Goal: Task Accomplishment & Management: Manage account settings

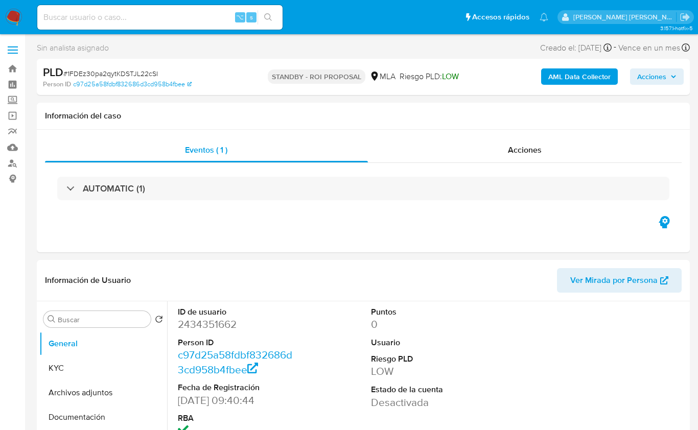
select select "10"
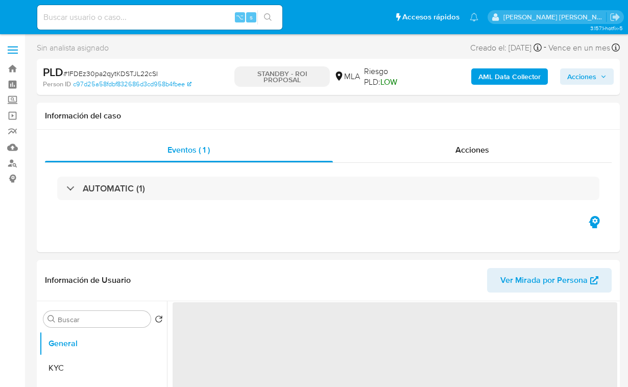
select select "10"
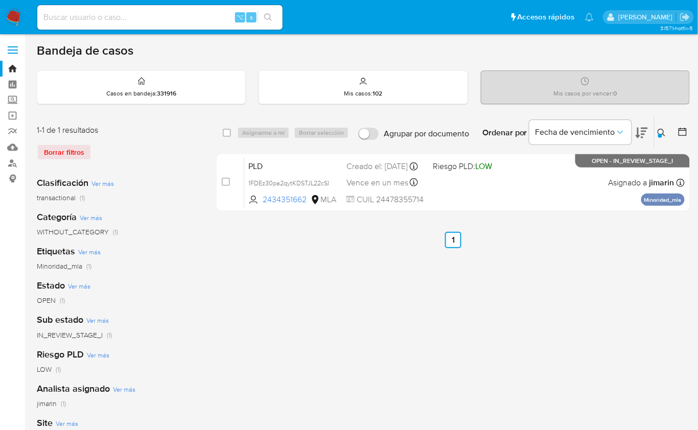
click at [661, 134] on div at bounding box center [660, 136] width 4 height 4
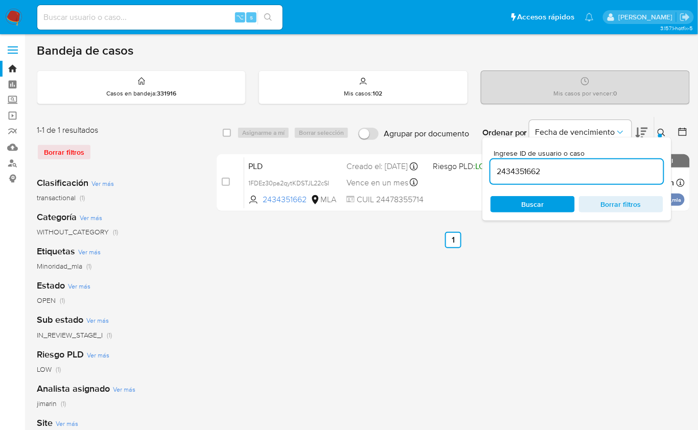
click at [618, 171] on input "2434351662" at bounding box center [576, 171] width 173 height 13
type input "1582717748"
click at [662, 136] on button at bounding box center [662, 133] width 17 height 12
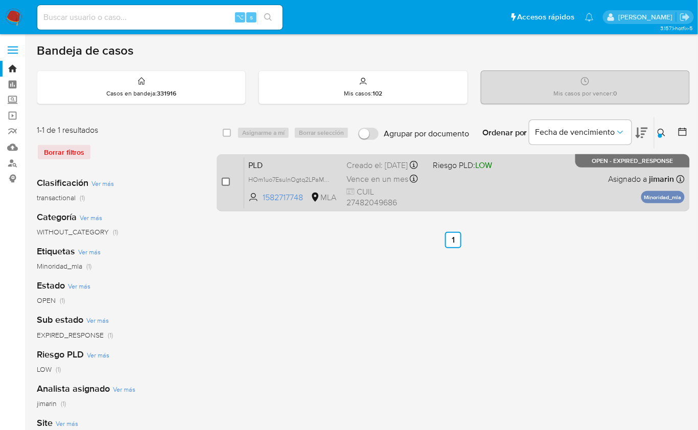
click at [222, 179] on input "checkbox" at bounding box center [226, 182] width 8 height 8
checkbox input "true"
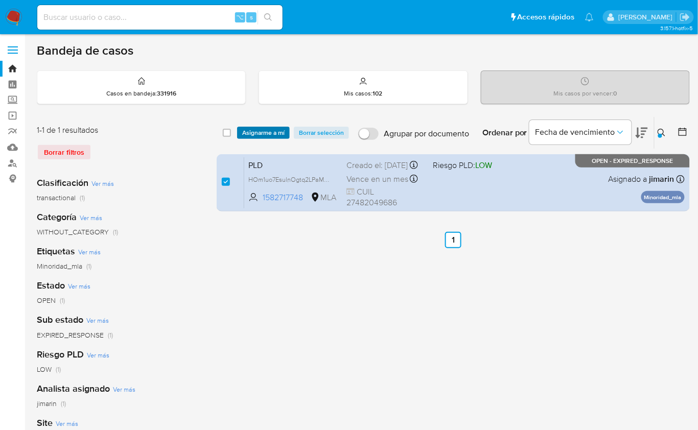
click at [242, 132] on span "Asignarme a mí" at bounding box center [263, 133] width 42 height 10
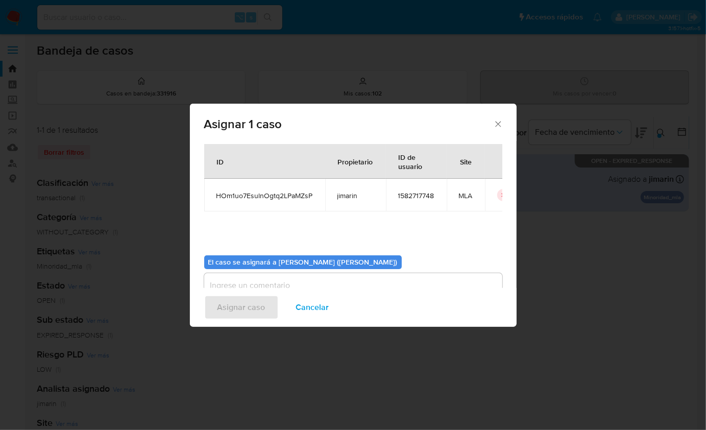
scroll to position [52, 0]
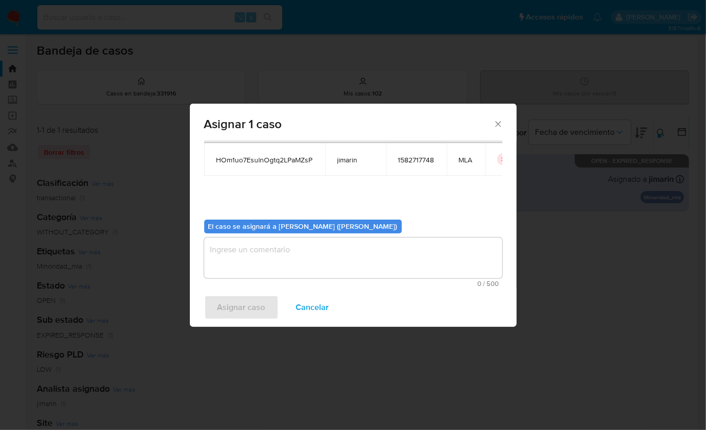
click at [281, 296] on div "Asignar caso Cancelar" at bounding box center [353, 307] width 327 height 39
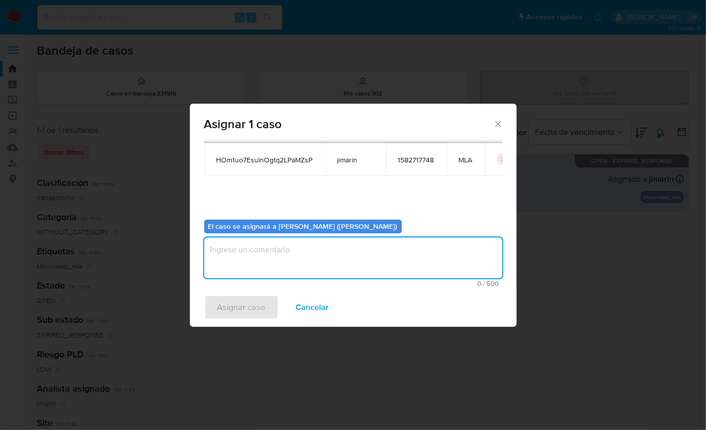
click at [280, 272] on textarea "assign-modal" at bounding box center [353, 257] width 298 height 41
click at [248, 304] on span "Asignar caso" at bounding box center [242, 307] width 48 height 22
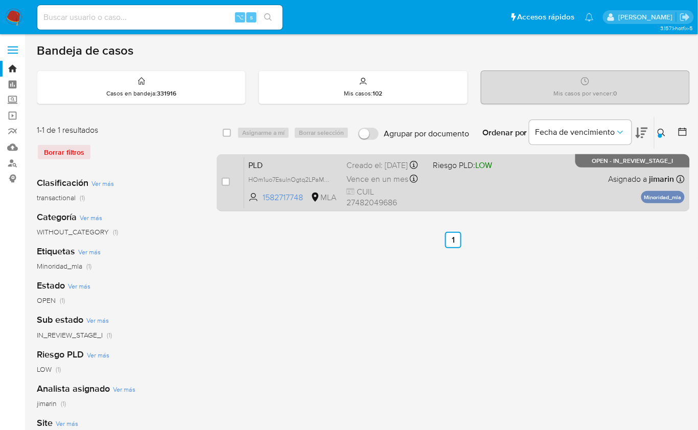
click at [533, 197] on div "PLD HOm1uo7EsulnOgtq2LPaMZsP 1582717748 MLA Riesgo PLD: LOW Creado el: 12/08/20…" at bounding box center [464, 183] width 440 height 52
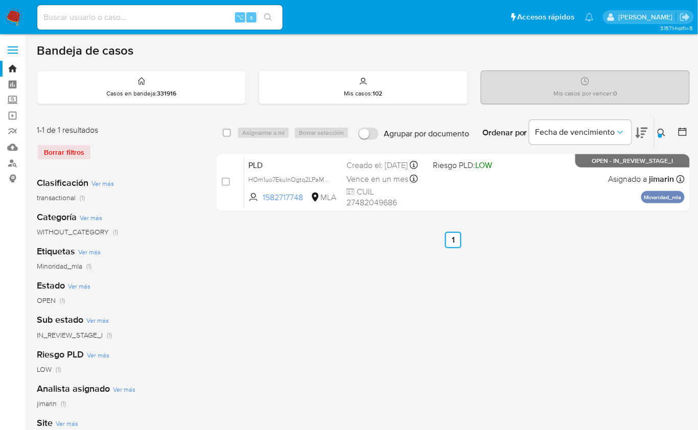
click at [663, 135] on icon at bounding box center [661, 133] width 8 height 8
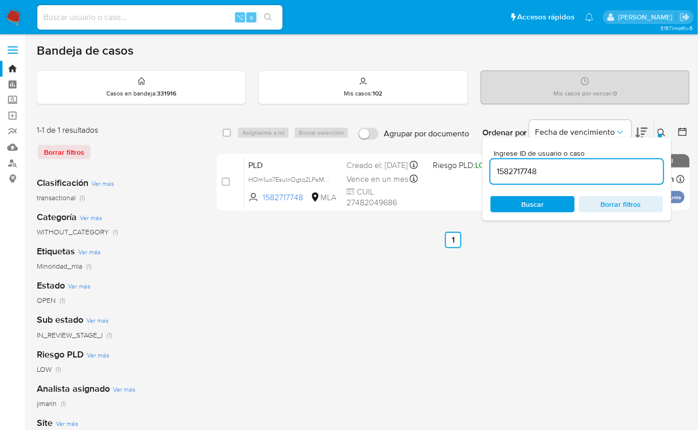
click at [592, 174] on input "1582717748" at bounding box center [576, 171] width 173 height 13
type input "1227924060"
click at [660, 129] on icon at bounding box center [661, 133] width 8 height 8
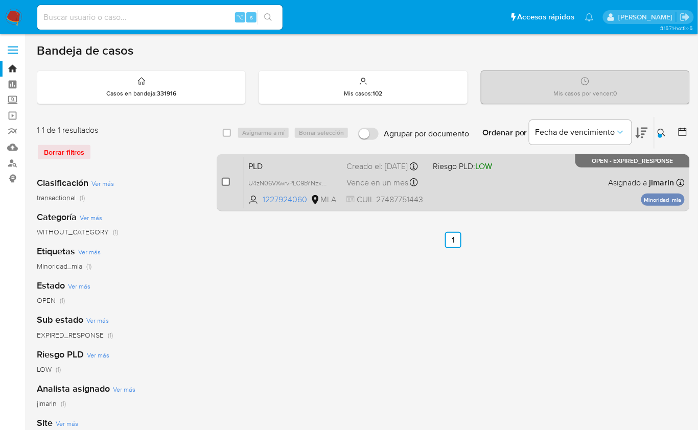
click at [228, 182] on input "checkbox" at bounding box center [226, 182] width 8 height 8
checkbox input "true"
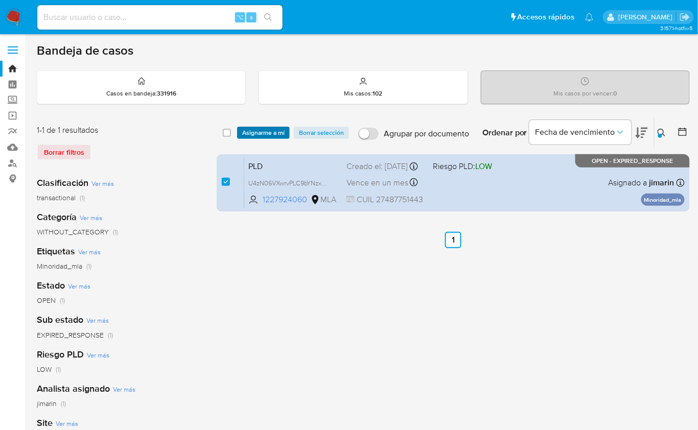
click at [252, 128] on span "Asignarme a mí" at bounding box center [263, 133] width 42 height 10
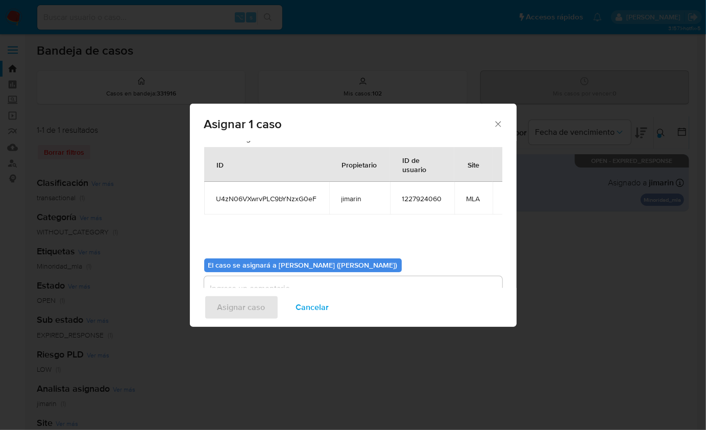
scroll to position [52, 0]
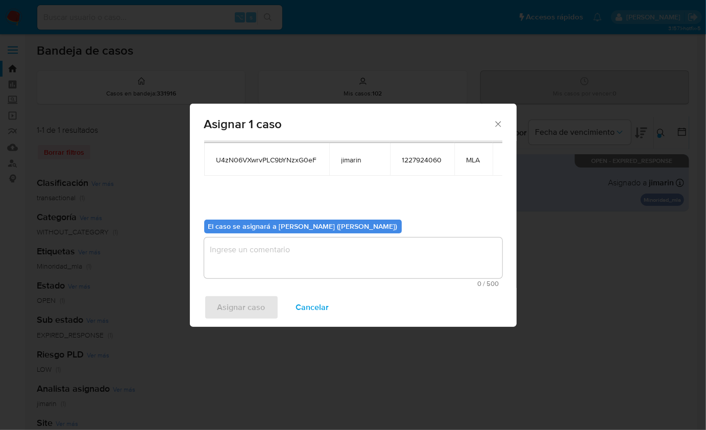
click at [269, 259] on textarea "assign-modal" at bounding box center [353, 257] width 298 height 41
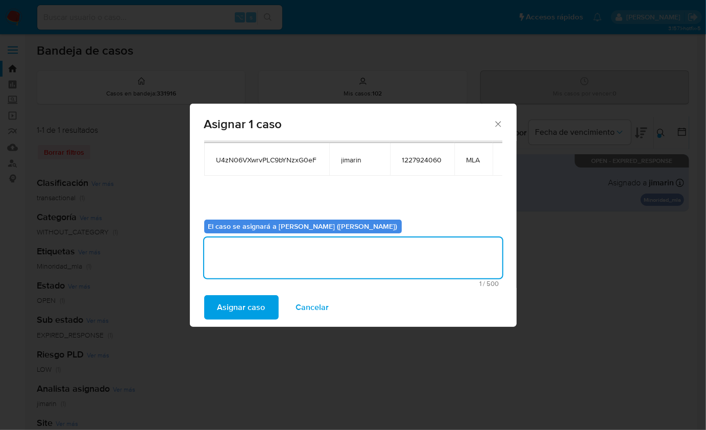
click at [254, 308] on span "Asignar caso" at bounding box center [242, 307] width 48 height 22
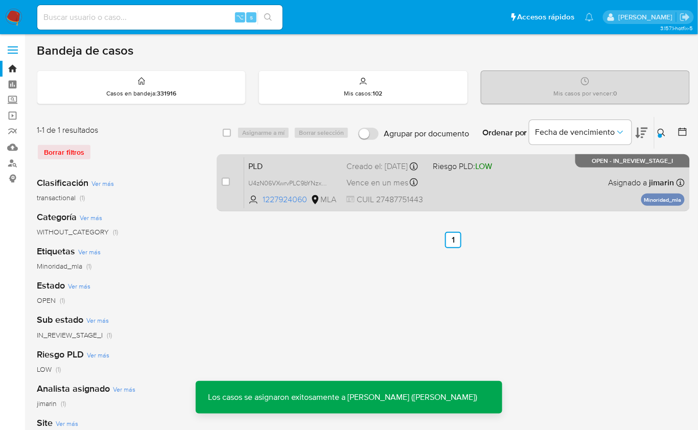
click at [544, 186] on div "PLD U4zN06VXwrvPLC9bYNzxG0eF 1227924060 MLA Riesgo PLD: LOW Creado el: 12/08/20…" at bounding box center [464, 183] width 440 height 52
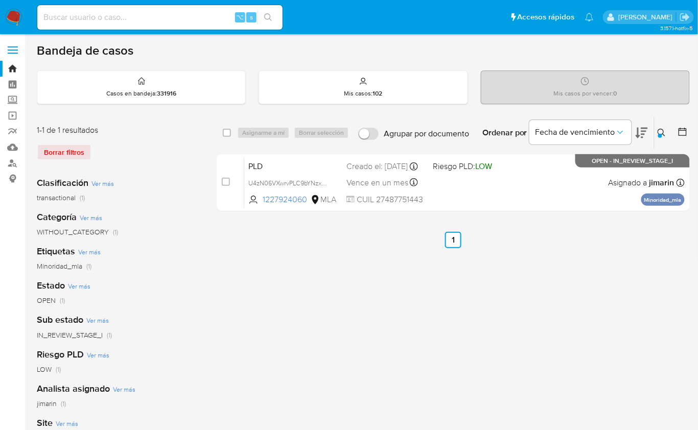
click at [659, 131] on icon at bounding box center [661, 133] width 8 height 8
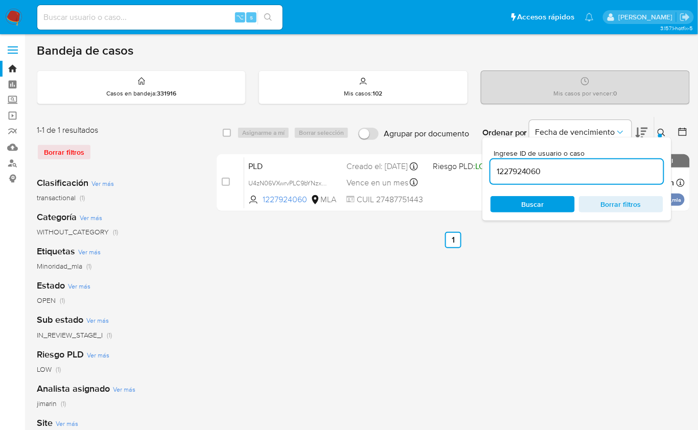
click at [612, 167] on input "1227924060" at bounding box center [576, 171] width 173 height 13
type input "1510727703"
click at [658, 135] on icon at bounding box center [661, 133] width 8 height 8
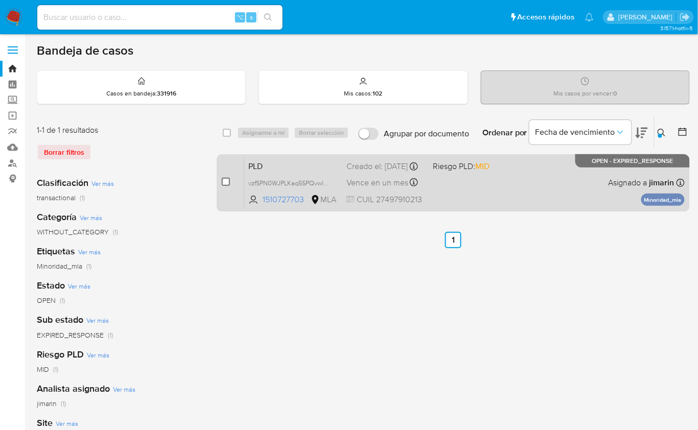
click at [228, 178] on input "checkbox" at bounding box center [226, 182] width 8 height 8
checkbox input "true"
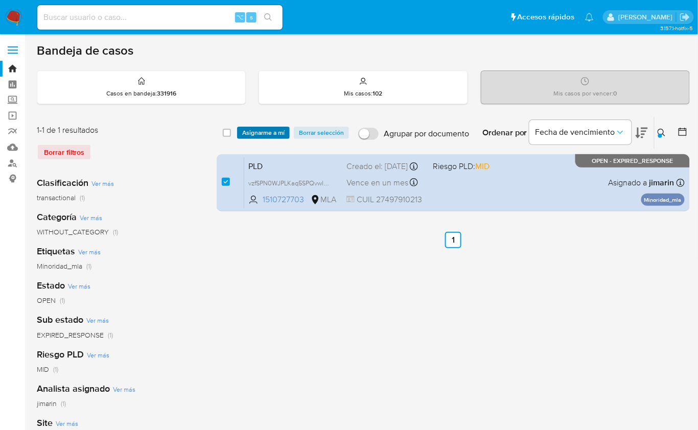
click at [267, 136] on span "Asignarme a mí" at bounding box center [263, 133] width 42 height 10
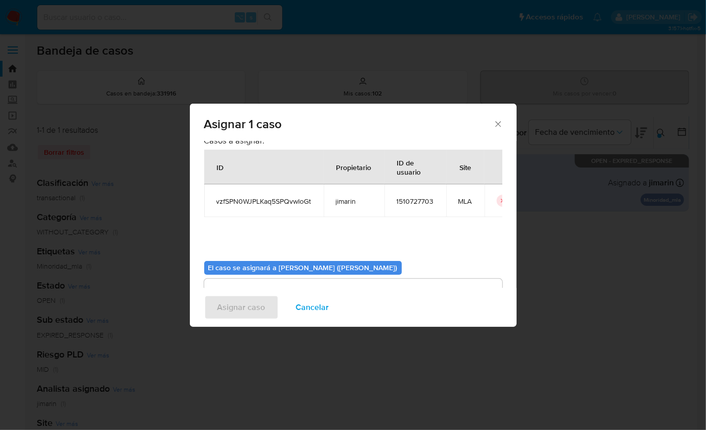
scroll to position [52, 0]
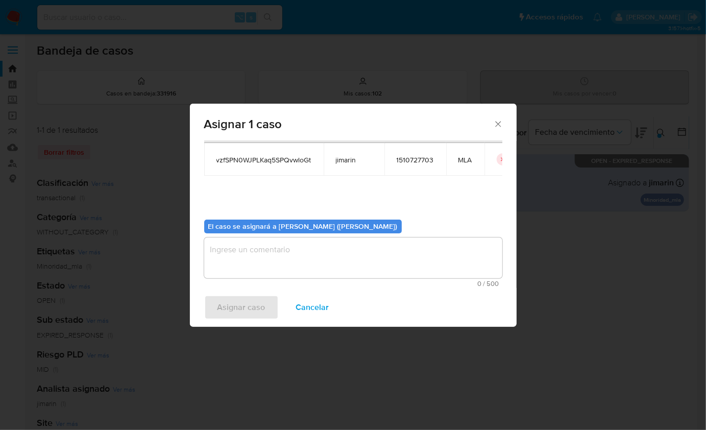
click at [325, 261] on textarea "assign-modal" at bounding box center [353, 257] width 298 height 41
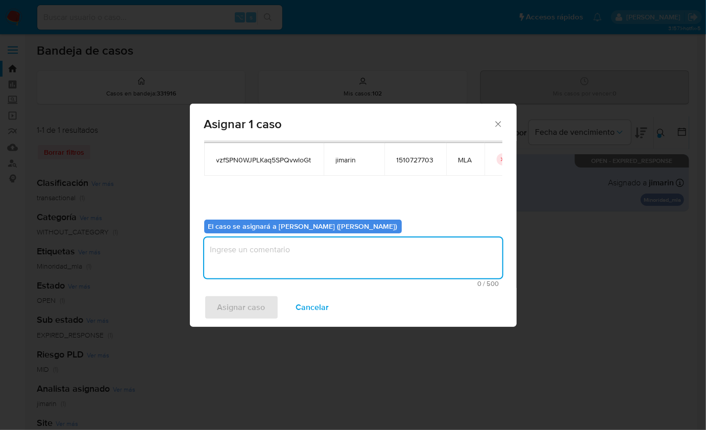
click at [246, 315] on div "Asignar caso Cancelar" at bounding box center [353, 307] width 327 height 39
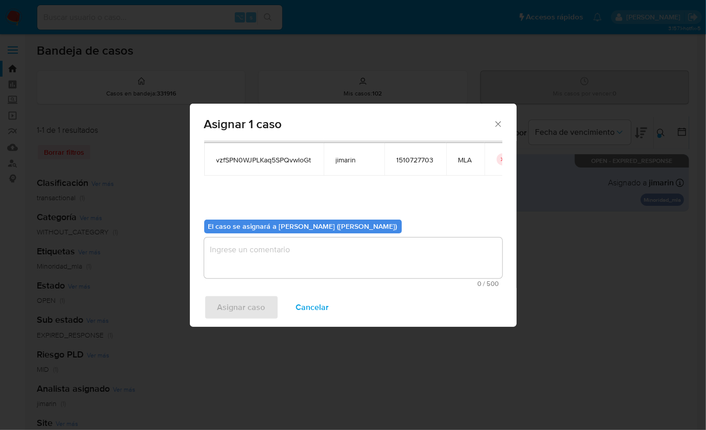
click at [258, 266] on textarea "assign-modal" at bounding box center [353, 257] width 298 height 41
click at [248, 315] on span "Asignar caso" at bounding box center [242, 307] width 48 height 22
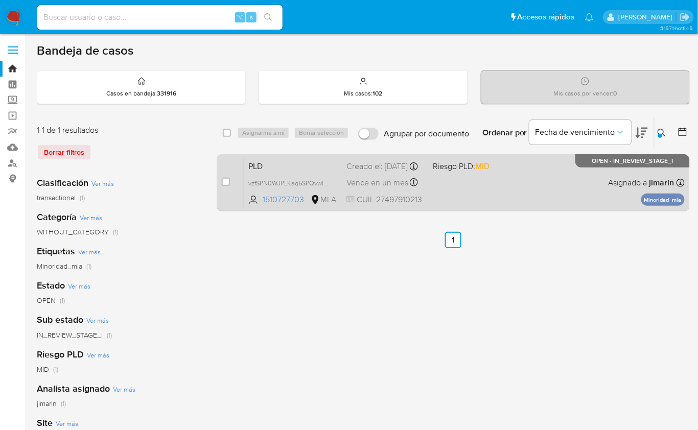
click at [499, 194] on div "PLD vzfSPN0WJPLKaq5SPQvwloGt 1510727703 MLA Riesgo PLD: MID Creado el: 12/08/20…" at bounding box center [464, 183] width 440 height 52
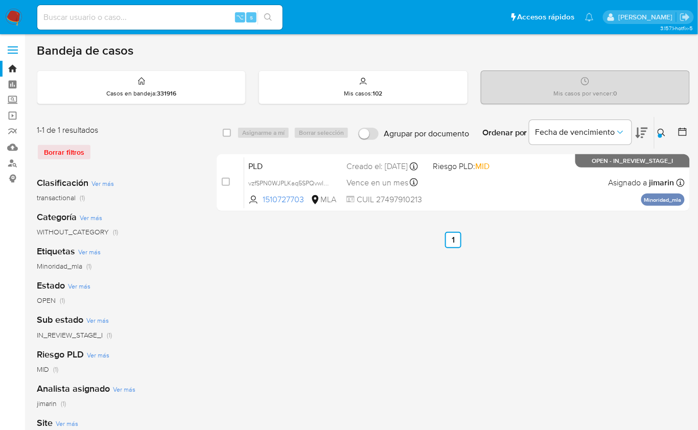
click at [659, 139] on div "Ingrese ID de usuario o caso 1510727703 Buscar Borrar filtros" at bounding box center [662, 133] width 17 height 32
click at [666, 135] on button at bounding box center [662, 133] width 17 height 12
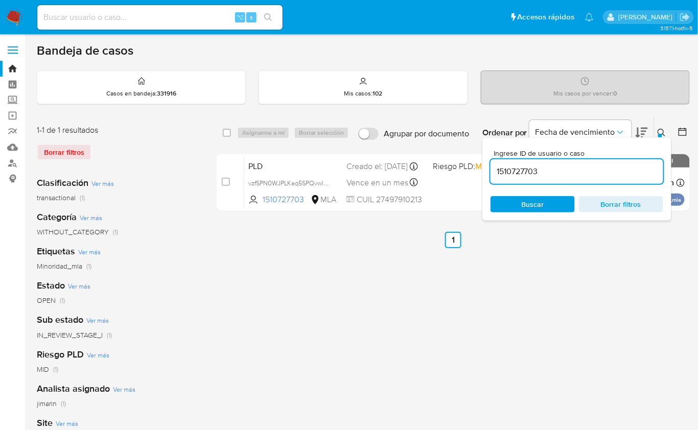
click at [617, 168] on input "1510727703" at bounding box center [576, 171] width 173 height 13
click at [616, 168] on input "1510727703" at bounding box center [576, 171] width 173 height 13
type input "2356465381"
click at [663, 130] on icon at bounding box center [661, 133] width 8 height 8
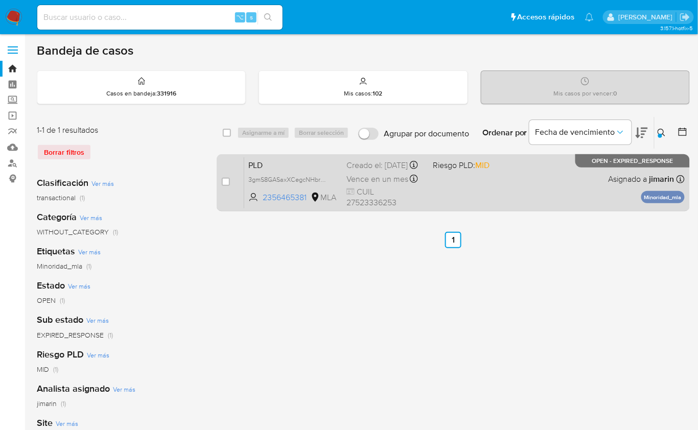
click at [223, 177] on div "case-item-checkbox" at bounding box center [226, 182] width 8 height 10
click at [224, 179] on input "checkbox" at bounding box center [226, 182] width 8 height 8
checkbox input "true"
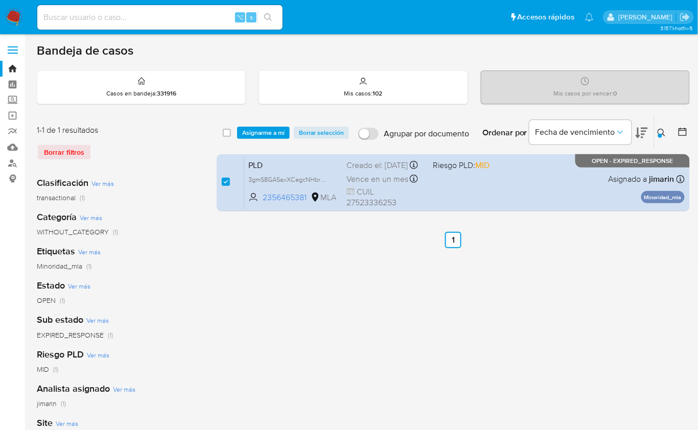
click at [258, 139] on div "select-all-cases-checkbox Asignarme a mí Borrar selección Agrupar por documento…" at bounding box center [453, 133] width 473 height 32
click at [269, 132] on span "Asignarme a mí" at bounding box center [263, 133] width 42 height 10
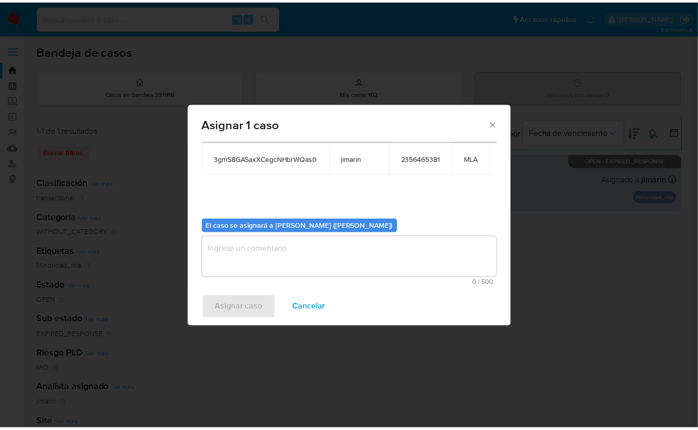
scroll to position [61, 0]
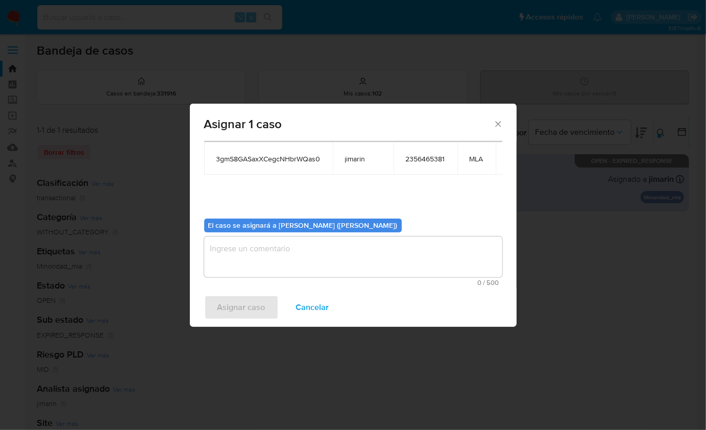
click at [280, 238] on textarea "assign-modal" at bounding box center [353, 256] width 298 height 41
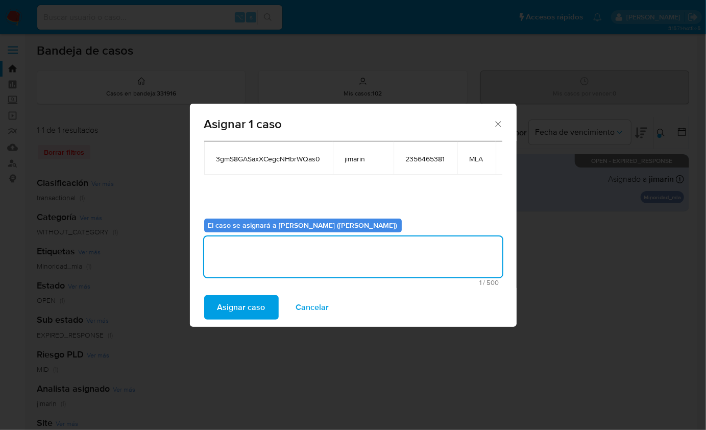
click at [267, 291] on div "Asignar caso Cancelar" at bounding box center [353, 307] width 327 height 39
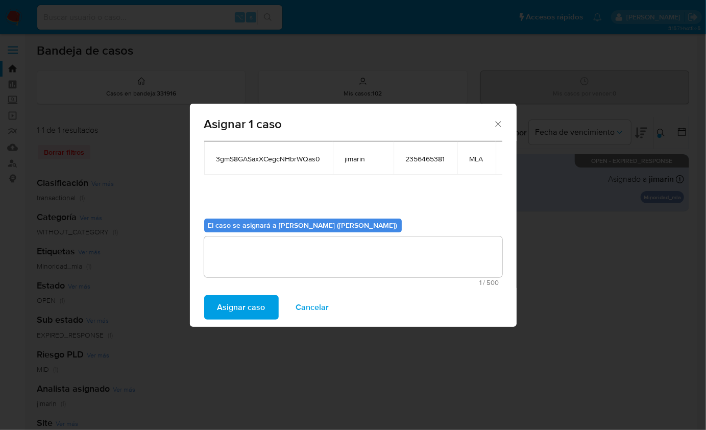
click at [259, 303] on span "Asignar caso" at bounding box center [242, 307] width 48 height 22
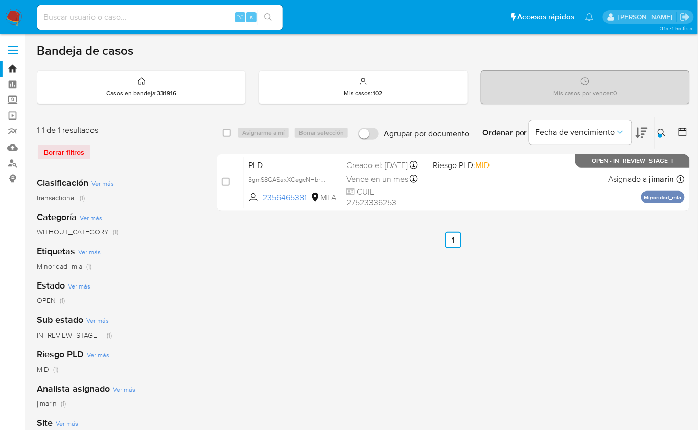
click at [142, 204] on div "Clasificación Ver más transactional (1) Categoría Ver más WITHOUT_CATEGORY (1) …" at bounding box center [118, 342] width 163 height 347
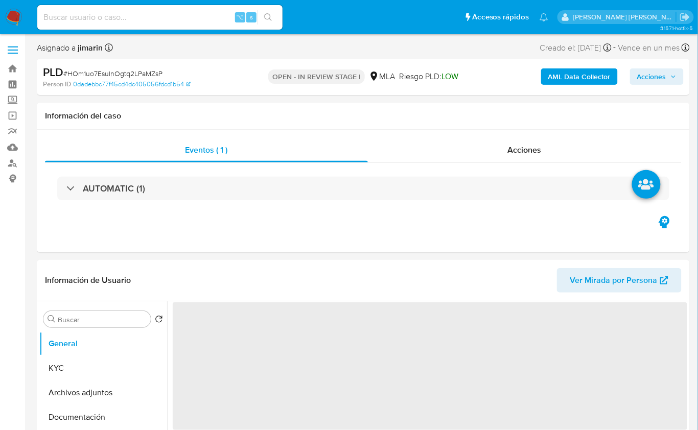
click at [146, 70] on span "# HOm1uo7EsulnOgtq2LPaMZsP" at bounding box center [112, 73] width 99 height 10
copy span "HOm1uo7EsulnOgtq2LPaMZsP"
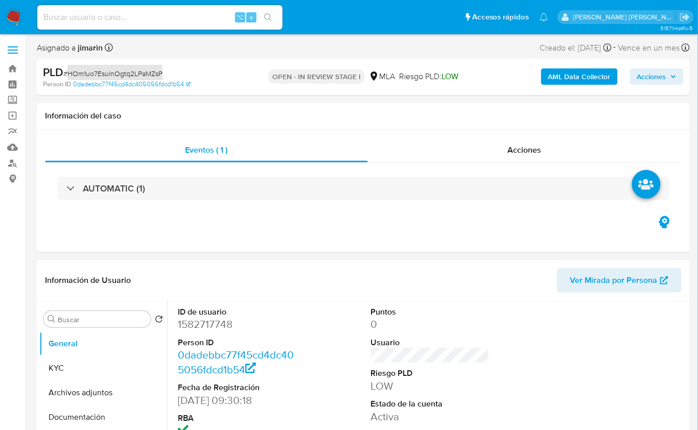
select select "10"
click at [208, 332] on dl "ID de usuario 1582717748 Person ID 0dadebbc77f45cd4dc405056fdcd1b54 Fecha de Re…" at bounding box center [237, 372] width 118 height 132
click at [207, 328] on dd "1582717748" at bounding box center [237, 324] width 118 height 14
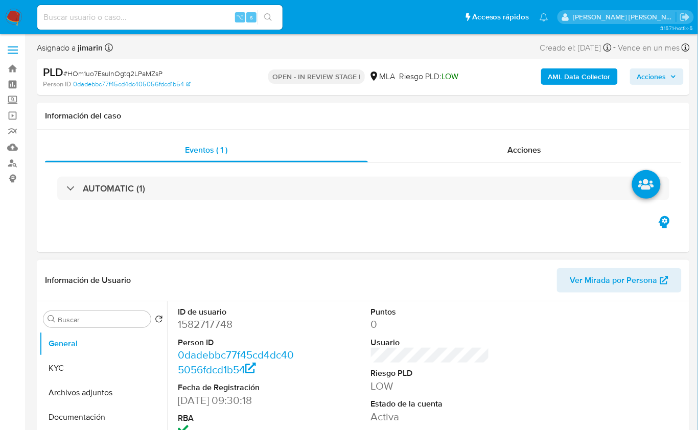
click at [210, 325] on dd "1582717748" at bounding box center [237, 324] width 118 height 14
click at [208, 327] on dd "1582717748" at bounding box center [237, 324] width 118 height 14
click at [220, 327] on dd "1582717748" at bounding box center [237, 324] width 118 height 14
click at [207, 327] on dd "1582717748" at bounding box center [237, 324] width 118 height 14
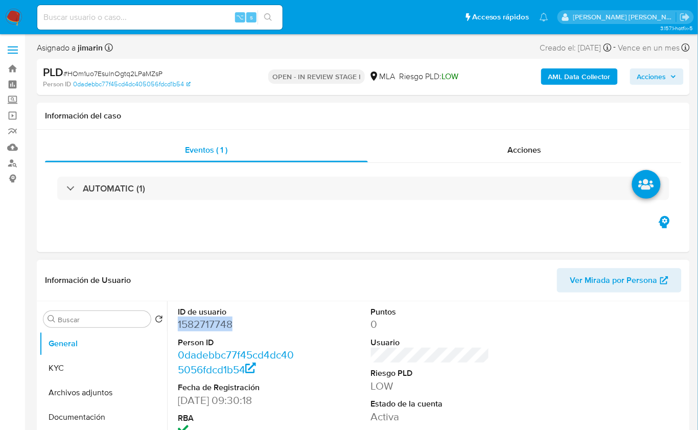
click at [207, 327] on dd "1582717748" at bounding box center [237, 324] width 118 height 14
copy dd "1582717748"
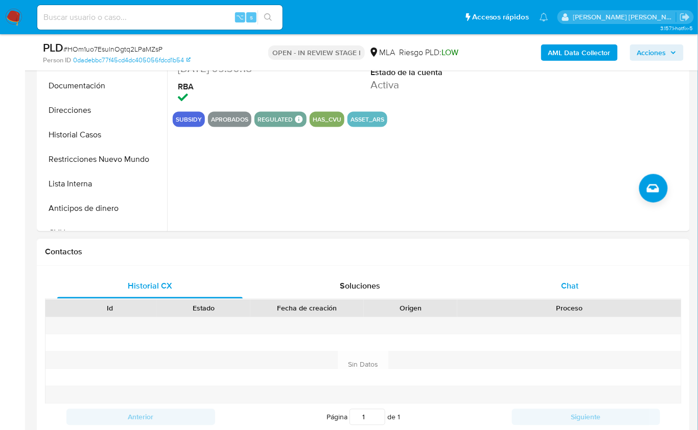
click at [557, 276] on div "Chat" at bounding box center [569, 286] width 185 height 25
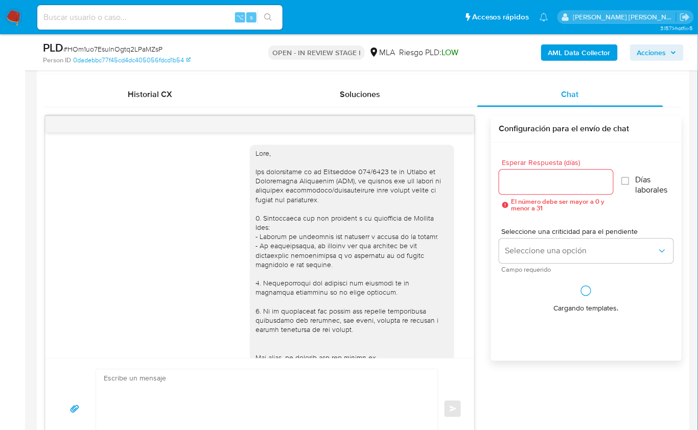
scroll to position [466, 0]
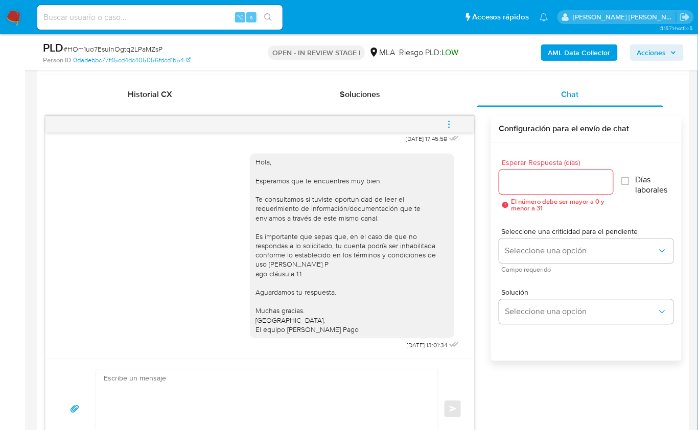
click at [452, 121] on icon "menu-action" at bounding box center [448, 124] width 9 height 9
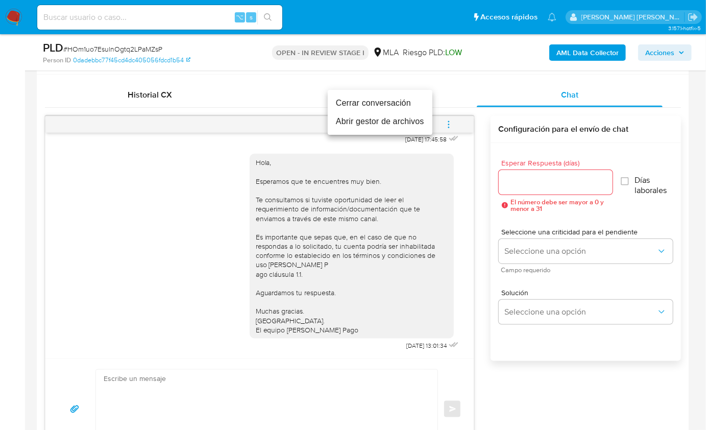
click at [394, 107] on li "Cerrar conversación" at bounding box center [380, 103] width 105 height 18
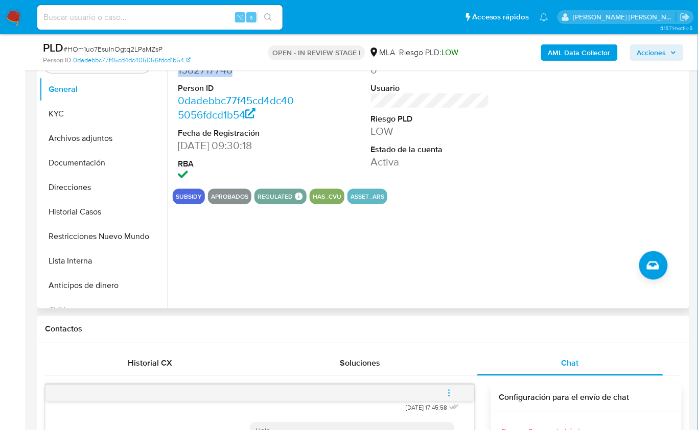
scroll to position [212, 0]
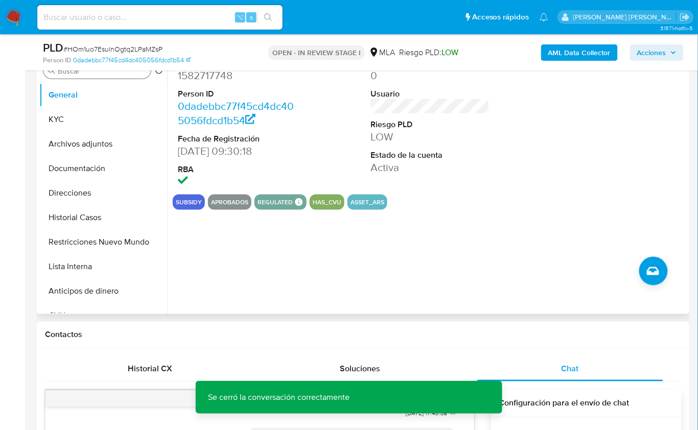
click at [88, 75] on div "Buscar" at bounding box center [96, 70] width 107 height 16
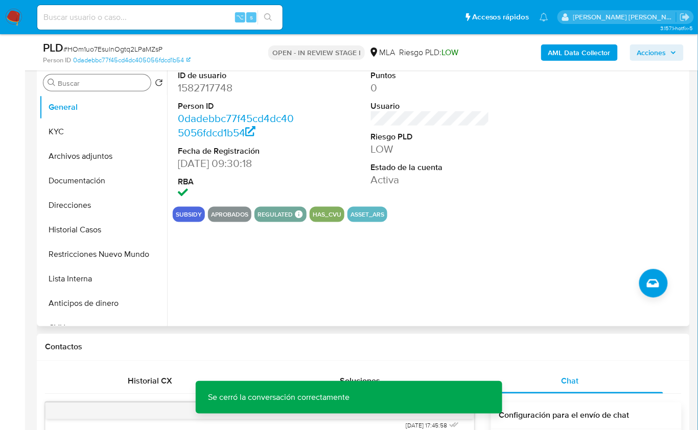
scroll to position [196, 0]
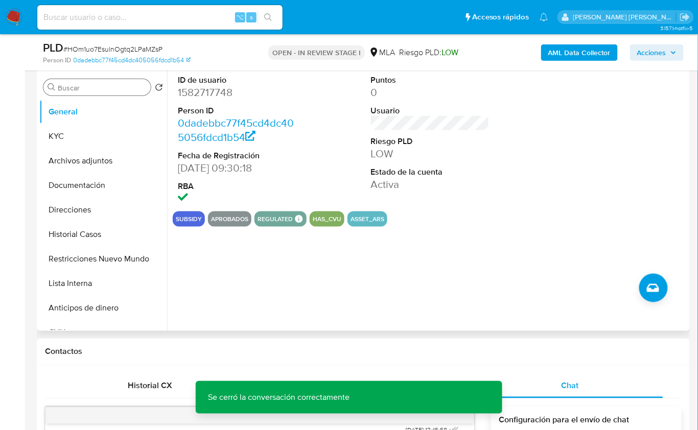
click at [98, 89] on input "Buscar" at bounding box center [102, 87] width 89 height 9
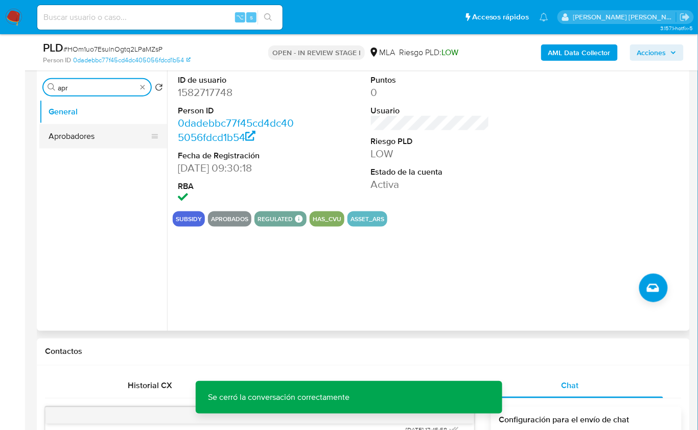
type input "apr"
click at [71, 137] on button "Aprobadores" at bounding box center [98, 136] width 119 height 25
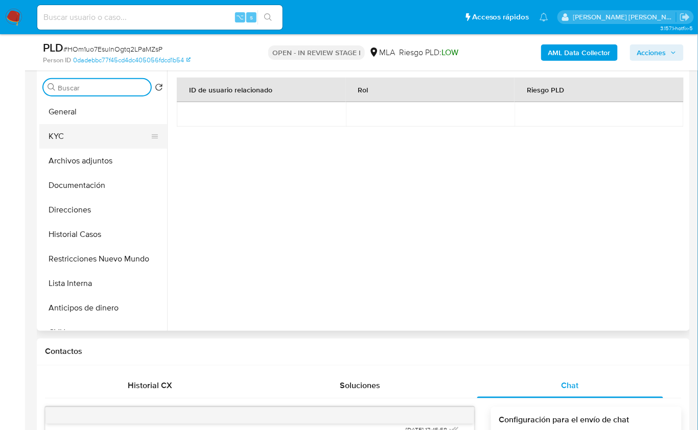
click at [59, 145] on button "KYC" at bounding box center [98, 136] width 119 height 25
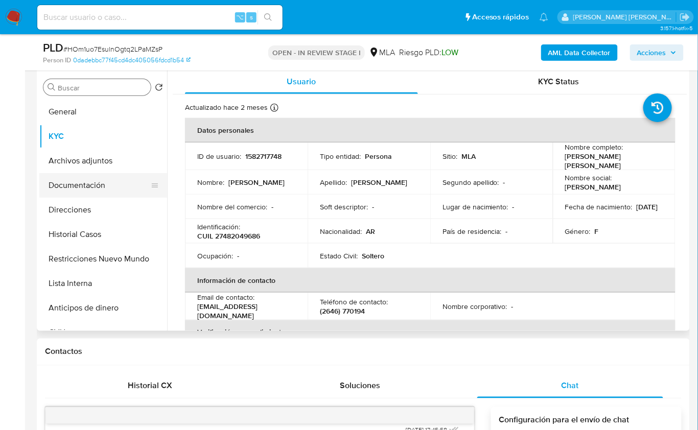
click at [113, 194] on button "Documentación" at bounding box center [98, 185] width 119 height 25
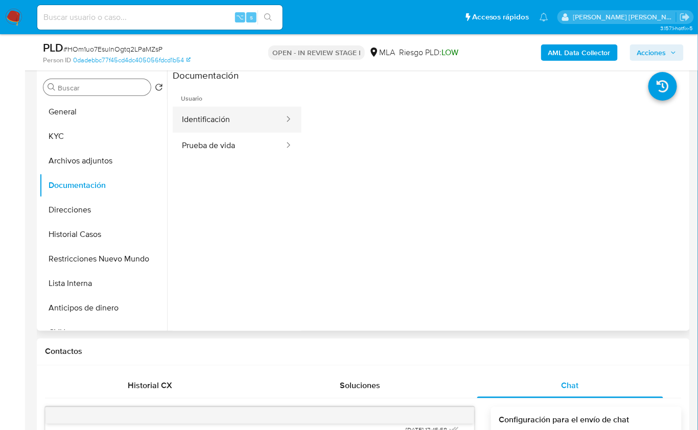
click at [228, 125] on button "Identificación" at bounding box center [229, 120] width 112 height 26
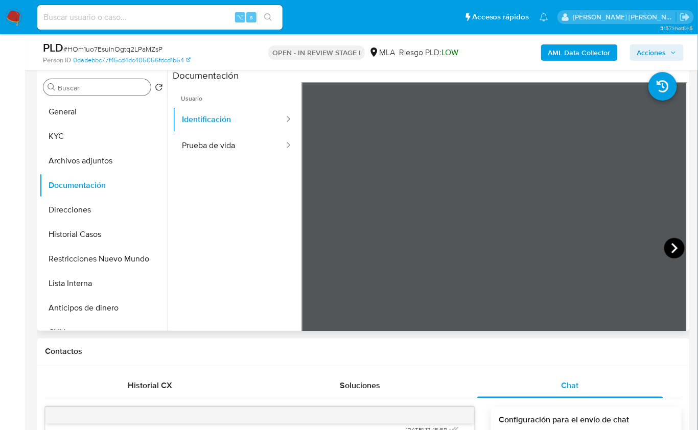
click at [666, 246] on icon at bounding box center [674, 248] width 20 height 20
click at [309, 249] on icon at bounding box center [314, 248] width 20 height 20
click at [591, 374] on div "Chat" at bounding box center [569, 386] width 185 height 25
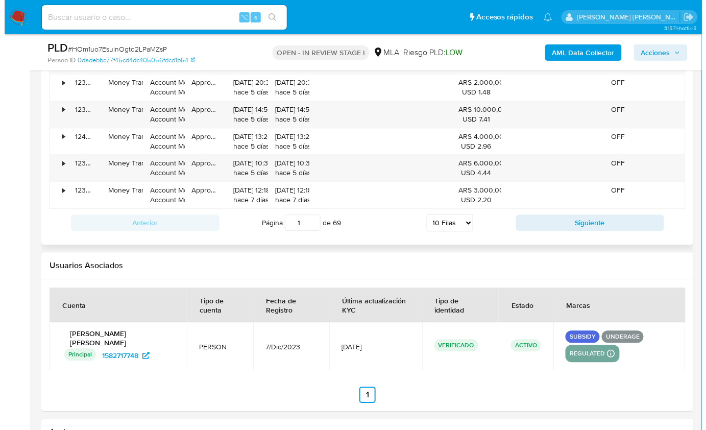
scroll to position [1813, 0]
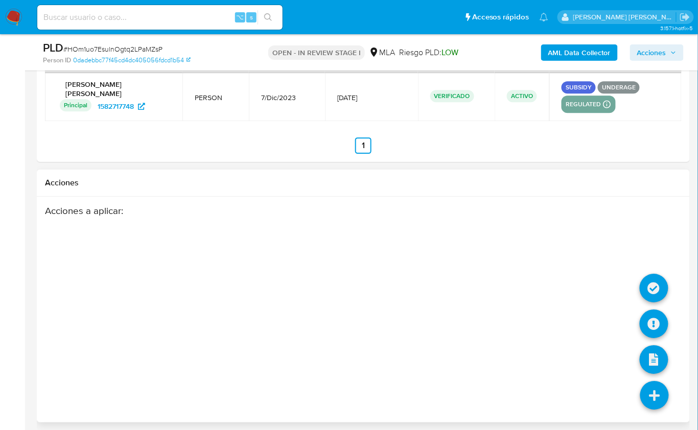
click at [654, 381] on icon at bounding box center [654, 395] width 29 height 29
click at [654, 323] on icon at bounding box center [653, 323] width 29 height 29
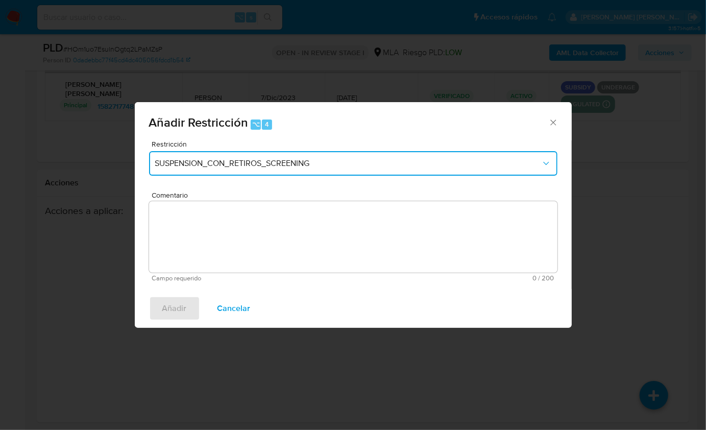
click at [248, 169] on button "SUSPENSION_CON_RETIROS_SCREENING" at bounding box center [353, 163] width 409 height 25
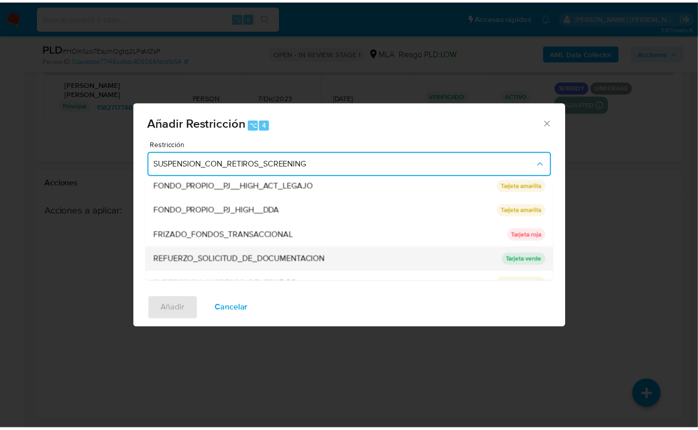
scroll to position [216, 0]
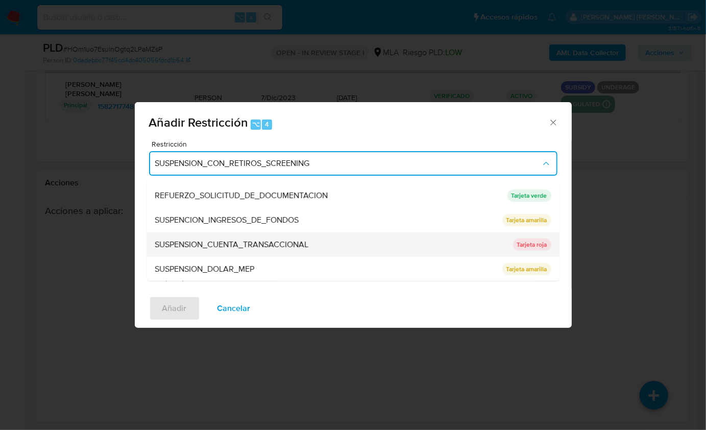
click at [261, 240] on span "SUSPENSION_CUENTA_TRANSACCIONAL" at bounding box center [232, 245] width 154 height 10
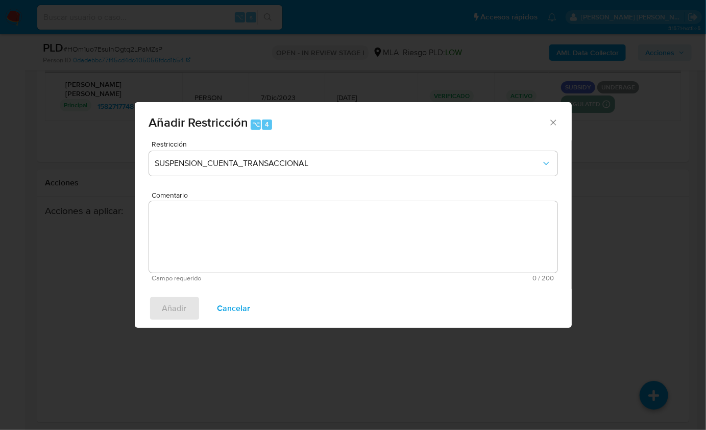
click at [250, 246] on textarea "Comentario" at bounding box center [353, 236] width 409 height 71
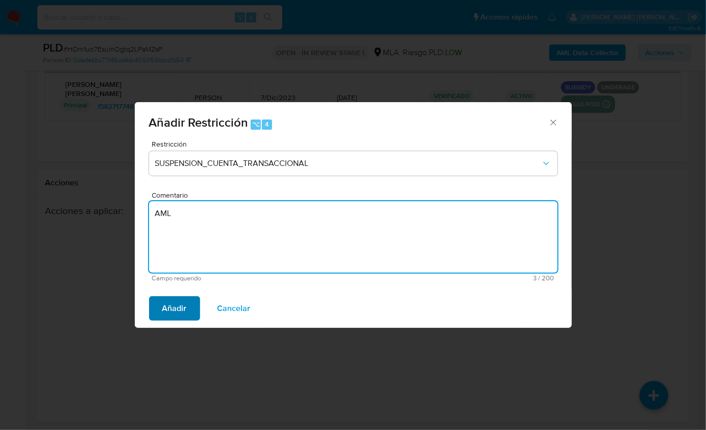
type textarea "AML"
click at [169, 299] on span "Añadir" at bounding box center [174, 308] width 25 height 22
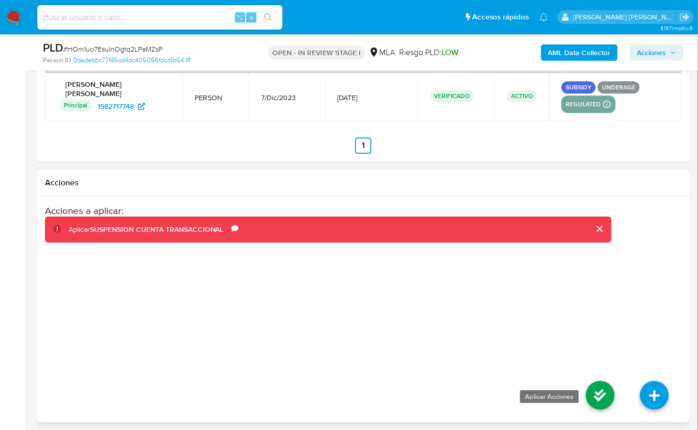
click at [600, 389] on icon at bounding box center [600, 395] width 29 height 29
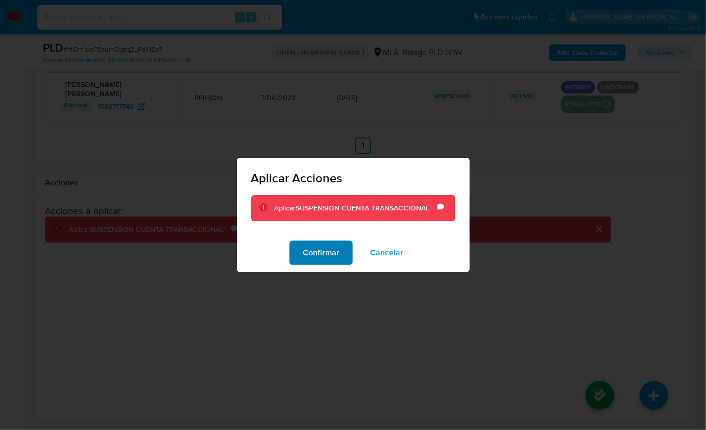
click at [310, 253] on span "Confirmar" at bounding box center [321, 253] width 37 height 22
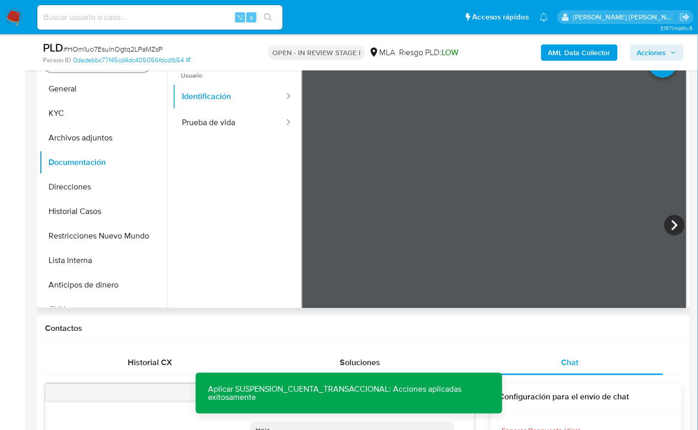
scroll to position [218, 0]
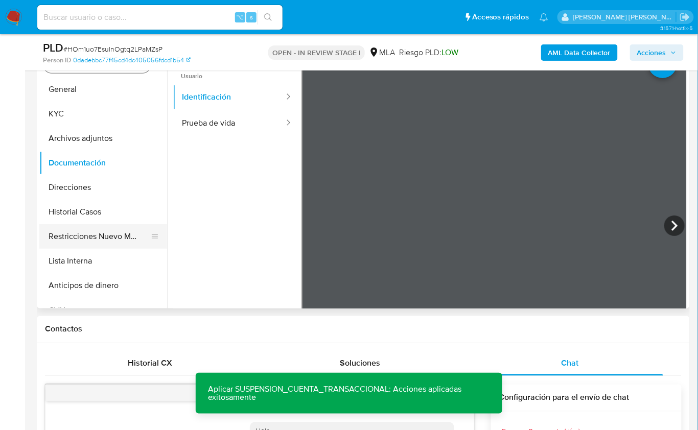
click at [126, 235] on button "Restricciones Nuevo Mundo" at bounding box center [98, 236] width 119 height 25
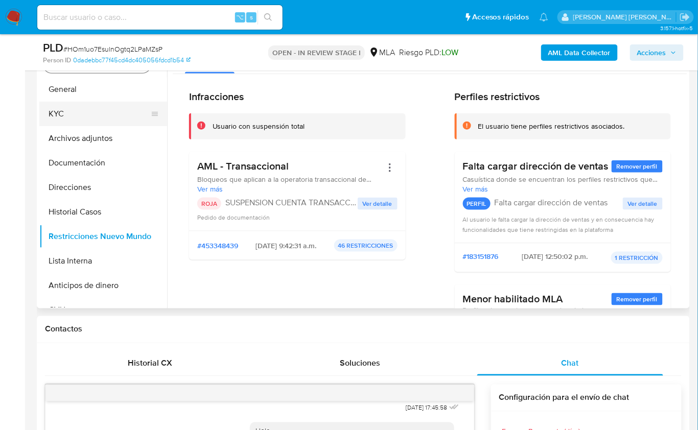
click at [76, 113] on button "KYC" at bounding box center [98, 114] width 119 height 25
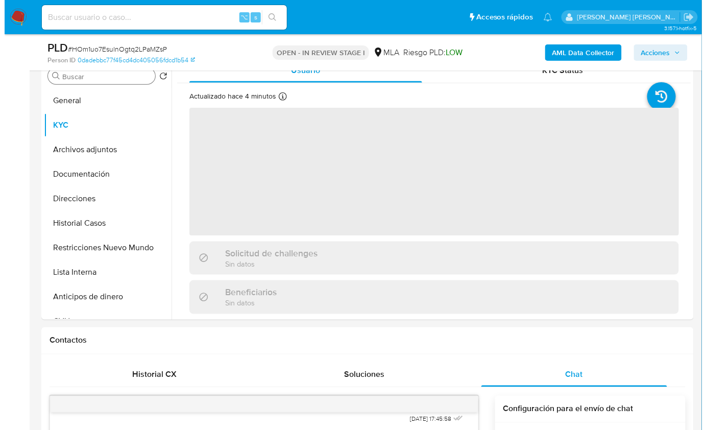
scroll to position [140, 0]
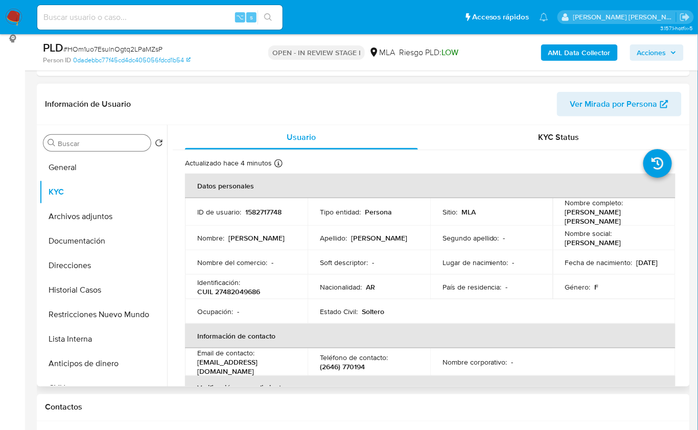
click at [240, 291] on p "CUIL 27482049686" at bounding box center [228, 291] width 63 height 9
copy p "27482049686"
click at [125, 319] on button "Restricciones Nuevo Mundo" at bounding box center [98, 314] width 119 height 25
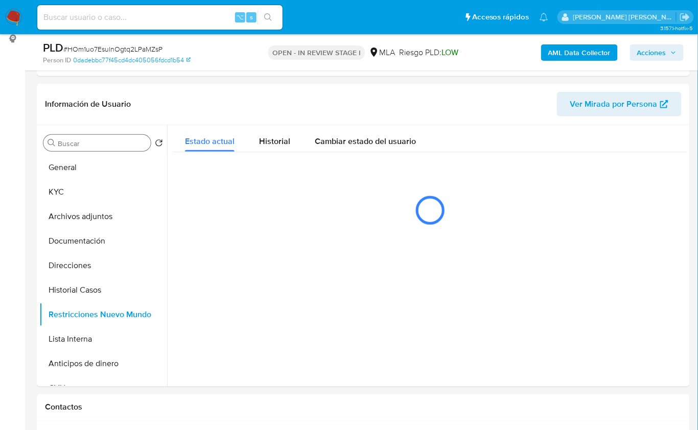
click at [578, 56] on b "AML Data Collector" at bounding box center [579, 52] width 62 height 16
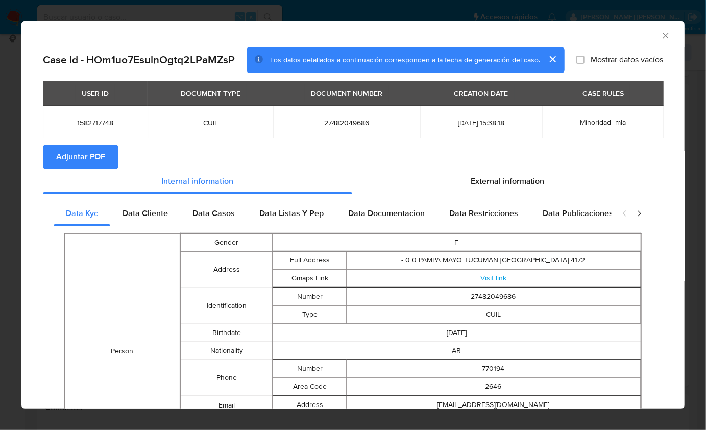
click at [78, 162] on span "Adjuntar PDF" at bounding box center [80, 157] width 49 height 22
drag, startPoint x: 656, startPoint y: 33, endPoint x: 490, endPoint y: 70, distance: 170.6
click at [661, 32] on icon "Cerrar ventana" at bounding box center [666, 36] width 10 height 10
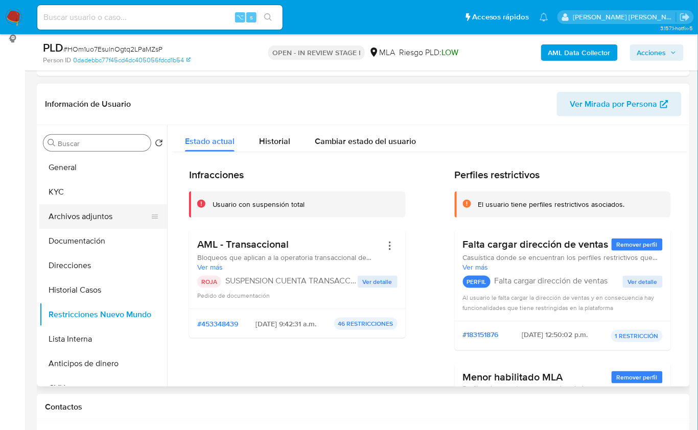
click at [105, 208] on button "Archivos adjuntos" at bounding box center [98, 216] width 119 height 25
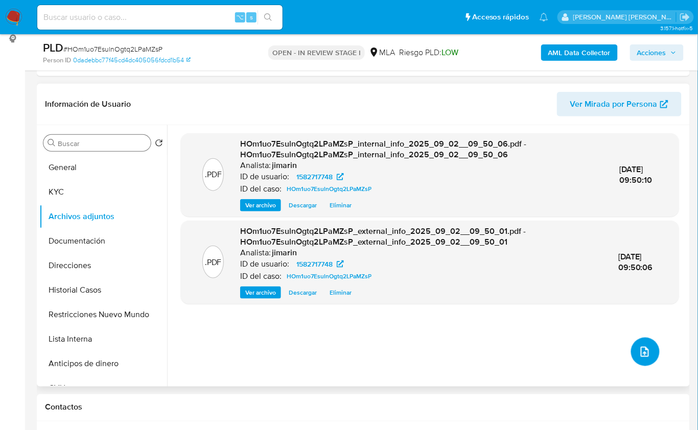
click at [644, 351] on icon "upload-file" at bounding box center [644, 352] width 8 height 10
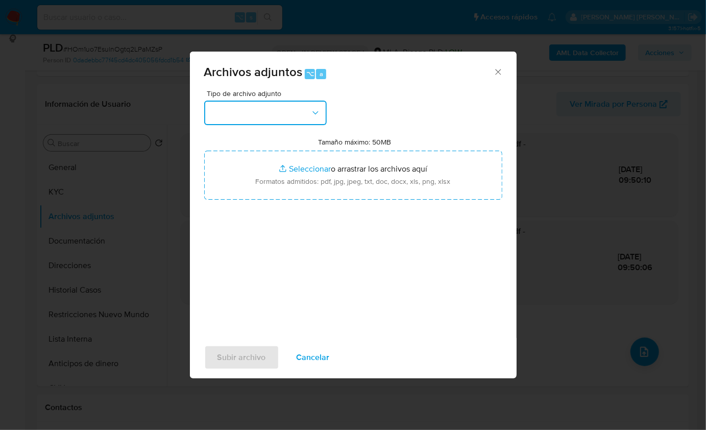
click at [299, 115] on button "button" at bounding box center [265, 113] width 123 height 25
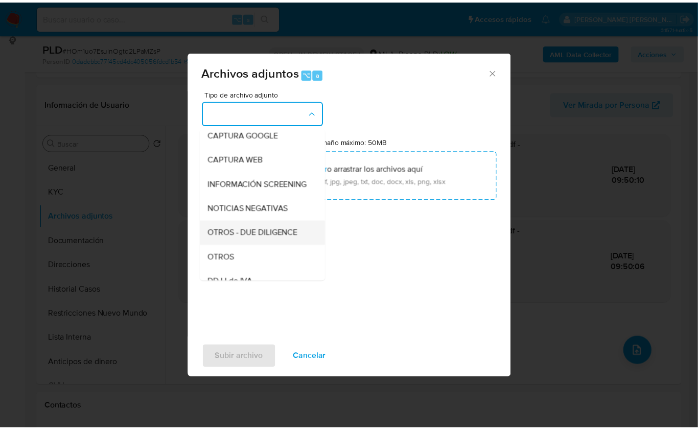
scroll to position [83, 0]
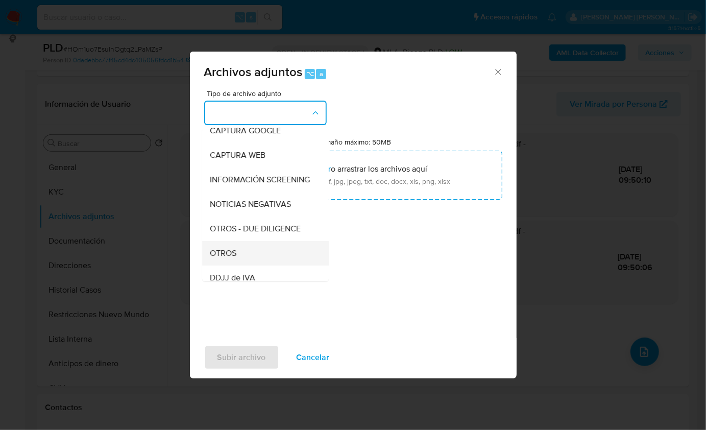
click at [238, 255] on div "OTROS" at bounding box center [262, 253] width 104 height 25
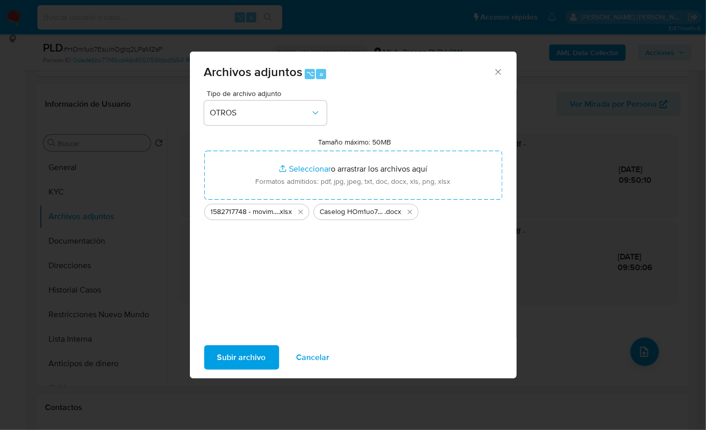
click at [230, 362] on span "Subir archivo" at bounding box center [242, 357] width 49 height 22
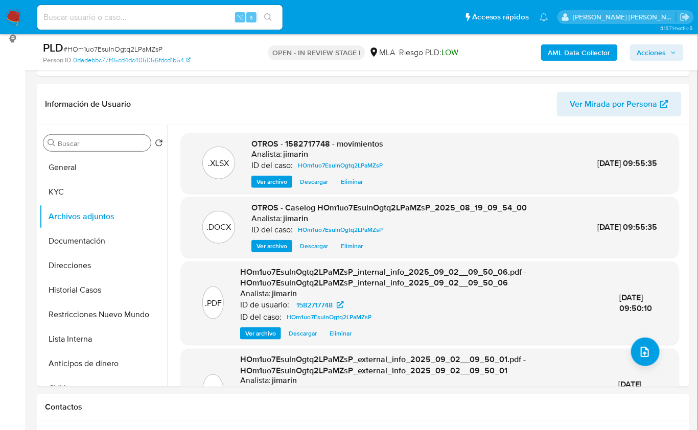
click at [656, 51] on span "Acciones" at bounding box center [651, 52] width 29 height 16
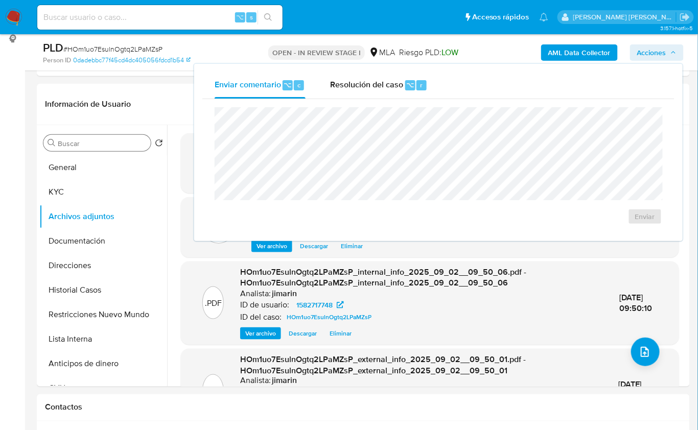
click at [428, 102] on div "Enviar" at bounding box center [438, 166] width 472 height 134
click at [391, 103] on div "Enviar" at bounding box center [438, 166] width 472 height 134
click at [390, 93] on div "Resolución del caso ⌥ r" at bounding box center [379, 85] width 98 height 27
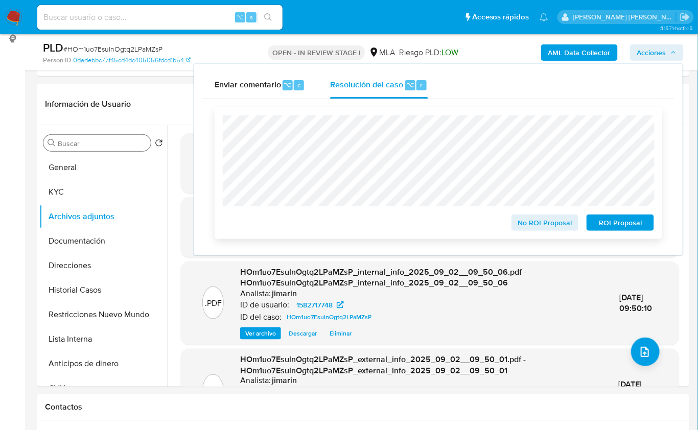
click at [611, 225] on span "ROI Proposal" at bounding box center [619, 223] width 53 height 14
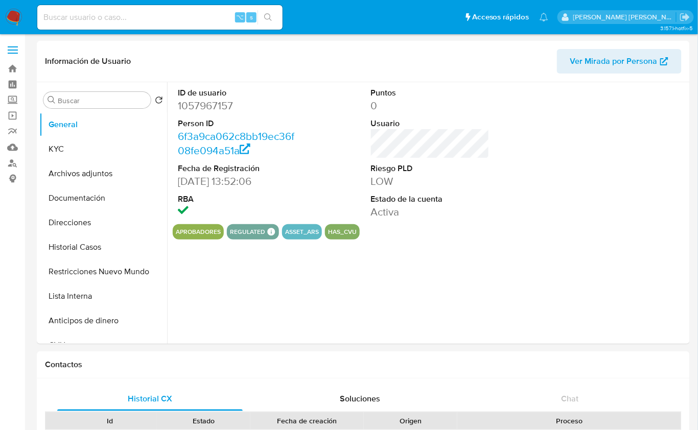
select select "10"
click at [91, 244] on button "Historial Casos" at bounding box center [98, 247] width 119 height 25
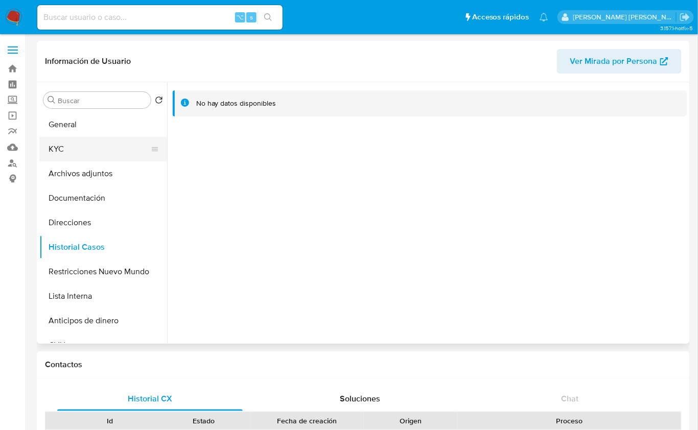
click at [77, 153] on button "KYC" at bounding box center [98, 149] width 119 height 25
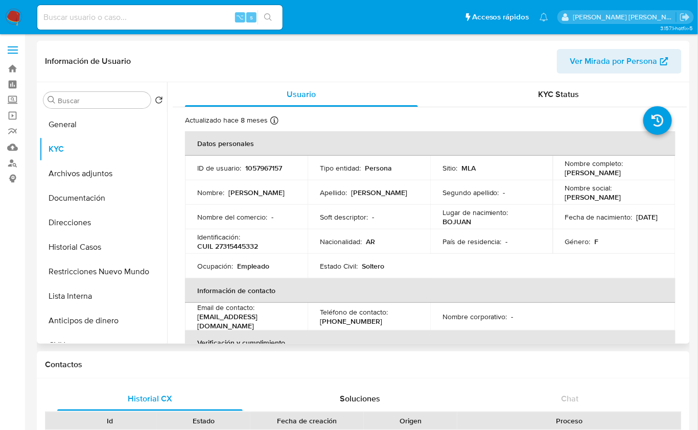
click at [229, 242] on p "CUIL 27315445332" at bounding box center [227, 246] width 61 height 9
copy p "27315445332"
click at [79, 200] on button "Documentación" at bounding box center [98, 198] width 119 height 25
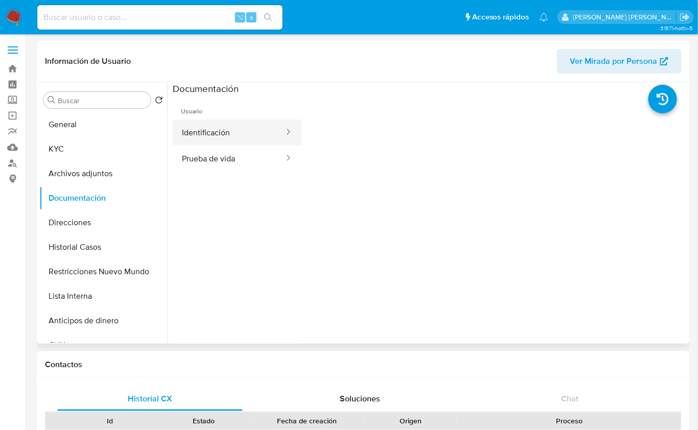
click at [233, 140] on button "Identificación" at bounding box center [229, 132] width 112 height 26
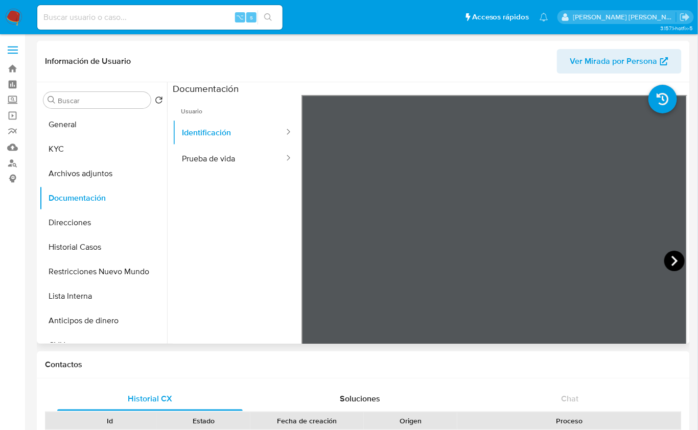
click at [677, 261] on icon at bounding box center [674, 261] width 20 height 20
click at [98, 141] on button "KYC" at bounding box center [98, 149] width 119 height 25
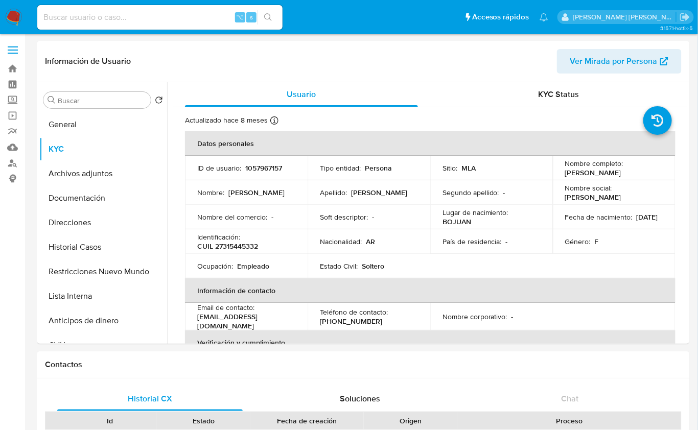
click at [235, 244] on p "CUIL 27315445332" at bounding box center [227, 246] width 61 height 9
copy p "27315445332"
click at [103, 265] on button "Restricciones Nuevo Mundo" at bounding box center [98, 271] width 119 height 25
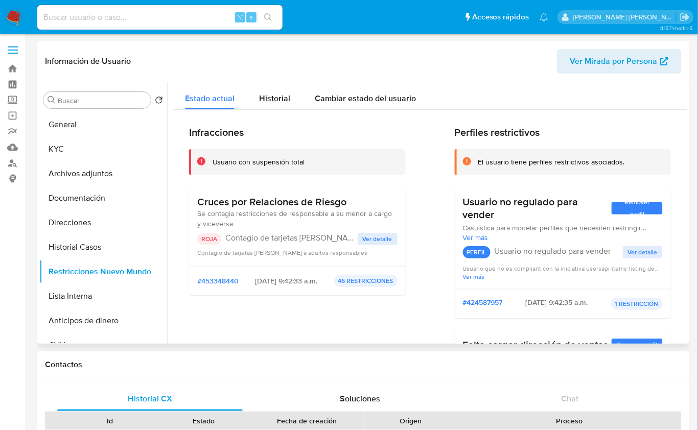
click at [318, 68] on header "Información de Usuario Ver Mirada por Persona" at bounding box center [363, 61] width 636 height 25
click at [68, 199] on button "Documentación" at bounding box center [98, 198] width 119 height 25
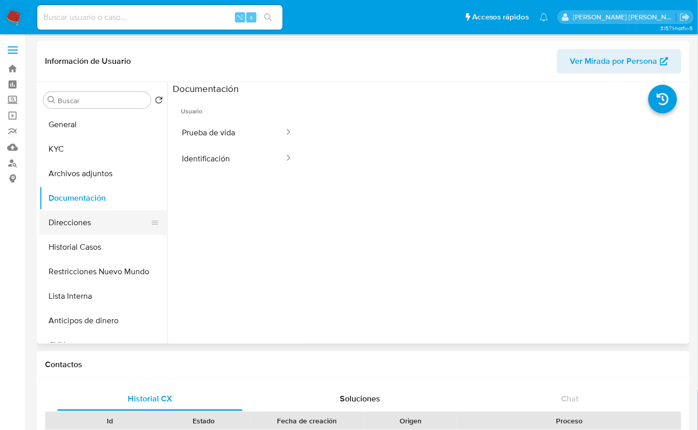
click at [83, 218] on button "Direcciones" at bounding box center [98, 222] width 119 height 25
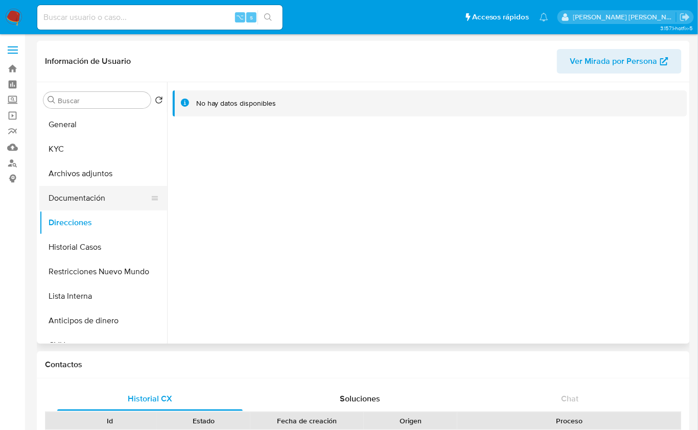
click at [75, 194] on button "Documentación" at bounding box center [98, 198] width 119 height 25
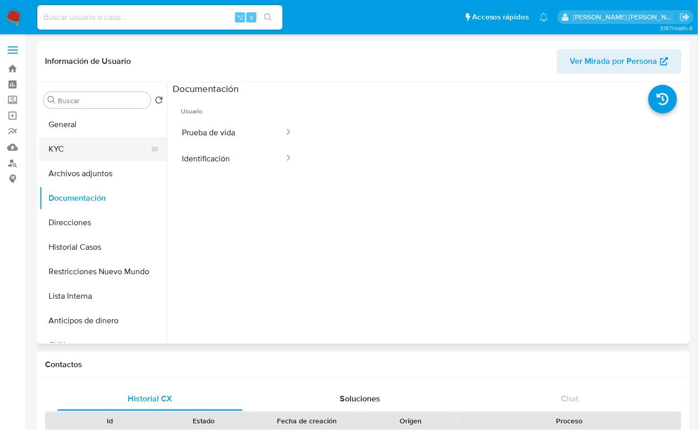
click at [67, 150] on button "KYC" at bounding box center [98, 149] width 119 height 25
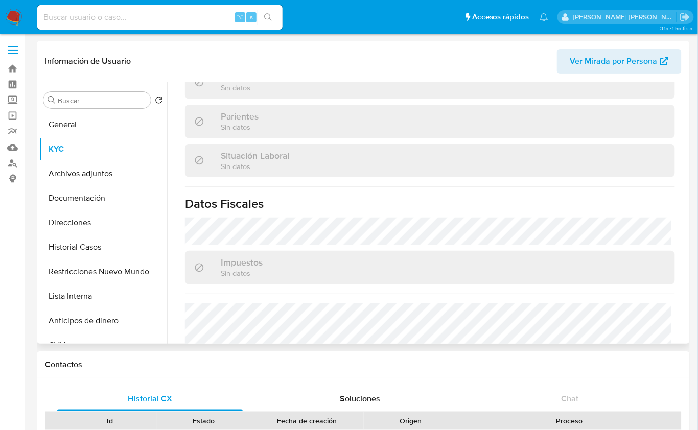
scroll to position [573, 0]
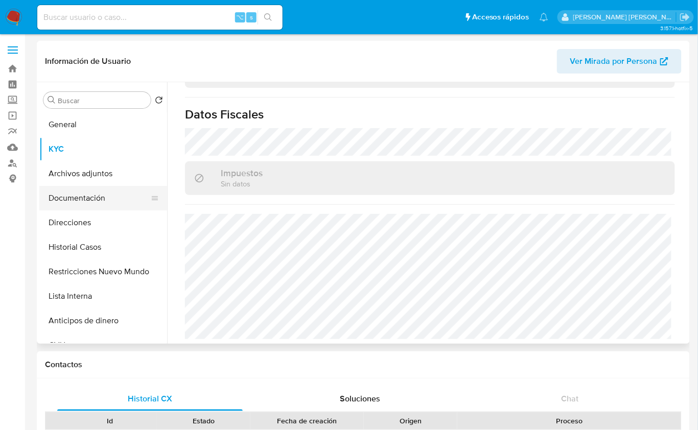
click at [88, 186] on button "Documentación" at bounding box center [98, 198] width 119 height 25
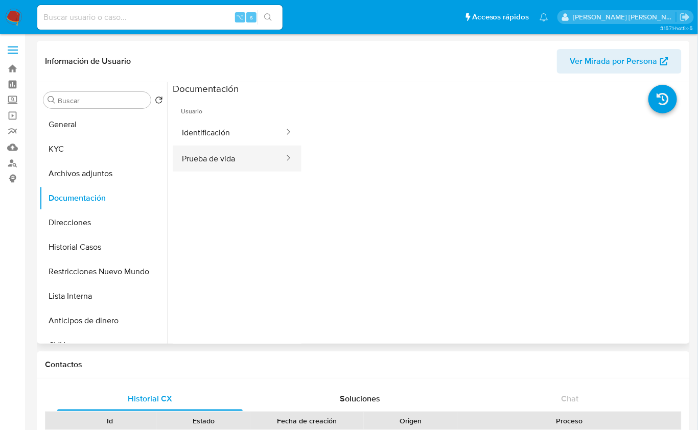
click at [211, 149] on button "Prueba de vida" at bounding box center [229, 159] width 112 height 26
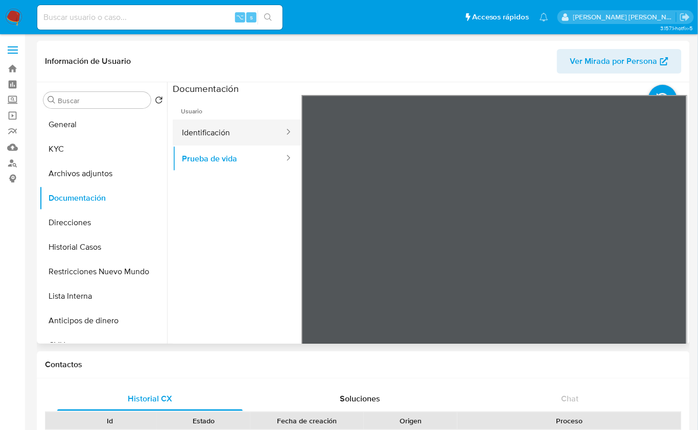
click at [212, 139] on button "Identificación" at bounding box center [229, 132] width 112 height 26
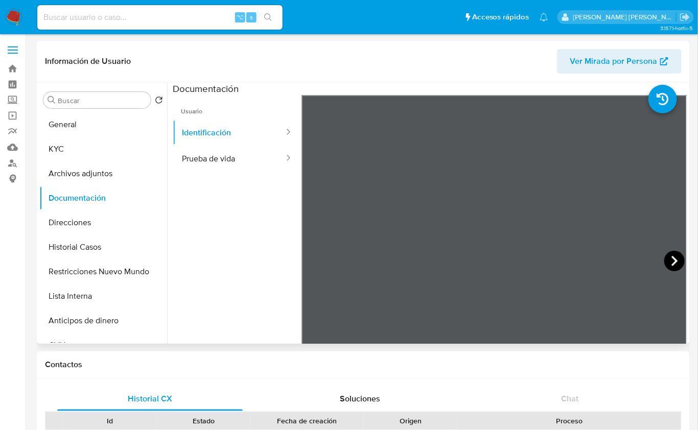
click at [667, 257] on icon at bounding box center [674, 261] width 20 height 20
click at [90, 147] on button "KYC" at bounding box center [98, 149] width 119 height 25
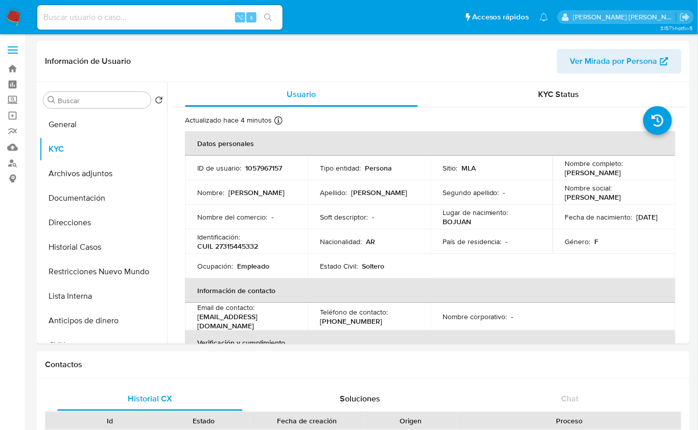
drag, startPoint x: 560, startPoint y: 174, endPoint x: 630, endPoint y: 176, distance: 70.5
click at [630, 176] on td "Nombre completo : Rosa Noelia Medina" at bounding box center [614, 168] width 123 height 25
copy p "Rosa Noelia Medina"
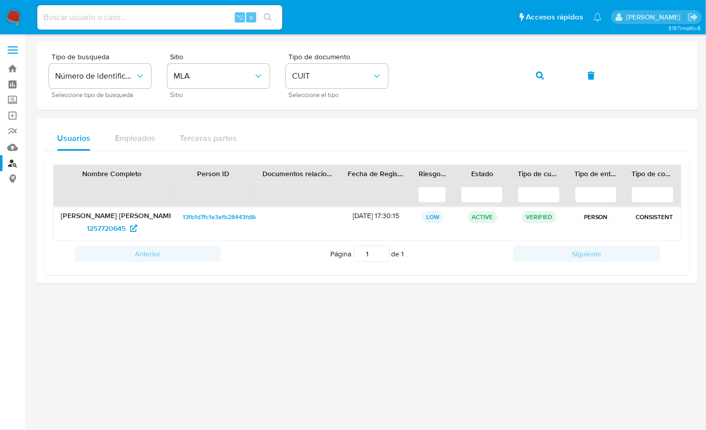
click at [413, 116] on div "Tipo de busqueda Número de identificación Seleccione tipo de búsqueda Sitio MLA…" at bounding box center [367, 162] width 661 height 243
click at [520, 68] on div "Tipo de busqueda Número de identificación Seleccione tipo de búsqueda Sitio MLA…" at bounding box center [367, 75] width 637 height 44
click at [536, 82] on span "button" at bounding box center [540, 75] width 8 height 22
click at [110, 220] on span "517983038" at bounding box center [106, 228] width 35 height 16
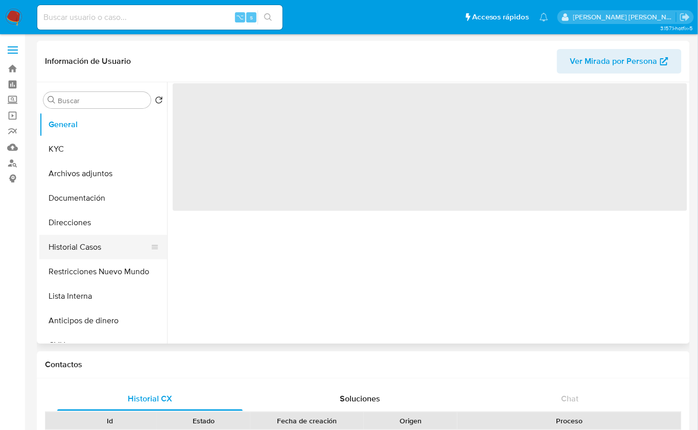
click at [78, 243] on button "Historial Casos" at bounding box center [98, 247] width 119 height 25
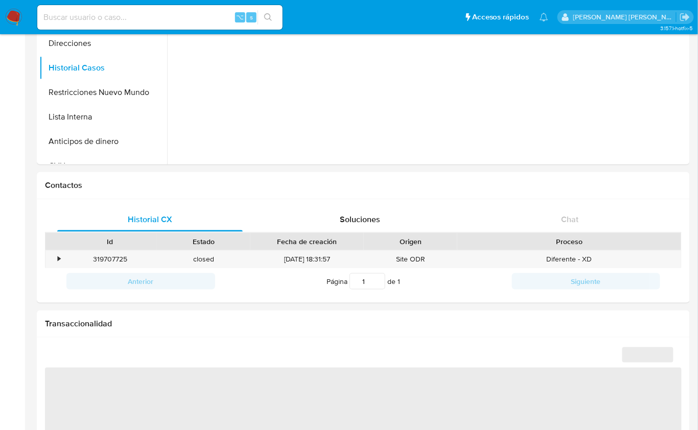
select select "10"
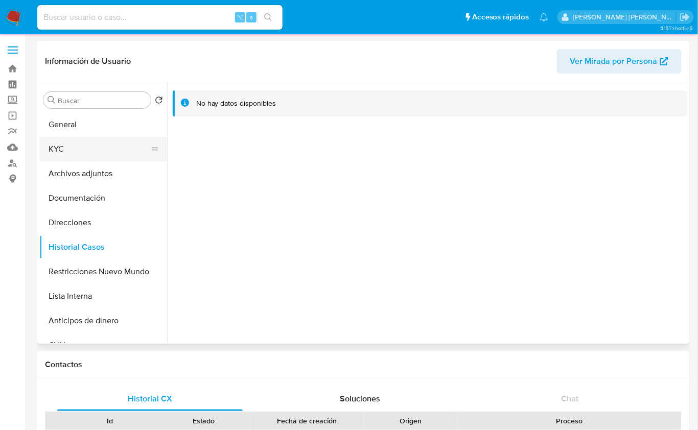
click at [75, 159] on button "KYC" at bounding box center [98, 149] width 119 height 25
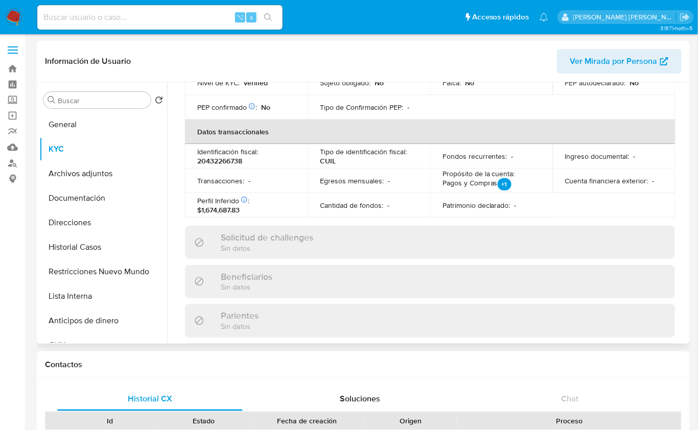
scroll to position [573, 0]
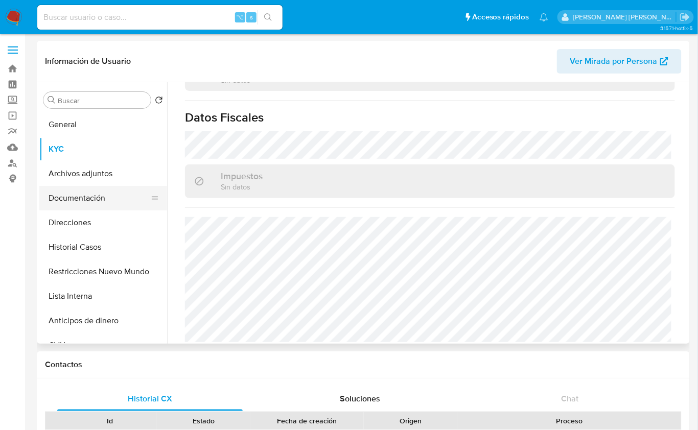
click at [82, 203] on button "Documentación" at bounding box center [98, 198] width 119 height 25
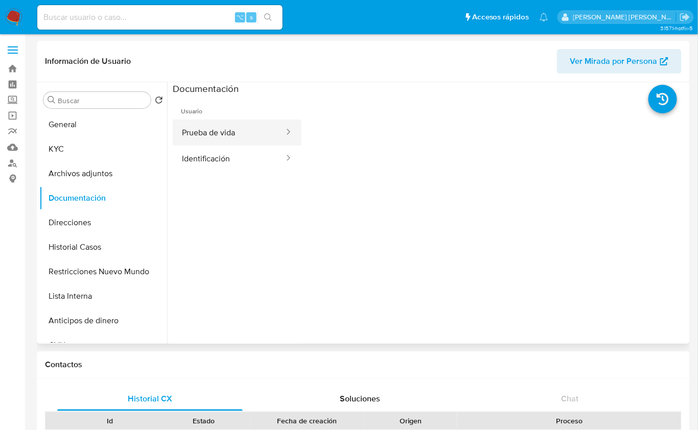
click at [213, 132] on button "Prueba de vida" at bounding box center [229, 132] width 112 height 26
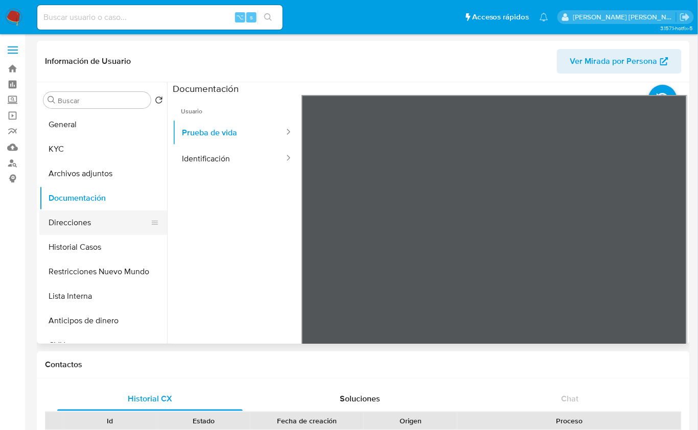
click at [90, 219] on button "Direcciones" at bounding box center [98, 222] width 119 height 25
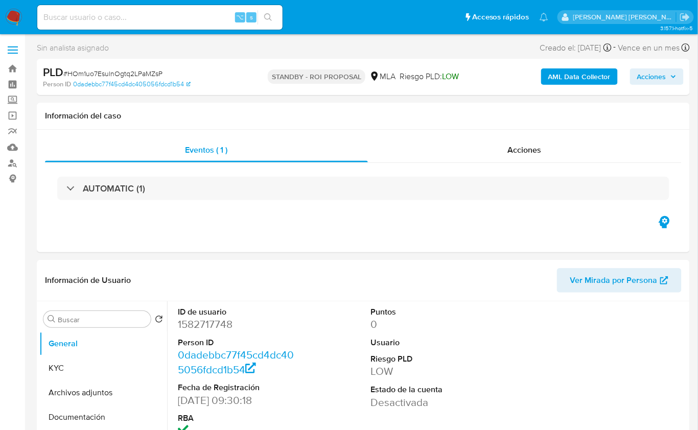
select select "10"
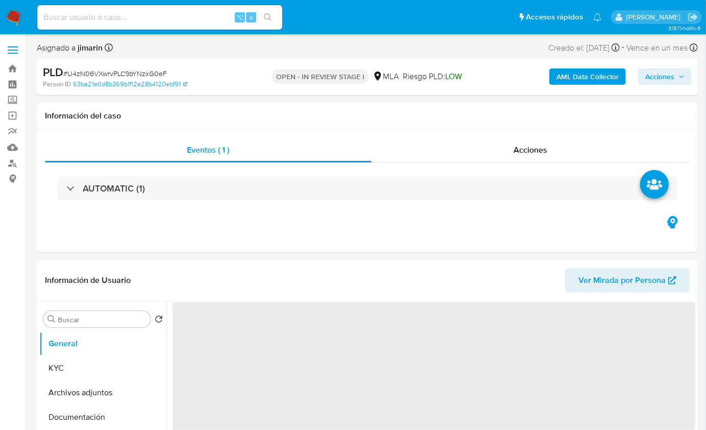
select select "10"
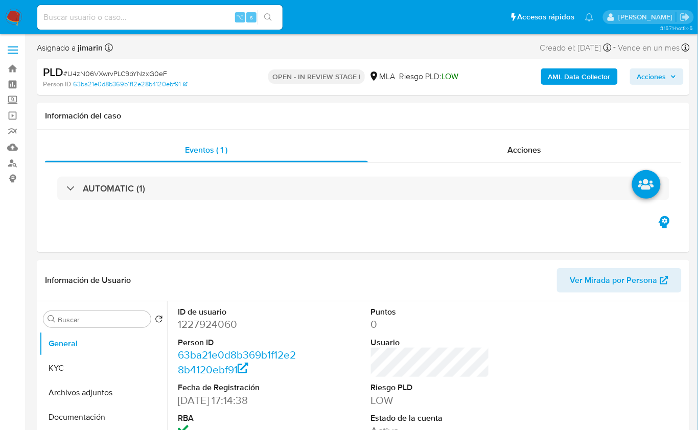
click at [151, 69] on span "# U4zN06VXwrvPLC9bYNzxG0eF" at bounding box center [115, 73] width 104 height 10
copy span "U4zN06VXwrvPLC9bYNzxG0eF"
click at [203, 324] on dd "1227924060" at bounding box center [237, 324] width 118 height 14
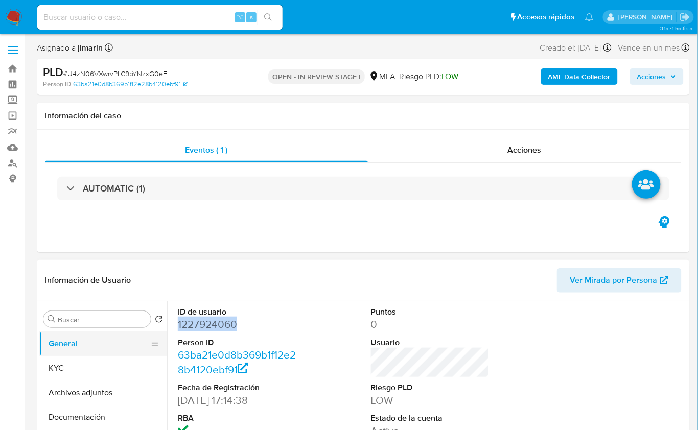
copy dd "1227924060"
click at [445, 233] on div "Eventos ( 1 ) Acciones AUTOMATIC (1)" at bounding box center [363, 191] width 653 height 123
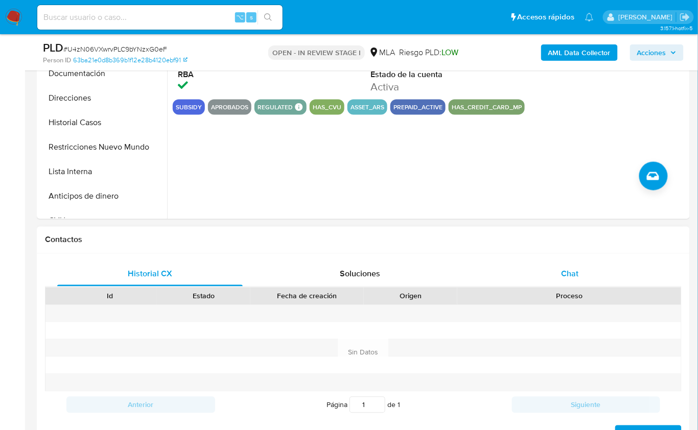
click at [571, 268] on span "Chat" at bounding box center [569, 274] width 17 height 12
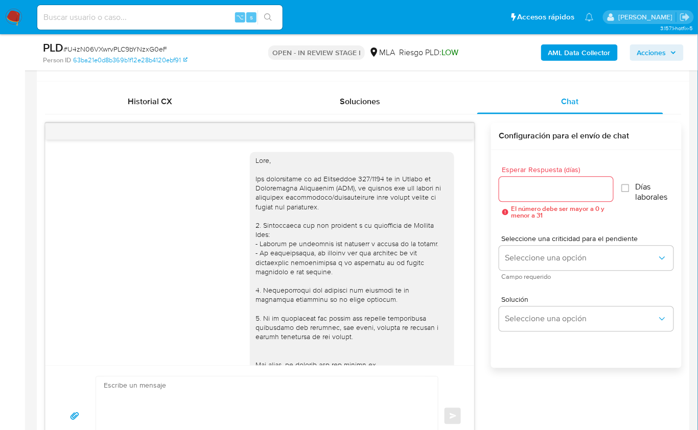
scroll to position [466, 0]
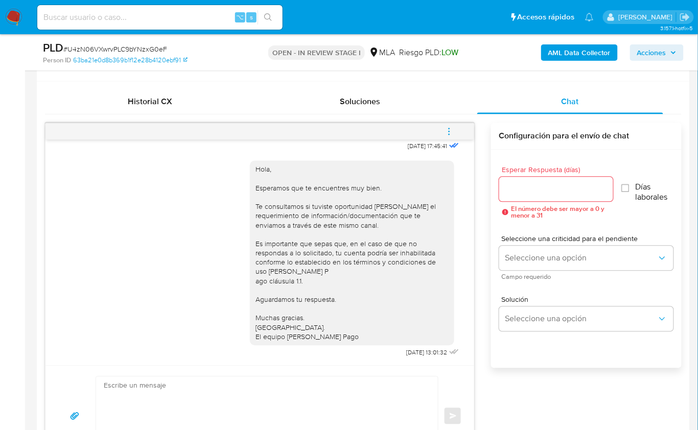
click at [453, 130] on icon "menu-action" at bounding box center [448, 131] width 9 height 9
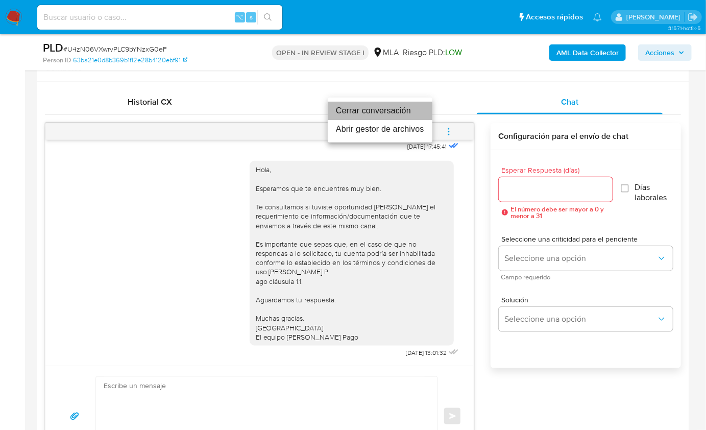
click at [384, 113] on li "Cerrar conversación" at bounding box center [380, 111] width 105 height 18
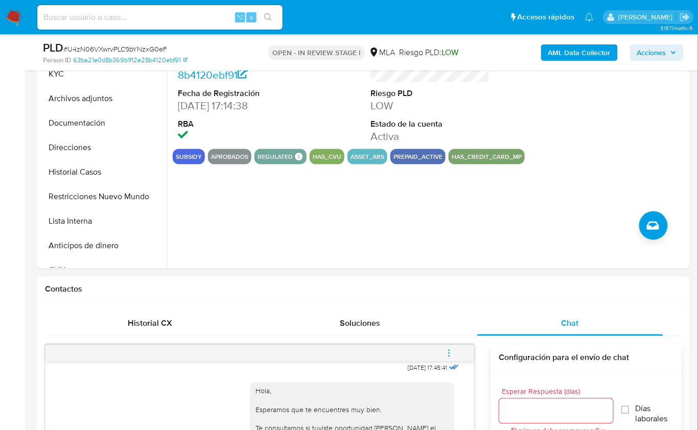
scroll to position [209, 0]
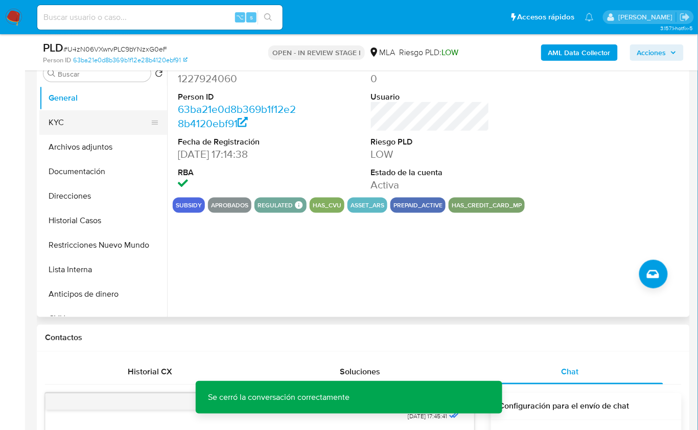
click at [74, 130] on button "KYC" at bounding box center [98, 122] width 119 height 25
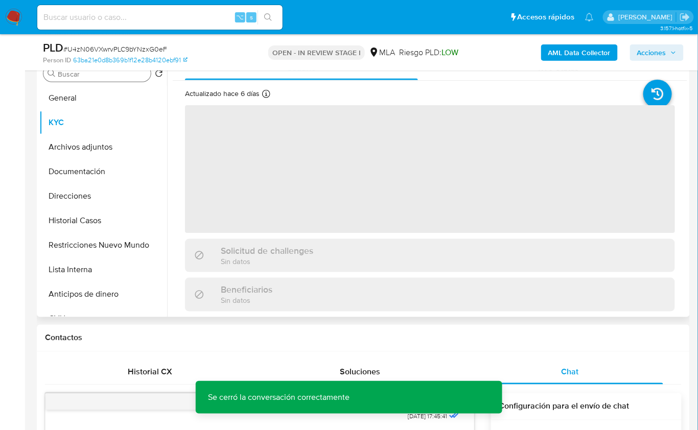
click at [91, 74] on input "Buscar" at bounding box center [102, 73] width 89 height 9
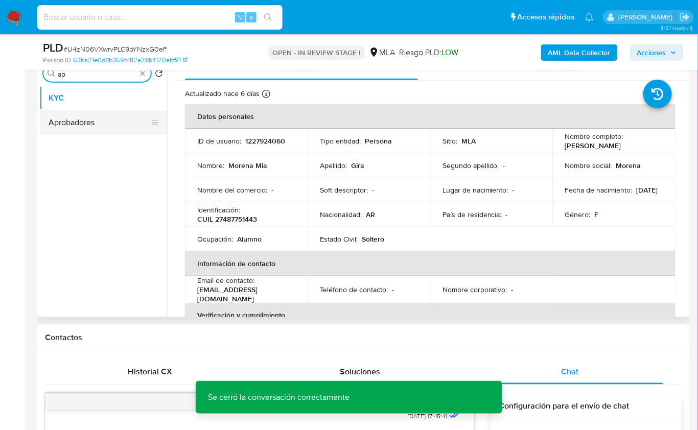
type input "ap"
click at [97, 126] on button "Aprobadores" at bounding box center [98, 122] width 119 height 25
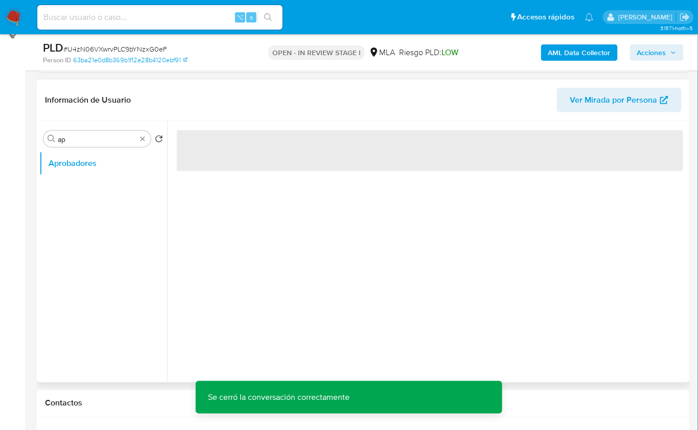
scroll to position [128, 0]
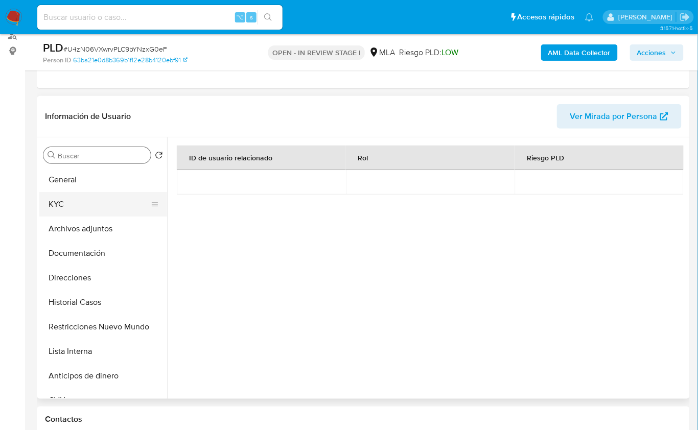
click at [102, 196] on button "KYC" at bounding box center [98, 204] width 119 height 25
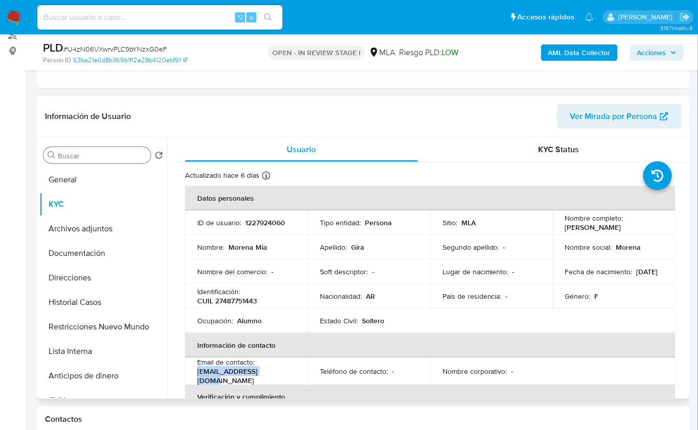
drag, startPoint x: 274, startPoint y: 377, endPoint x: 194, endPoint y: 375, distance: 80.7
click at [194, 375] on td "Email de contacto : miamore138@gmail.com" at bounding box center [246, 371] width 123 height 28
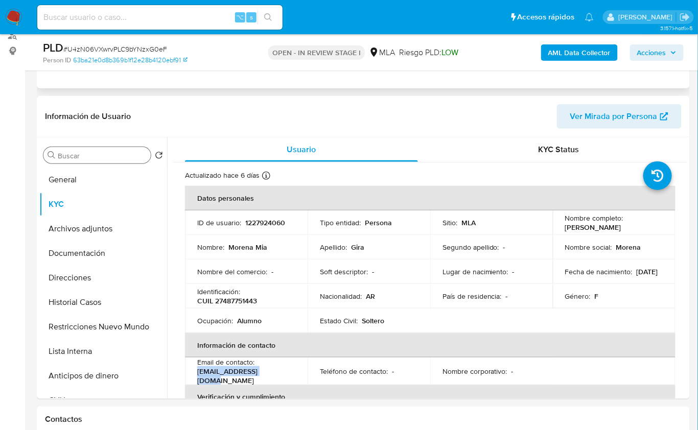
copy p "miamore138@gmail.com"
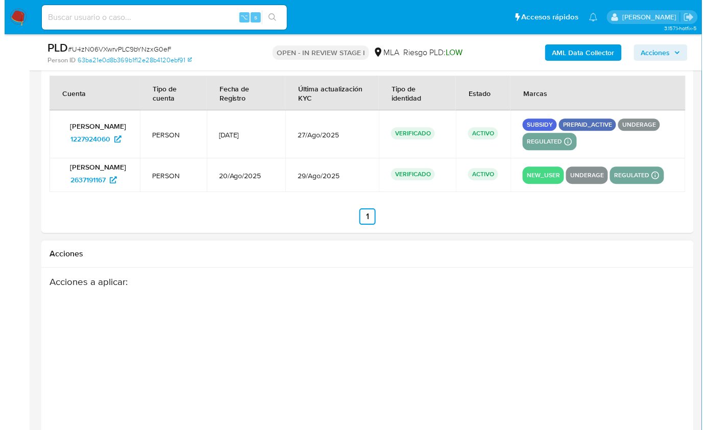
scroll to position [1847, 0]
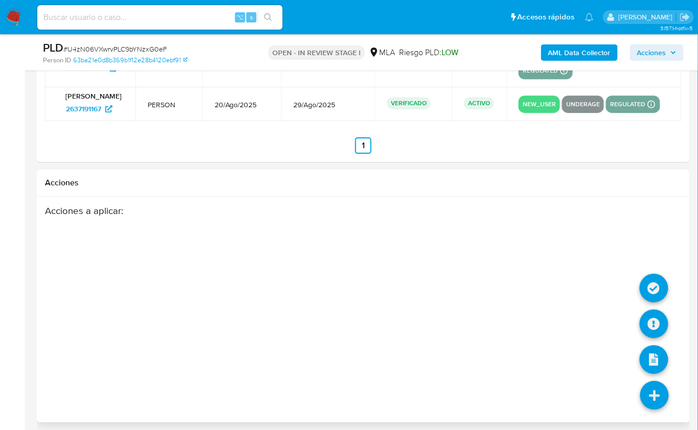
click at [654, 387] on icon at bounding box center [654, 395] width 29 height 29
click at [653, 309] on icon at bounding box center [653, 323] width 29 height 29
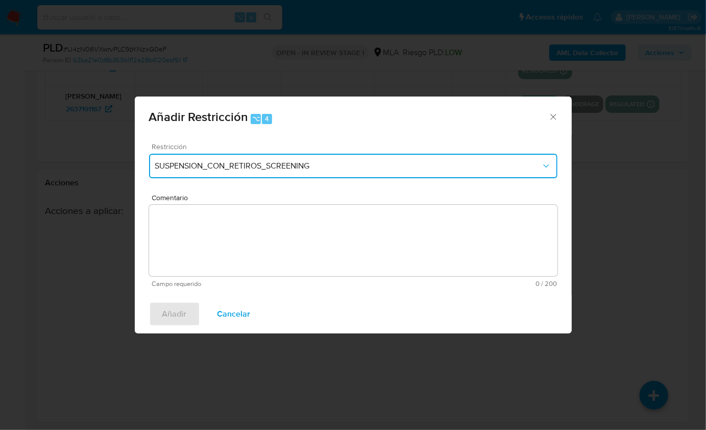
click at [247, 167] on span "SUSPENSION_CON_RETIROS_SCREENING" at bounding box center [348, 166] width 386 height 10
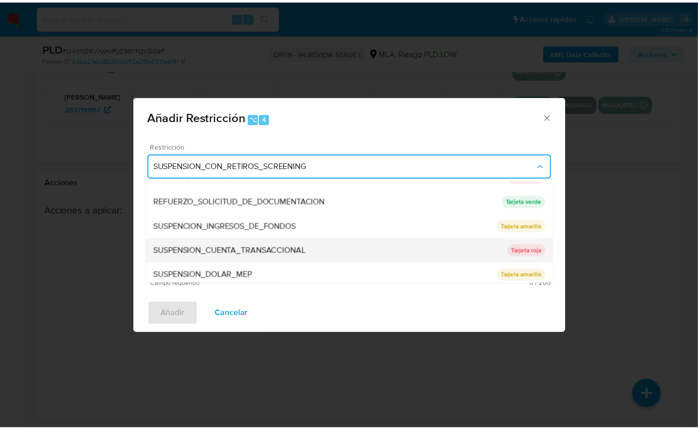
scroll to position [216, 0]
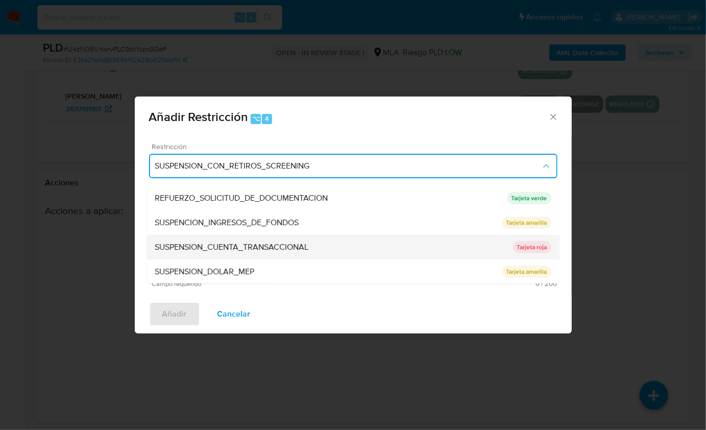
click at [243, 245] on span "SUSPENSION_CUENTA_TRANSACCIONAL" at bounding box center [232, 247] width 154 height 10
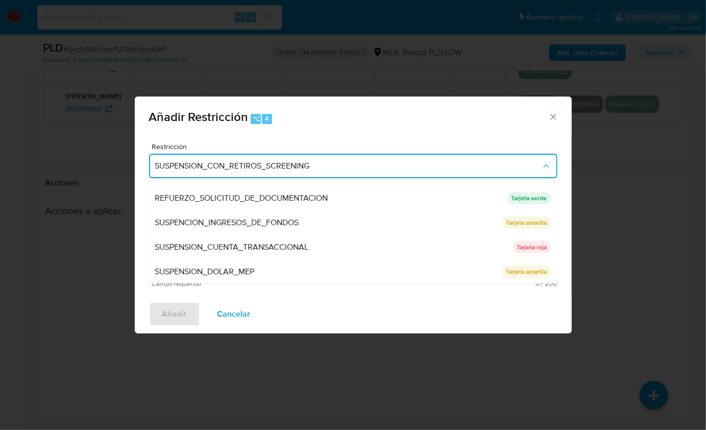
click at [247, 242] on textarea "Comentario" at bounding box center [353, 240] width 409 height 71
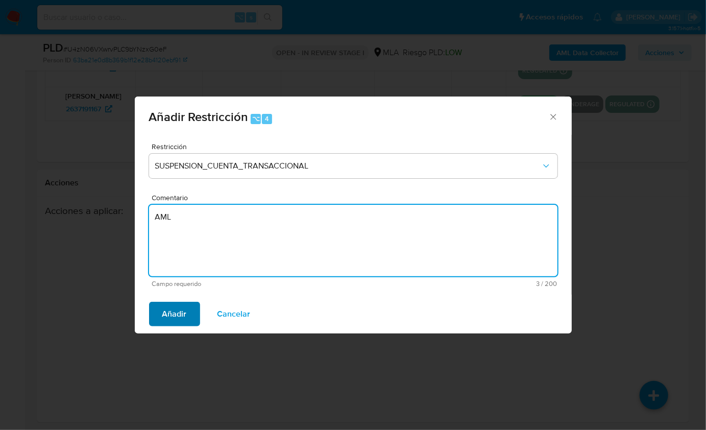
type textarea "AML"
click at [164, 312] on span "Añadir" at bounding box center [174, 314] width 25 height 22
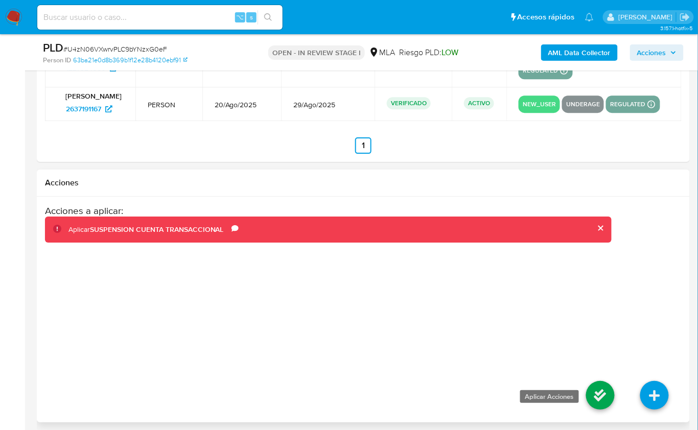
click at [602, 391] on icon at bounding box center [600, 395] width 29 height 29
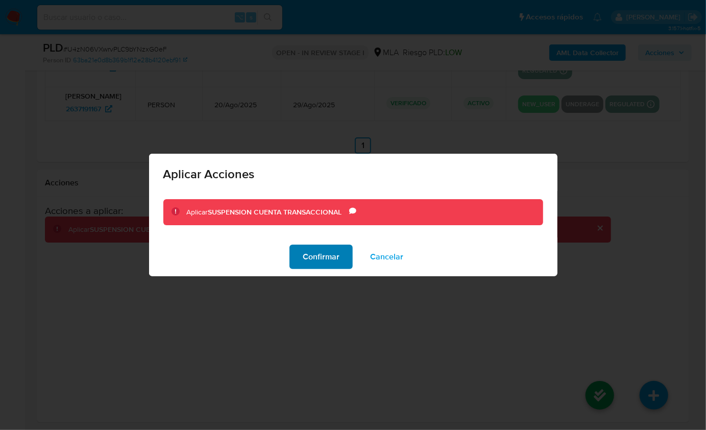
click at [313, 261] on span "Confirmar" at bounding box center [321, 257] width 37 height 22
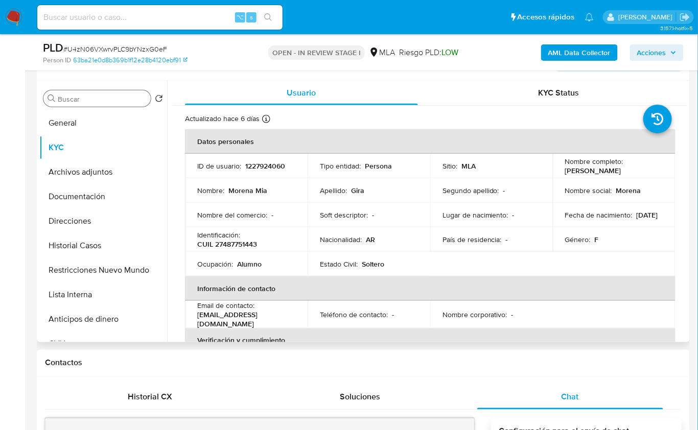
scroll to position [182, 0]
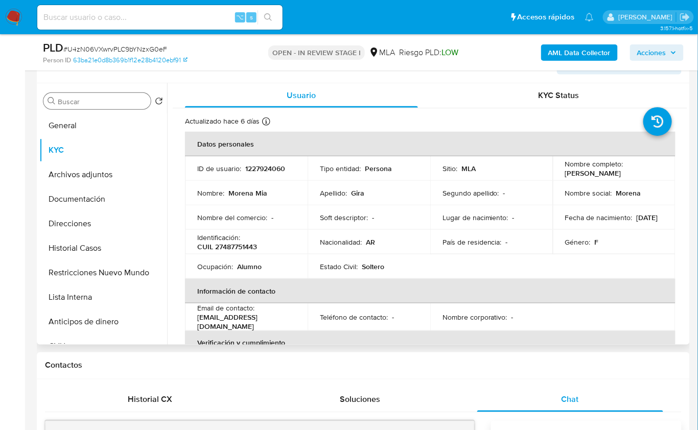
click at [636, 222] on p "21/06/2008" at bounding box center [646, 217] width 21 height 9
click at [636, 221] on p "21/06/2008" at bounding box center [646, 217] width 21 height 9
click at [106, 274] on button "Restricciones Nuevo Mundo" at bounding box center [98, 272] width 119 height 25
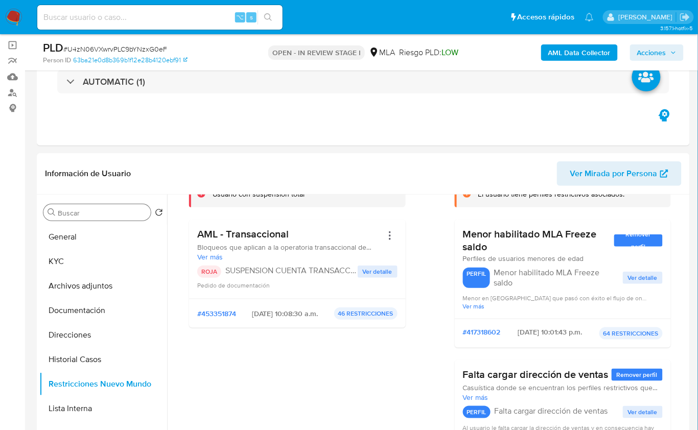
scroll to position [46, 0]
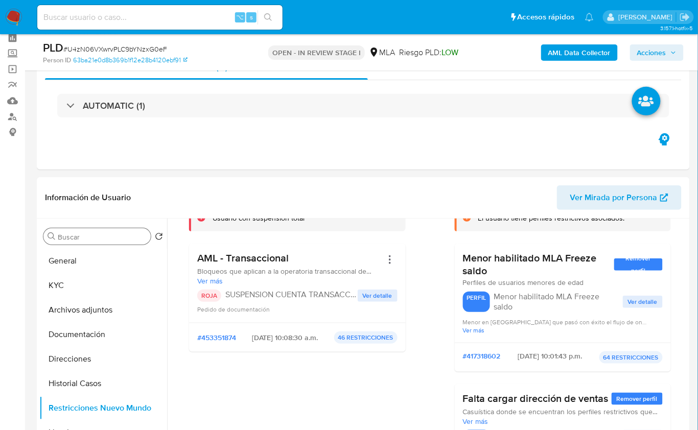
click at [560, 46] on b "AML Data Collector" at bounding box center [579, 52] width 62 height 16
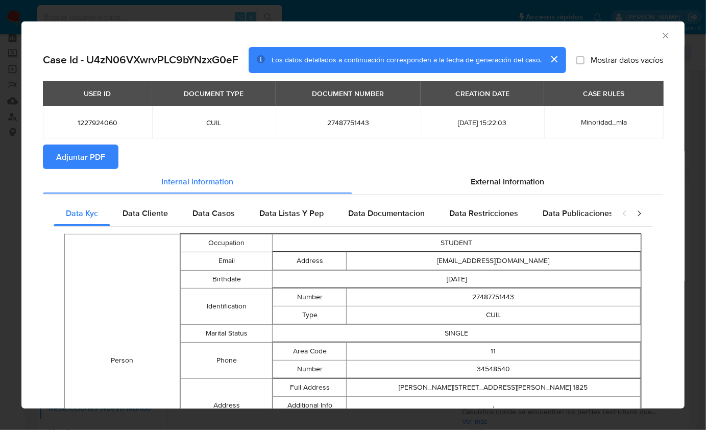
click at [86, 157] on span "Adjuntar PDF" at bounding box center [80, 157] width 49 height 22
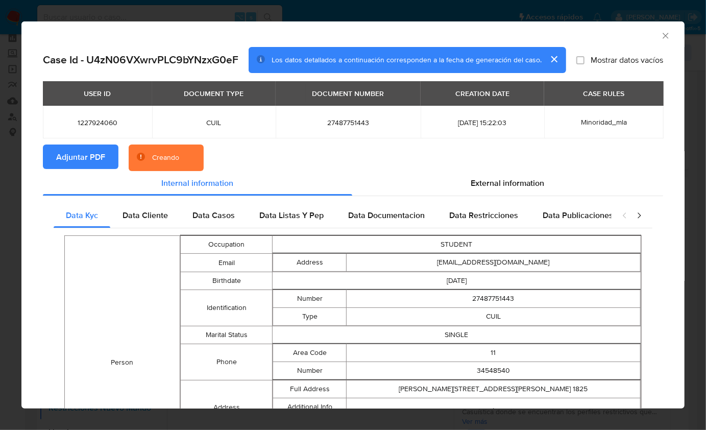
click at [342, 158] on section "Adjuntar PDF Creando" at bounding box center [353, 158] width 620 height 27
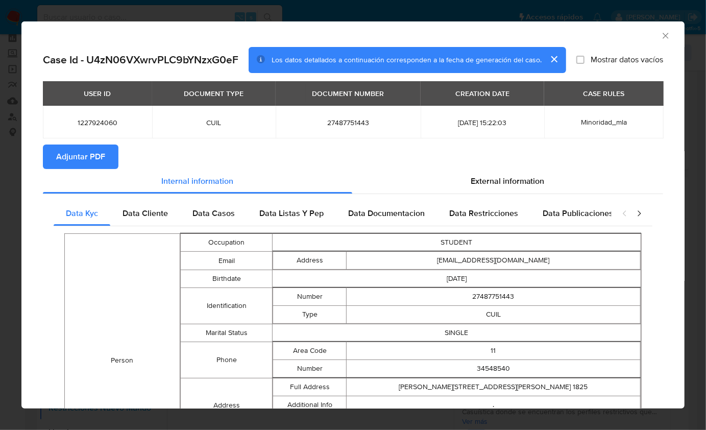
click at [661, 38] on icon "Cerrar ventana" at bounding box center [666, 36] width 10 height 10
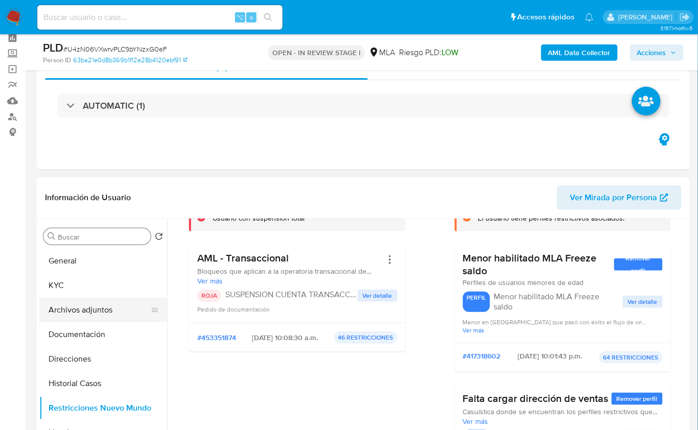
click at [100, 313] on button "Archivos adjuntos" at bounding box center [98, 310] width 119 height 25
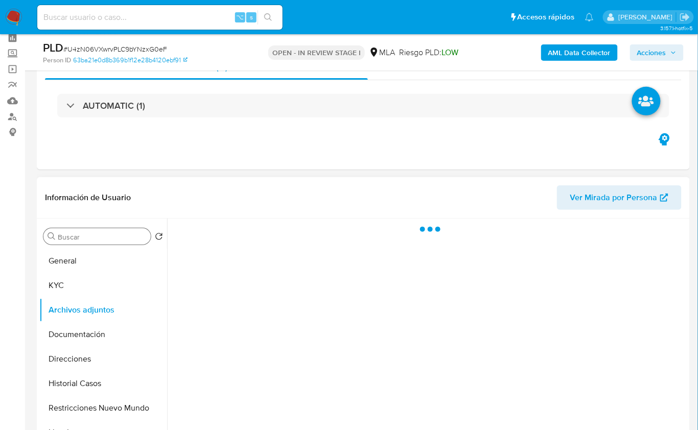
scroll to position [0, 0]
click at [319, 160] on div "Eventos ( 1 ) Acciones AUTOMATIC (1)" at bounding box center [363, 108] width 653 height 123
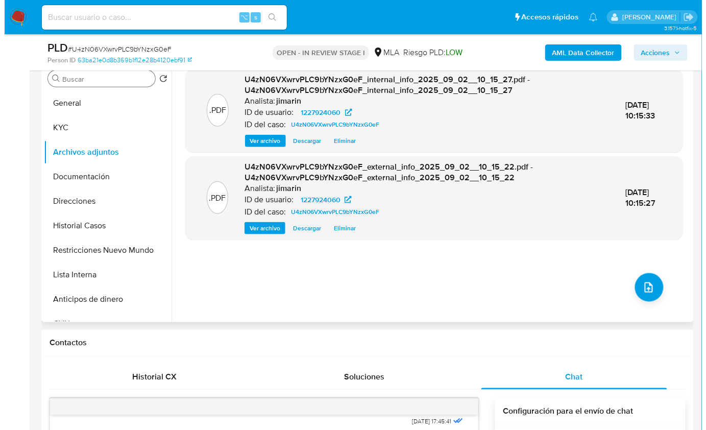
scroll to position [204, 0]
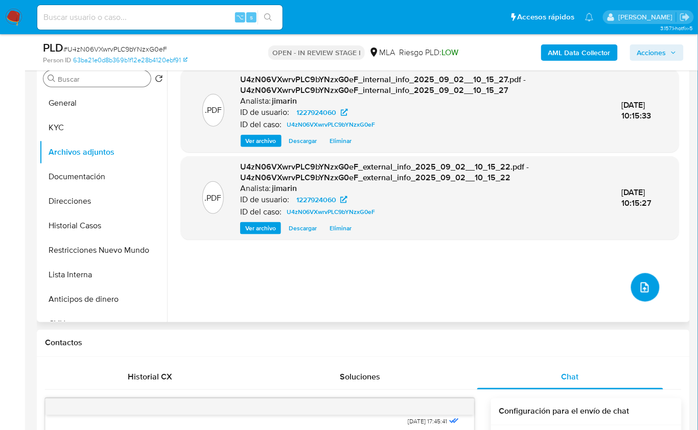
click at [649, 286] on button "upload-file" at bounding box center [645, 287] width 29 height 29
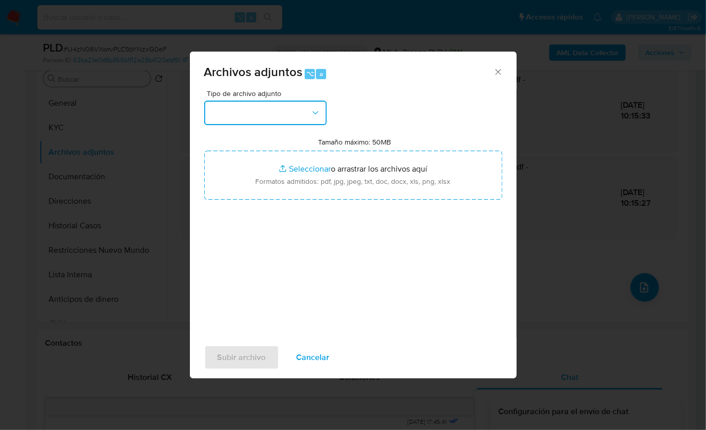
click at [259, 118] on button "button" at bounding box center [265, 113] width 123 height 25
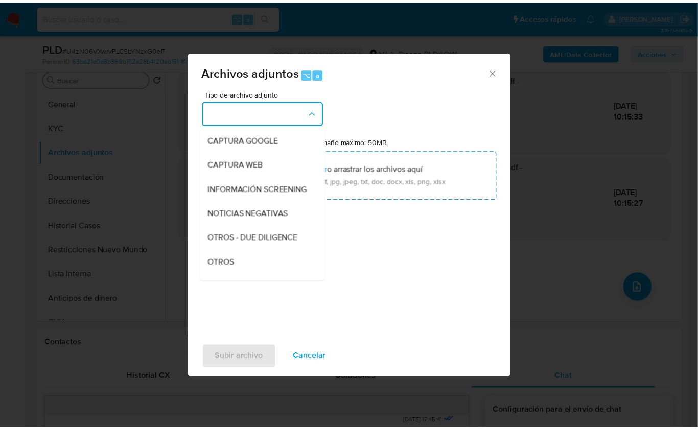
scroll to position [217, 0]
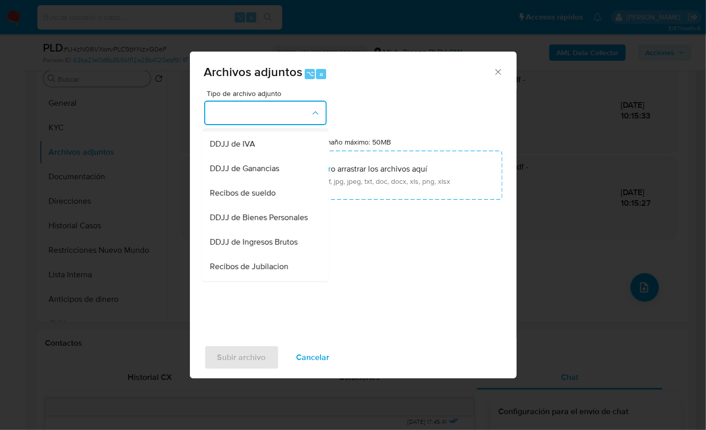
click at [248, 131] on div "OTROS" at bounding box center [262, 119] width 104 height 25
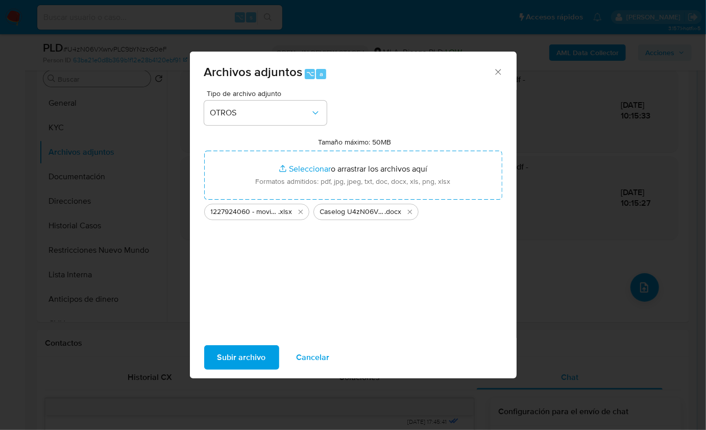
click at [235, 360] on span "Subir archivo" at bounding box center [242, 357] width 49 height 22
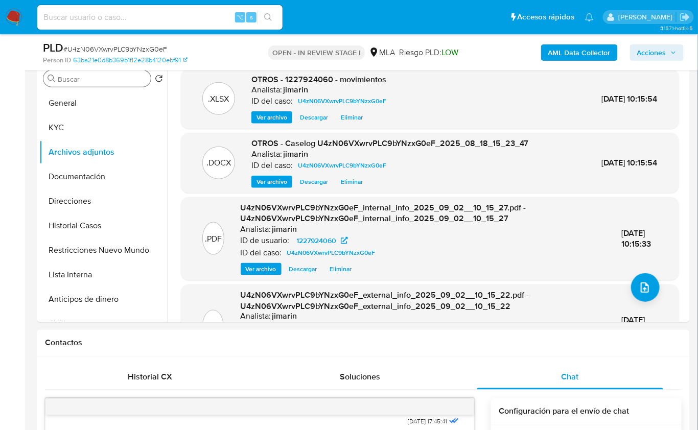
click at [655, 57] on span "Acciones" at bounding box center [651, 52] width 29 height 16
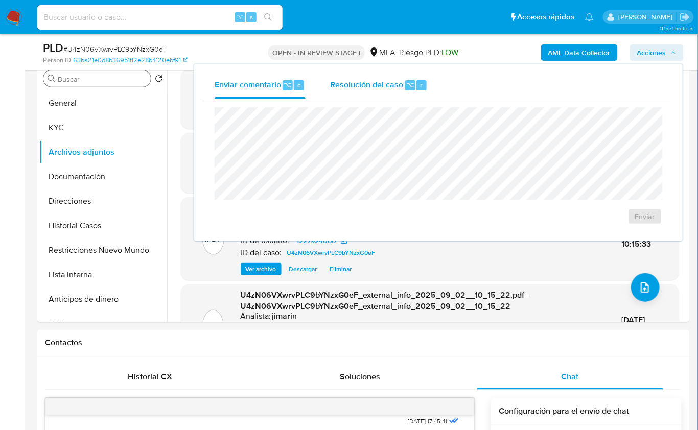
click at [385, 83] on span "Resolución del caso" at bounding box center [366, 85] width 73 height 12
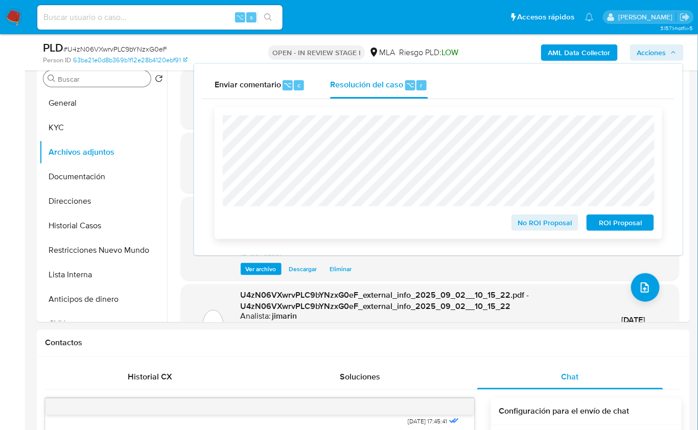
click at [597, 228] on span "ROI Proposal" at bounding box center [619, 223] width 53 height 14
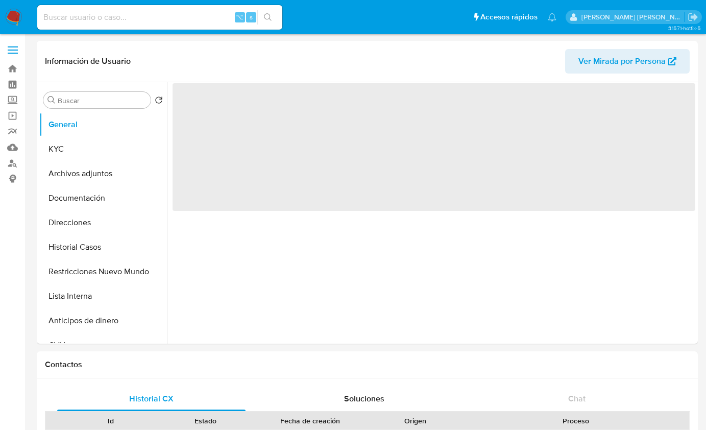
select select "10"
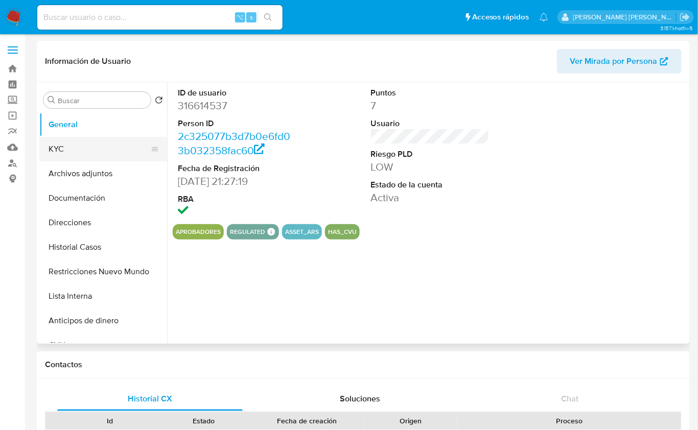
click at [86, 155] on button "KYC" at bounding box center [98, 149] width 119 height 25
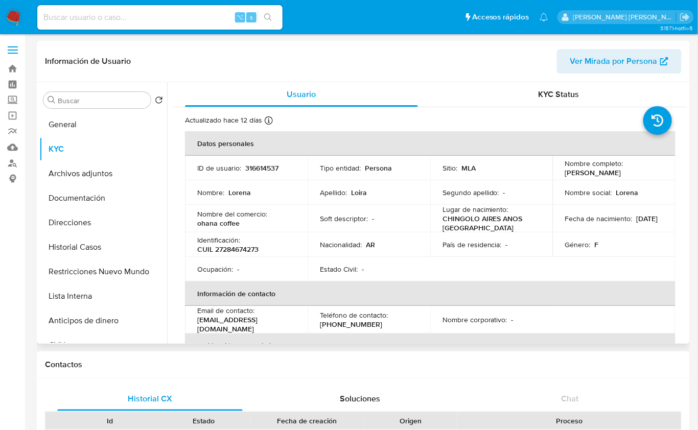
click at [233, 250] on p "CUIL 27284674273" at bounding box center [227, 249] width 61 height 9
copy p "27284674273"
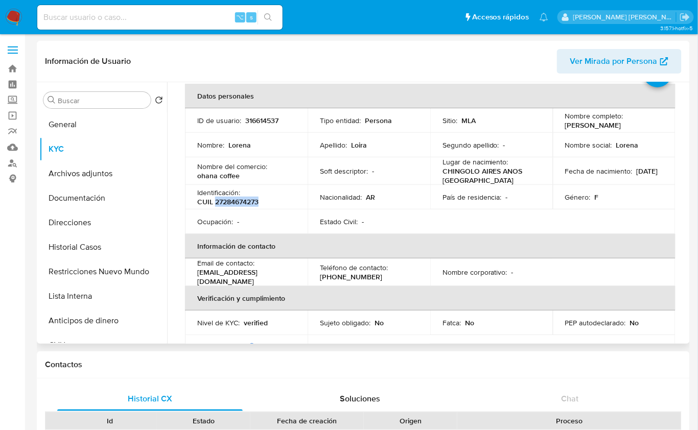
scroll to position [65, 0]
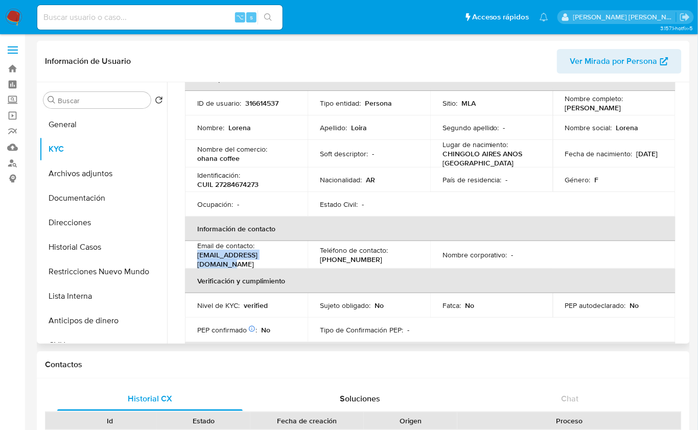
drag, startPoint x: 282, startPoint y: 257, endPoint x: 196, endPoint y: 259, distance: 86.3
click at [196, 259] on td "Email de contacto : lorenaloiraa53@gmail.com" at bounding box center [246, 255] width 123 height 28
copy p "lorenaloiraa53@gmail.com"
drag, startPoint x: 561, startPoint y: 107, endPoint x: 615, endPoint y: 109, distance: 53.6
click at [615, 109] on td "Nombre completo : Lorena Loira" at bounding box center [614, 103] width 123 height 25
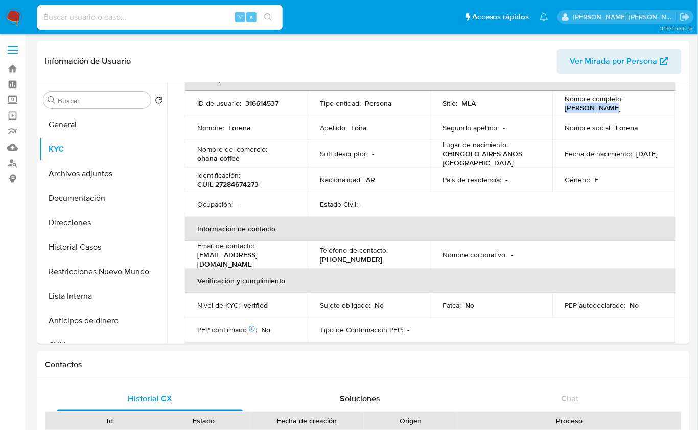
copy p "Lorena Loira"
click at [231, 183] on p "CUIL 27284674273" at bounding box center [227, 184] width 61 height 9
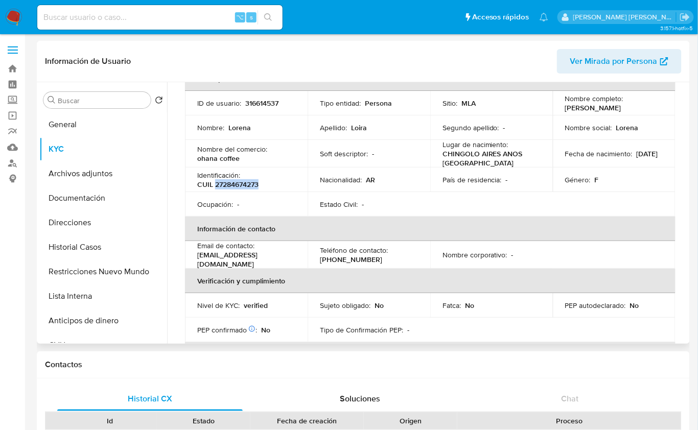
click at [231, 183] on p "CUIL 27284674273" at bounding box center [227, 184] width 61 height 9
copy p "27284674273"
click at [115, 275] on button "Restricciones Nuevo Mundo" at bounding box center [98, 271] width 119 height 25
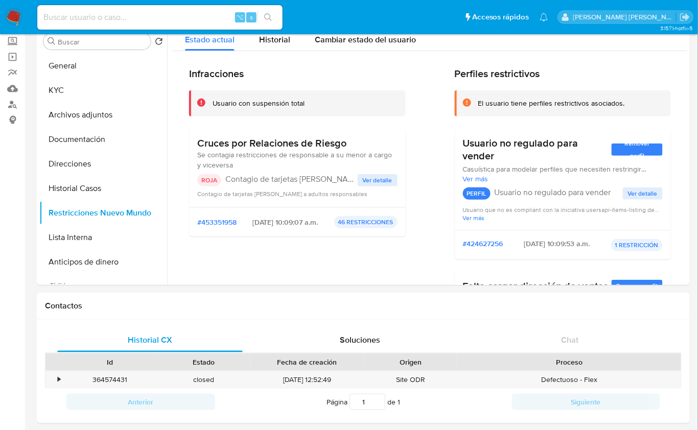
scroll to position [54, 0]
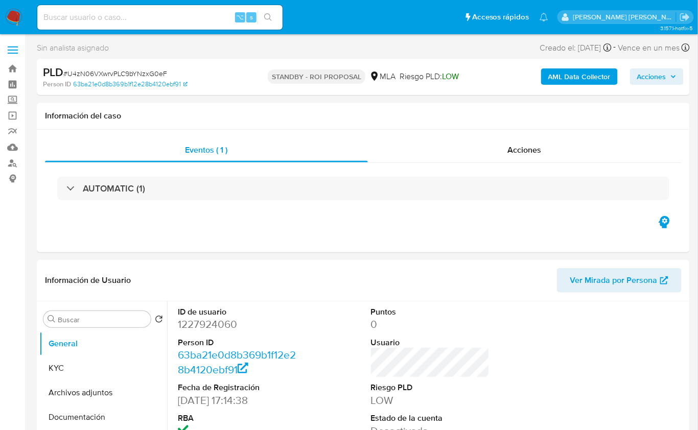
select select "10"
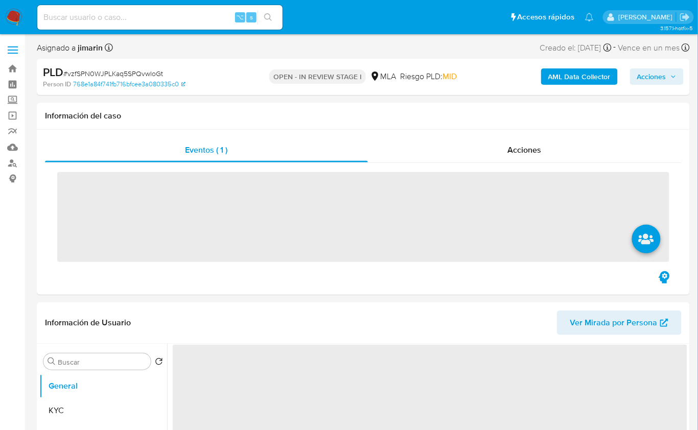
click at [116, 74] on span "# vzfSPN0WJPLKaq5SPQvwloGt" at bounding box center [113, 73] width 100 height 10
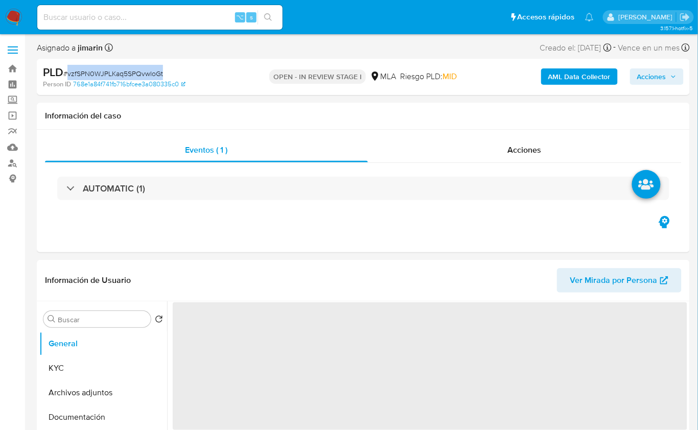
click at [116, 74] on span "# vzfSPN0WJPLKaq5SPQvwloGt" at bounding box center [113, 73] width 100 height 10
copy span "vzfSPN0WJPLKaq5SPQvwloGt"
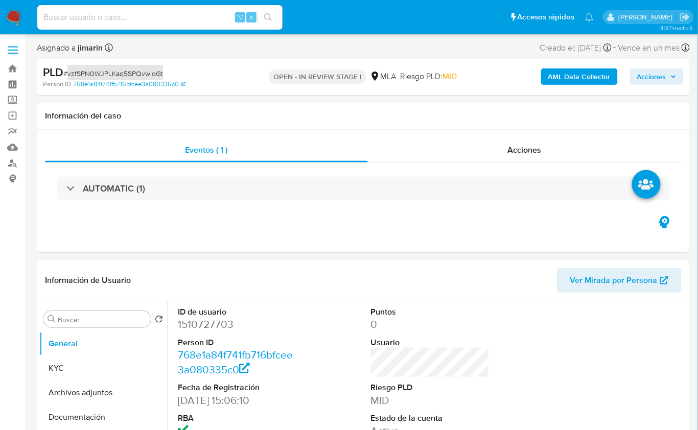
select select "10"
click at [201, 330] on dd "1510727703" at bounding box center [237, 324] width 118 height 14
copy dd "1510727703"
click at [257, 123] on div "Información del caso" at bounding box center [363, 116] width 653 height 27
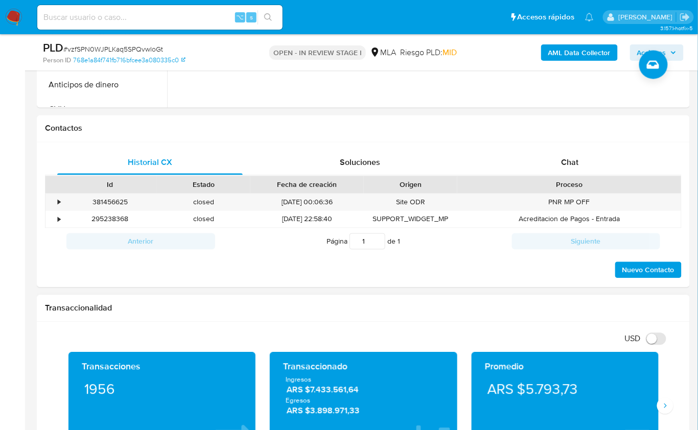
scroll to position [433, 0]
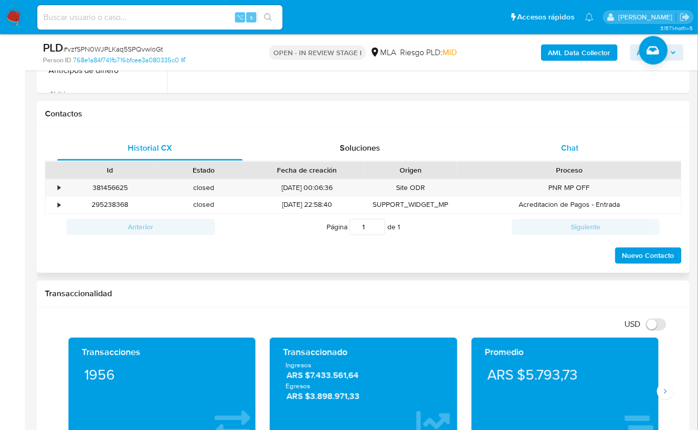
click at [566, 147] on span "Chat" at bounding box center [569, 148] width 17 height 12
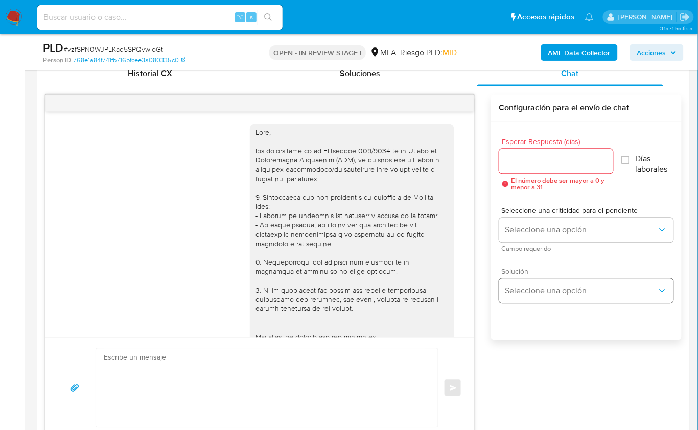
scroll to position [466, 0]
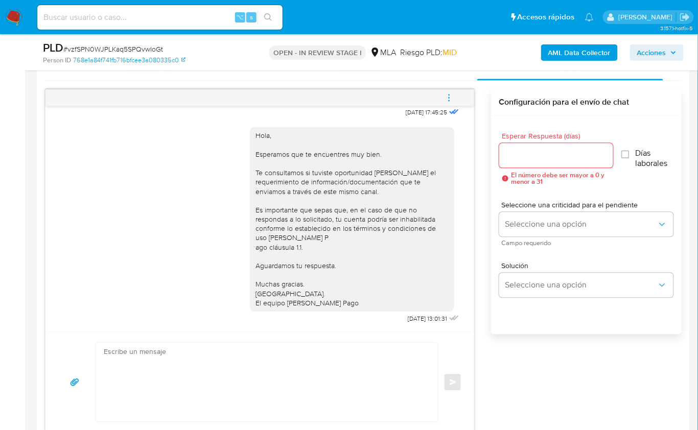
drag, startPoint x: 447, startPoint y: 102, endPoint x: 441, endPoint y: 101, distance: 6.2
click at [447, 102] on span "menu-action" at bounding box center [448, 98] width 9 height 25
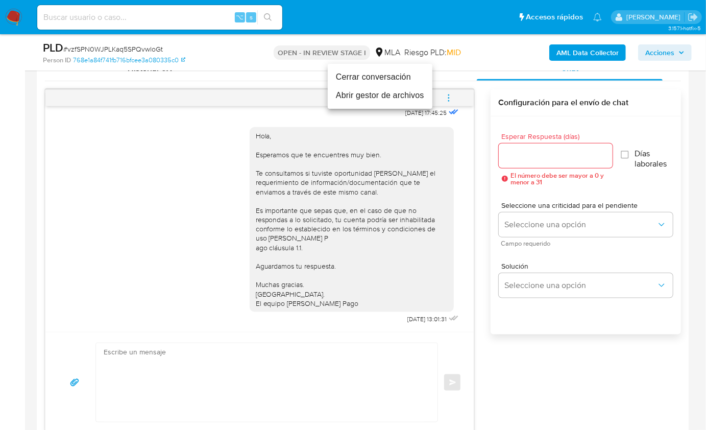
click at [367, 81] on li "Cerrar conversación" at bounding box center [380, 77] width 105 height 18
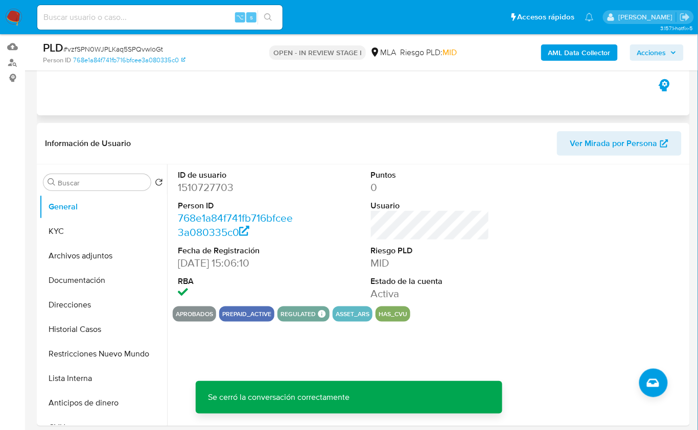
scroll to position [58, 0]
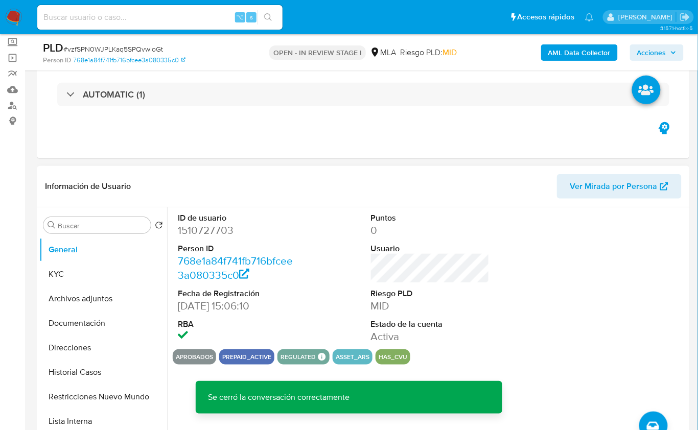
click at [101, 213] on div "Buscar Volver al orden por defecto General KYC Archivos adjuntos Documentación …" at bounding box center [103, 339] width 128 height 260
click at [98, 229] on input "Buscar" at bounding box center [102, 225] width 89 height 9
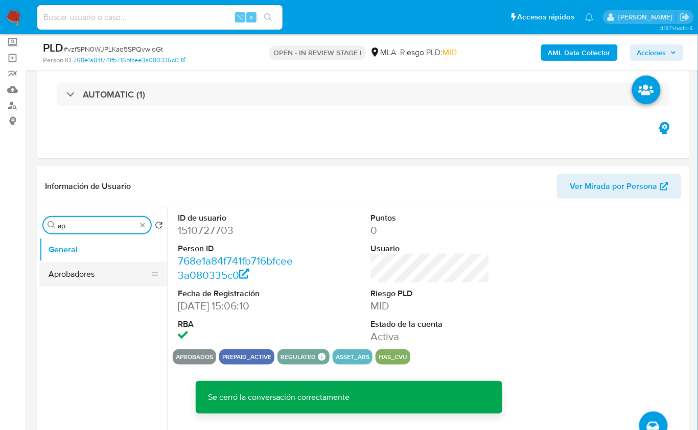
type input "ap"
click at [88, 269] on button "Aprobadores" at bounding box center [98, 274] width 119 height 25
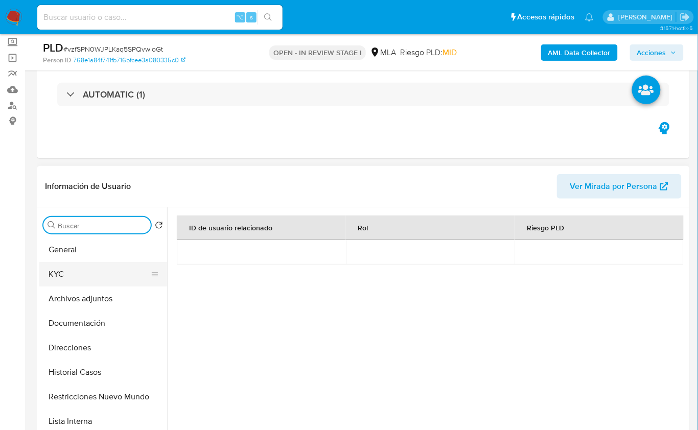
click at [75, 268] on button "KYC" at bounding box center [98, 274] width 119 height 25
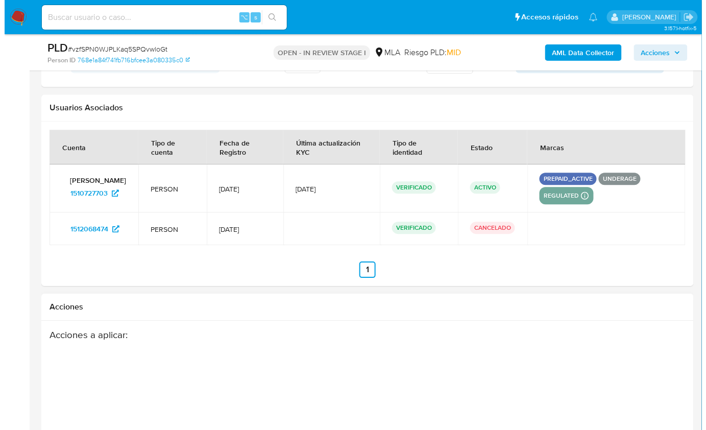
scroll to position [1846, 0]
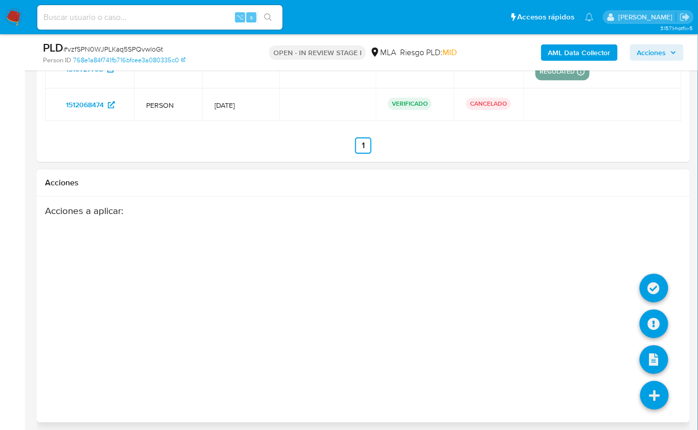
click at [654, 381] on icon at bounding box center [654, 395] width 29 height 29
click at [647, 330] on icon at bounding box center [653, 323] width 29 height 29
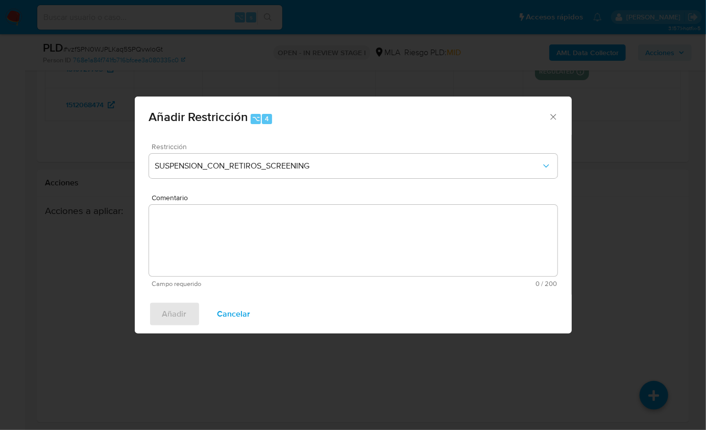
click at [284, 184] on div "Restricción SUSPENSION_CON_RETIROS_SCREENING" at bounding box center [353, 167] width 409 height 49
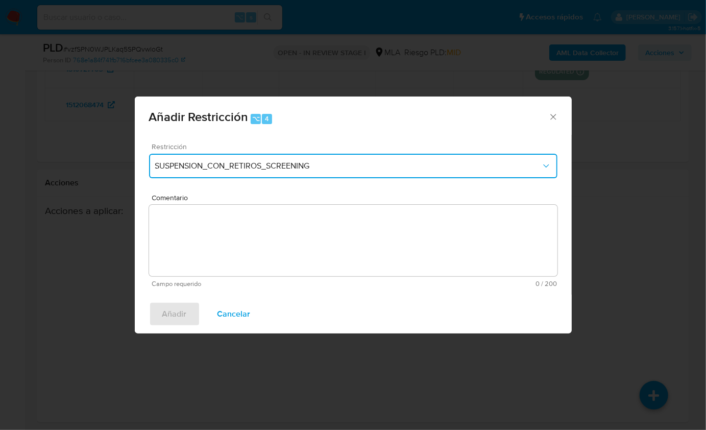
click at [285, 178] on button "SUSPENSION_CON_RETIROS_SCREENING" at bounding box center [353, 166] width 409 height 25
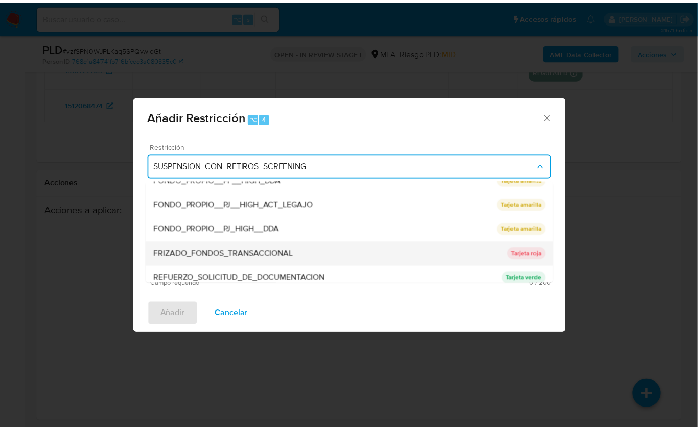
scroll to position [192, 0]
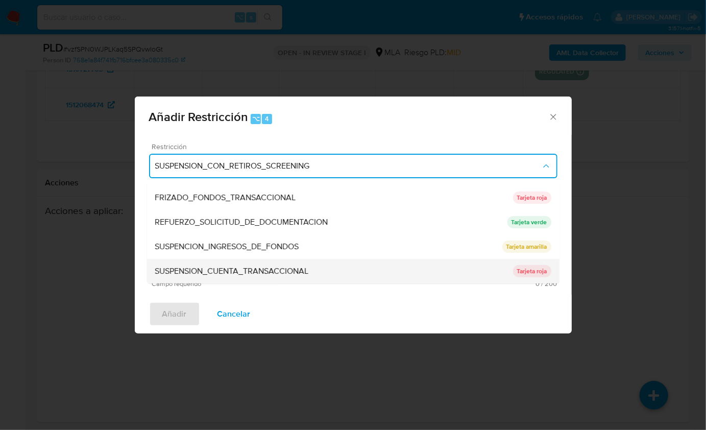
click at [260, 268] on span "SUSPENSION_CUENTA_TRANSACCIONAL" at bounding box center [232, 271] width 154 height 10
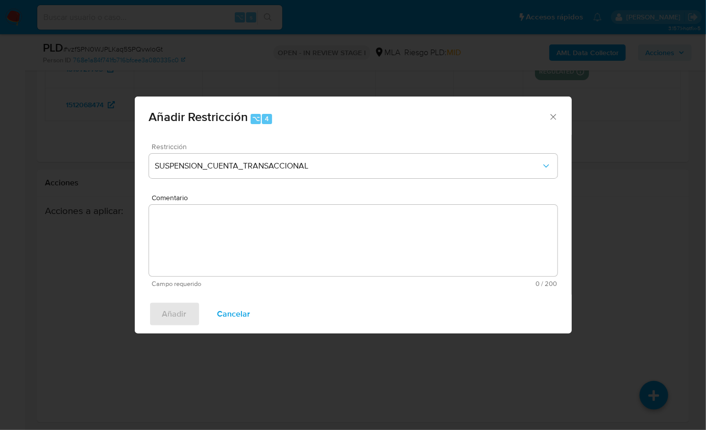
click at [261, 262] on textarea "Comentario" at bounding box center [353, 240] width 409 height 71
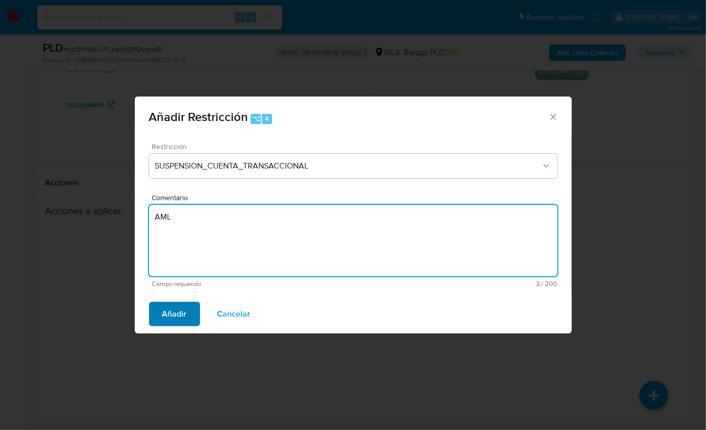
type textarea "AML"
click at [177, 303] on span "Añadir" at bounding box center [174, 314] width 25 height 22
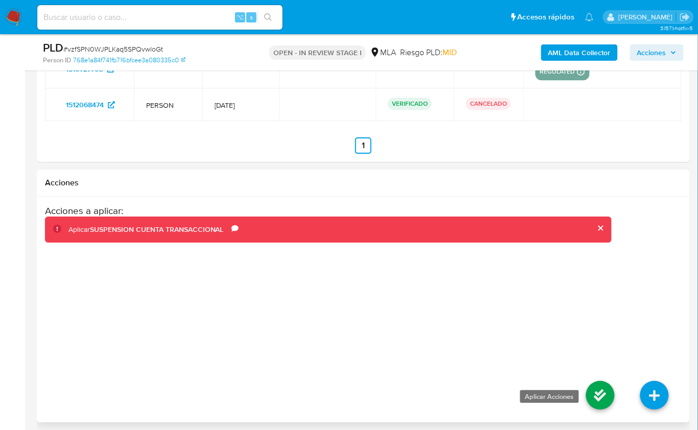
click at [603, 387] on icon at bounding box center [600, 395] width 29 height 29
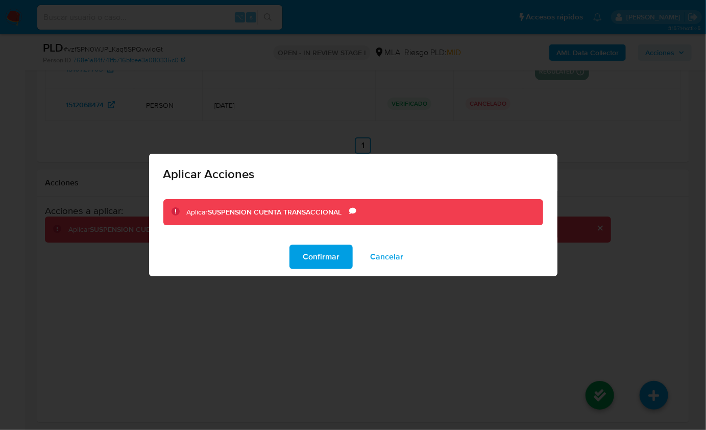
click at [304, 244] on div "Confirmar Cancelar" at bounding box center [353, 256] width 409 height 39
click at [307, 252] on span "Confirmar" at bounding box center [321, 257] width 37 height 22
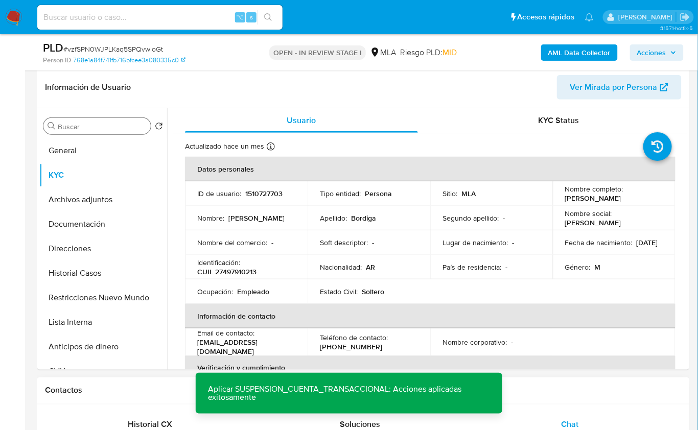
scroll to position [156, 0]
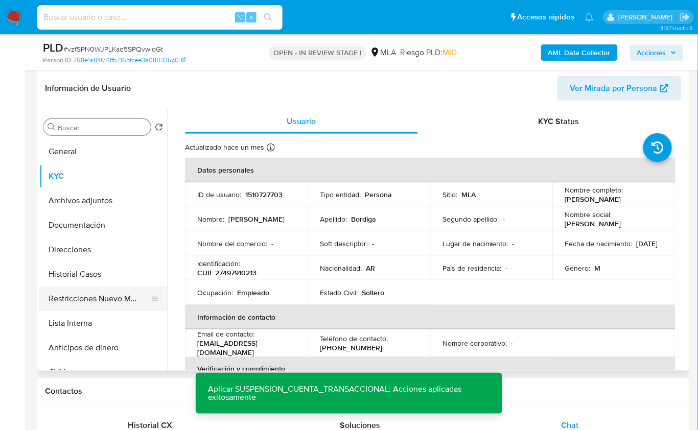
drag, startPoint x: 111, startPoint y: 294, endPoint x: 116, endPoint y: 287, distance: 9.1
click at [110, 294] on button "Restricciones Nuevo Mundo" at bounding box center [98, 298] width 119 height 25
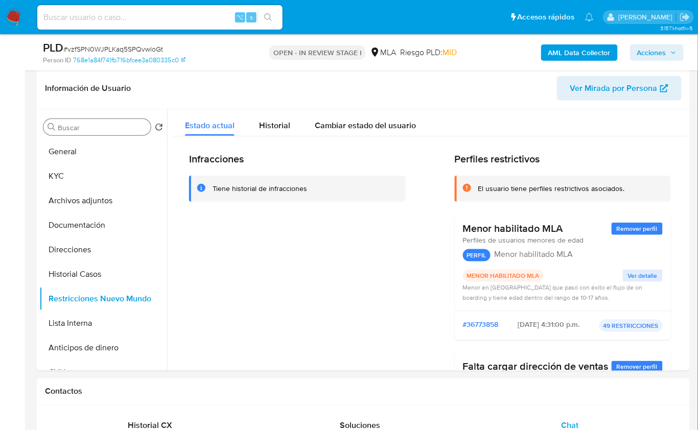
click at [572, 50] on b "AML Data Collector" at bounding box center [579, 52] width 62 height 16
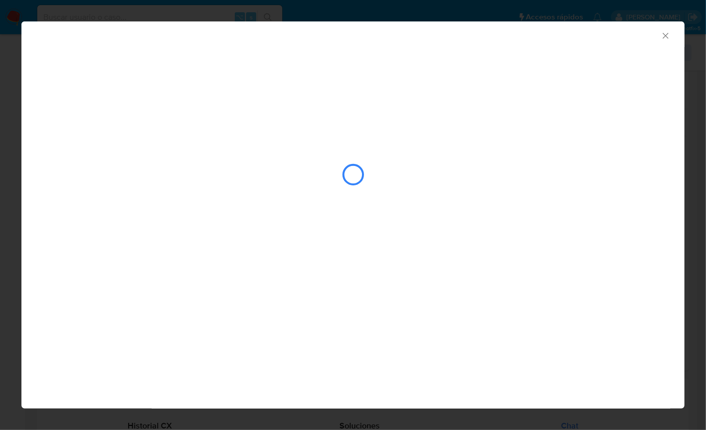
click at [662, 34] on icon "Cerrar ventana" at bounding box center [666, 36] width 10 height 10
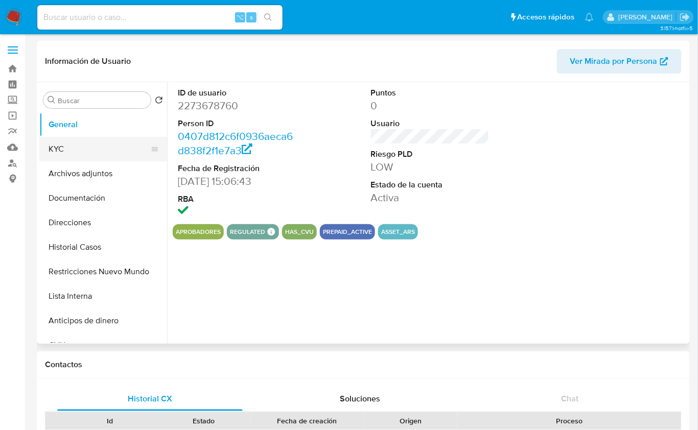
select select "10"
click at [82, 151] on button "KYC" at bounding box center [98, 149] width 119 height 25
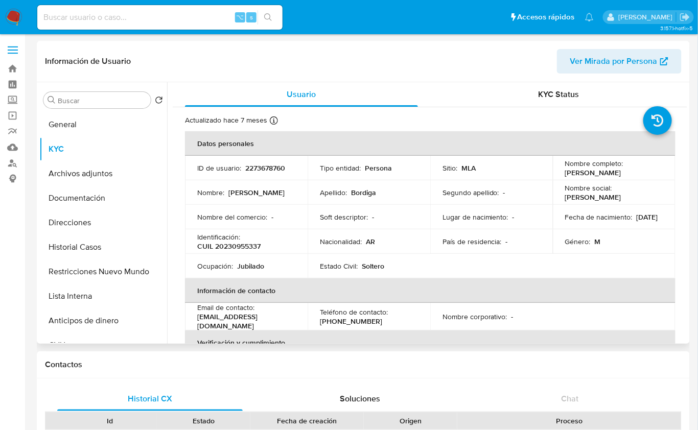
click at [253, 244] on p "CUIL 20230955337" at bounding box center [228, 246] width 63 height 9
copy p "20230955337"
drag, startPoint x: 565, startPoint y: 174, endPoint x: 644, endPoint y: 178, distance: 79.8
click at [644, 178] on td "Nombre completo : [PERSON_NAME]" at bounding box center [614, 168] width 123 height 25
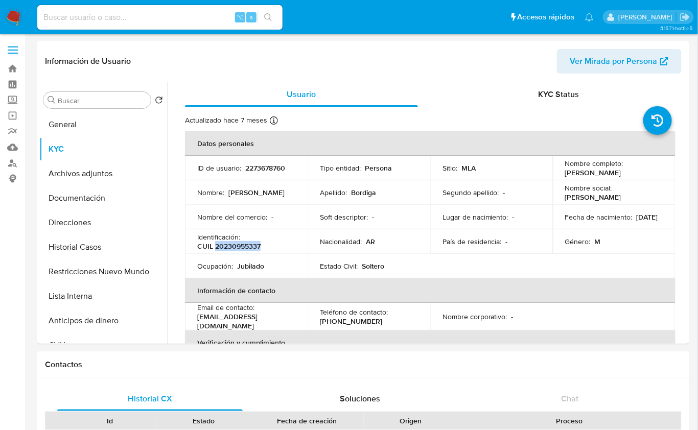
copy p "uan [PERSON_NAME]"
click at [244, 246] on p "CUIL 20230955337" at bounding box center [228, 246] width 63 height 9
copy p "20230955337"
click at [119, 271] on button "Restricciones Nuevo Mundo" at bounding box center [98, 271] width 119 height 25
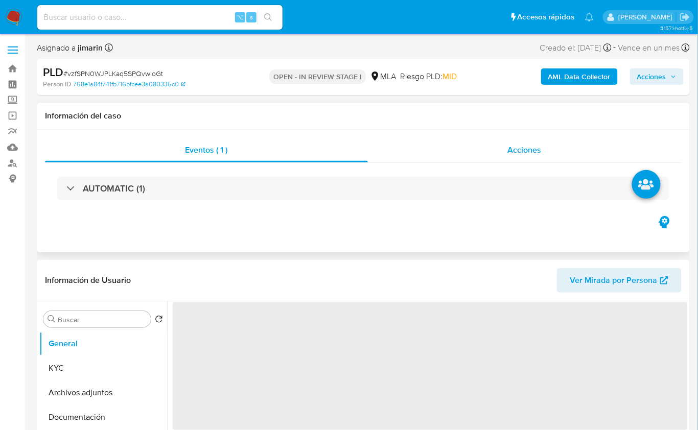
click at [519, 143] on div "Acciones" at bounding box center [525, 150] width 314 height 25
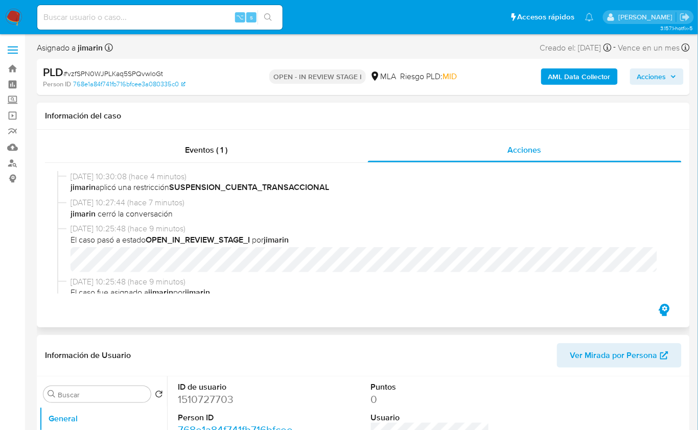
select select "10"
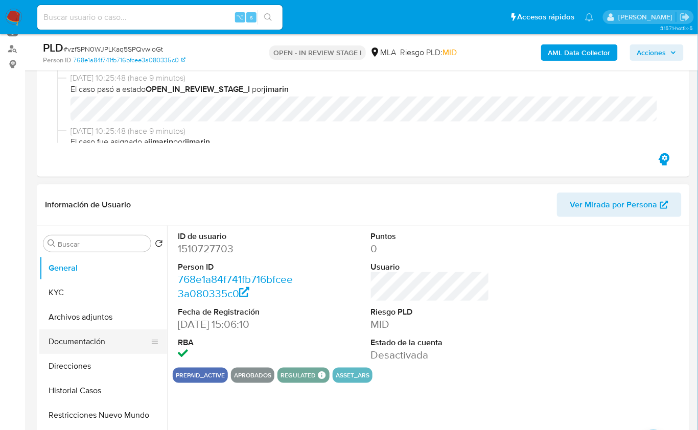
scroll to position [140, 0]
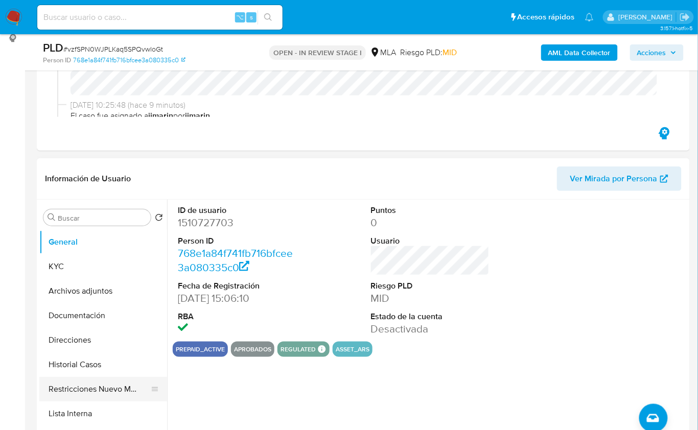
click at [111, 391] on button "Restricciones Nuevo Mundo" at bounding box center [98, 389] width 119 height 25
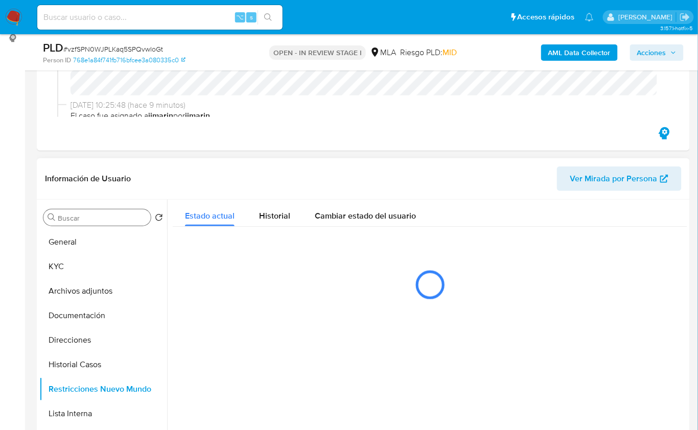
click at [107, 212] on div "Buscar" at bounding box center [96, 217] width 107 height 16
click at [105, 213] on input "Buscar" at bounding box center [102, 217] width 89 height 9
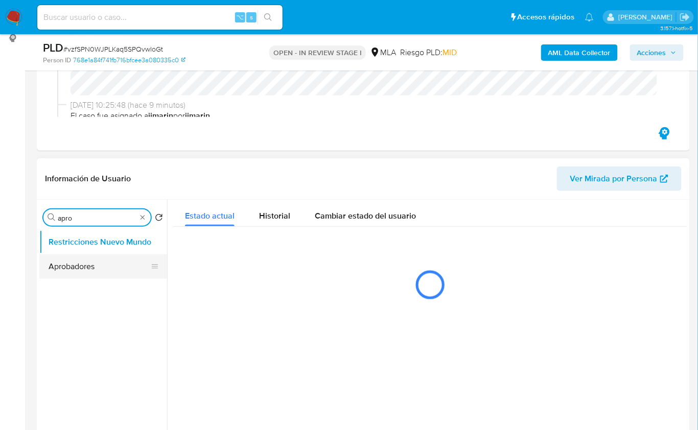
type input "apro"
click at [79, 266] on button "Aprobadores" at bounding box center [98, 266] width 119 height 25
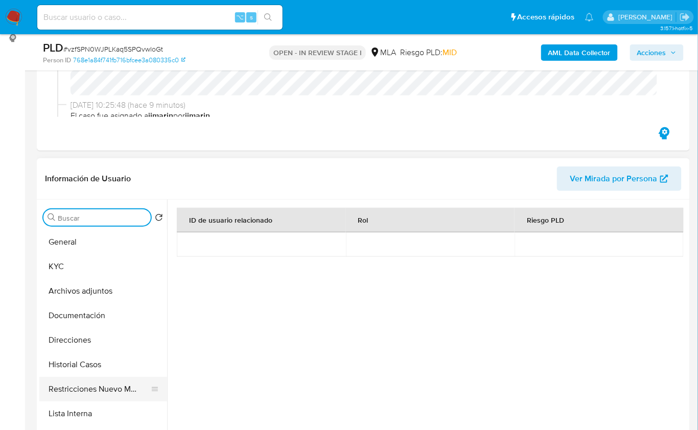
click at [109, 390] on button "Restricciones Nuevo Mundo" at bounding box center [98, 389] width 119 height 25
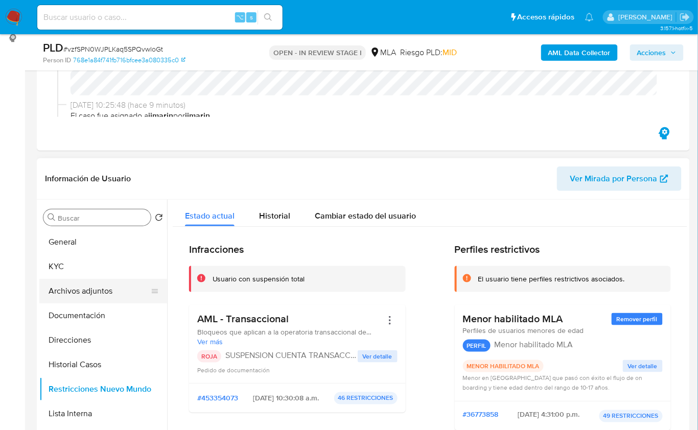
click at [112, 281] on button "Archivos adjuntos" at bounding box center [98, 291] width 119 height 25
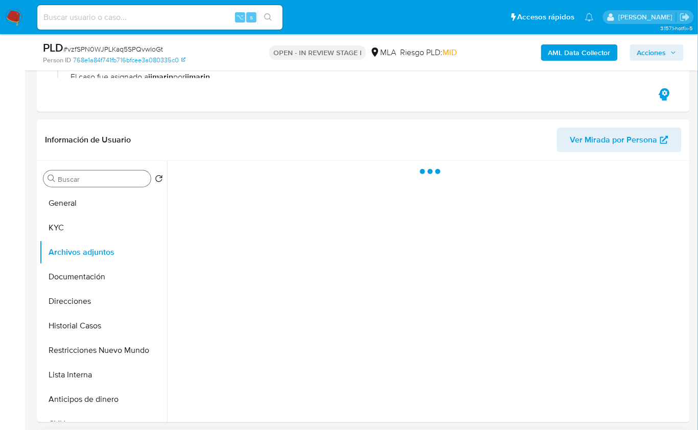
scroll to position [407, 0]
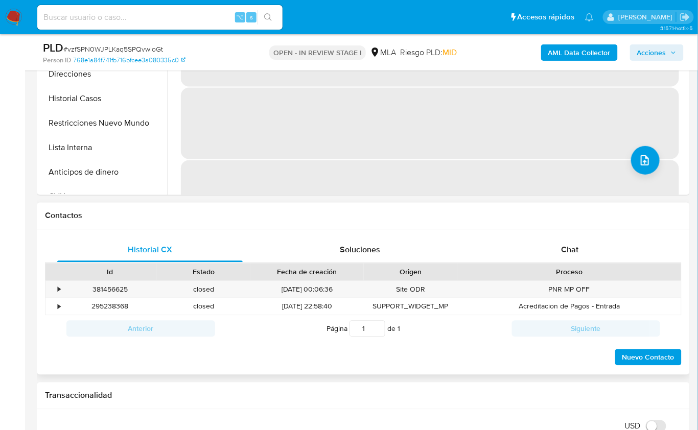
click at [572, 214] on h1 "Contactos" at bounding box center [363, 216] width 636 height 10
click at [555, 258] on div "Chat" at bounding box center [569, 250] width 185 height 25
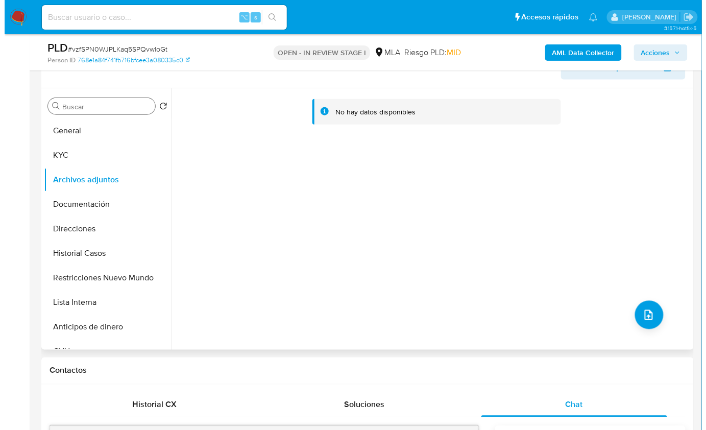
scroll to position [241, 0]
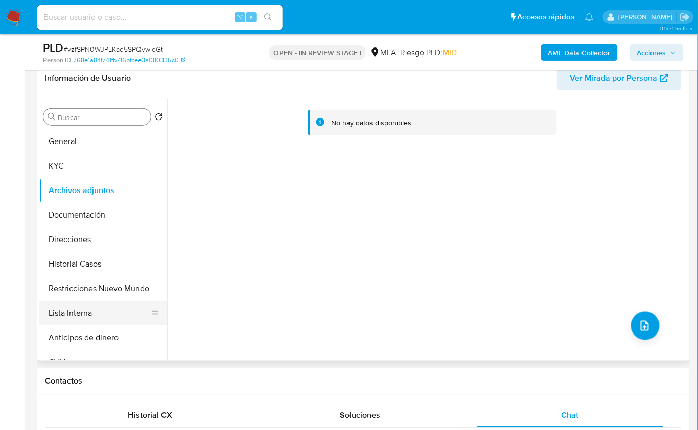
click at [65, 301] on button "Lista Interna" at bounding box center [98, 313] width 119 height 25
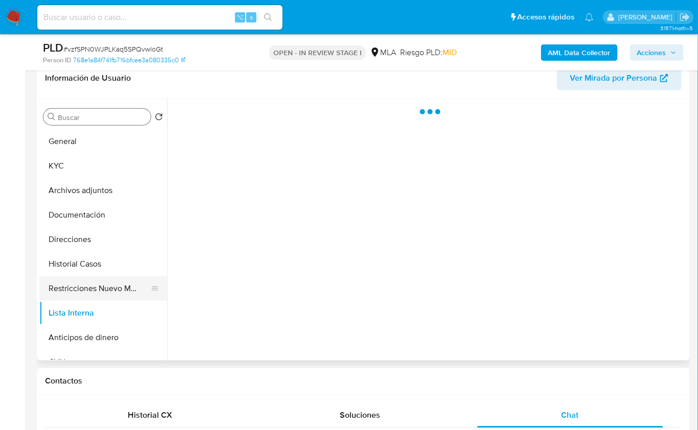
click at [84, 291] on button "Restricciones Nuevo Mundo" at bounding box center [98, 288] width 119 height 25
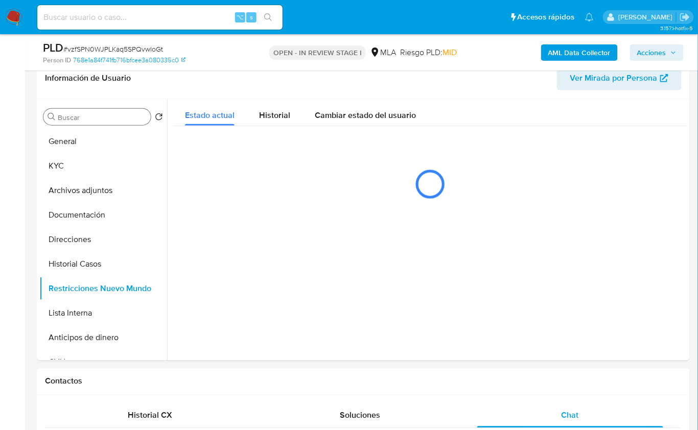
click at [603, 58] on b "AML Data Collector" at bounding box center [579, 52] width 62 height 16
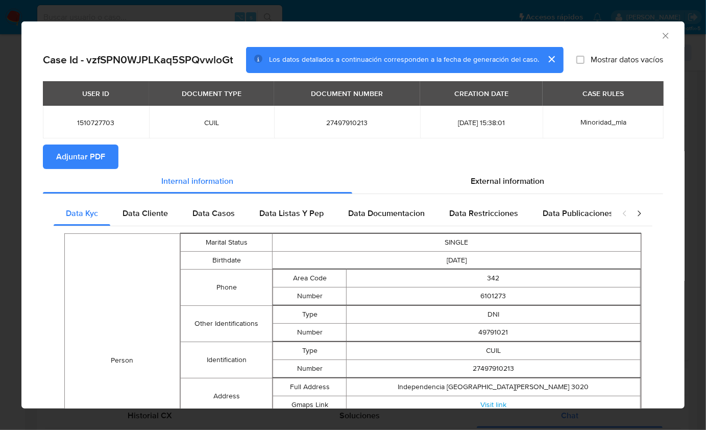
click at [108, 155] on button "Adjuntar PDF" at bounding box center [81, 157] width 76 height 25
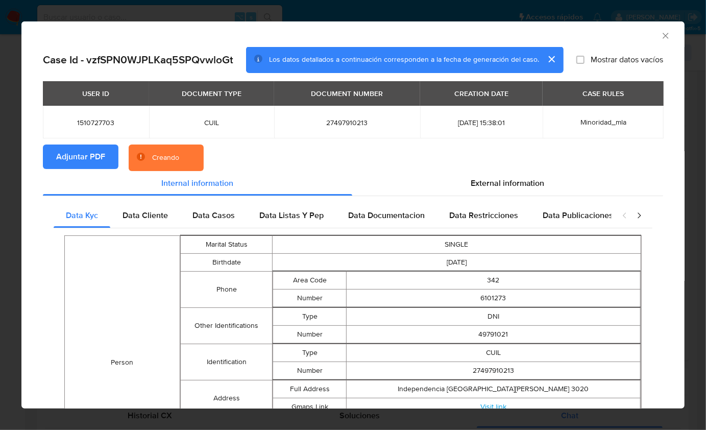
click at [553, 142] on div "USER ID DOCUMENT TYPE DOCUMENT NUMBER CREATION DATE CASE RULES 1510727703 CUIL …" at bounding box center [353, 112] width 620 height 63
click at [603, 48] on div "Case Id - vzfSPN0WJPLKaq5SPQvwloGt Los datos detallados a continuación correspo…" at bounding box center [353, 60] width 620 height 27
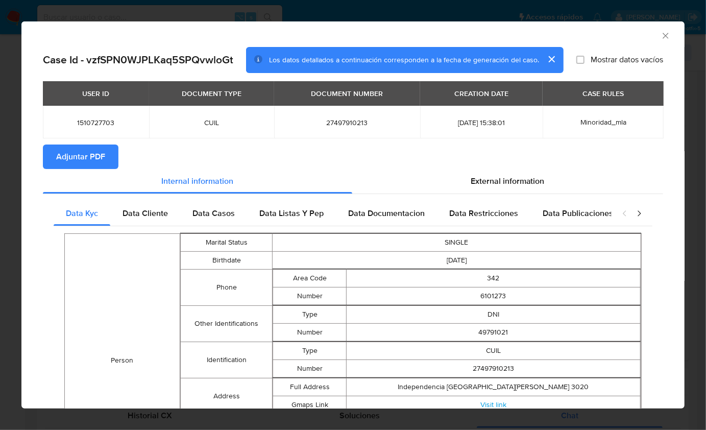
click at [664, 33] on div "AML Data Collector" at bounding box center [352, 34] width 663 height 26
click at [661, 35] on icon "Cerrar ventana" at bounding box center [666, 36] width 10 height 10
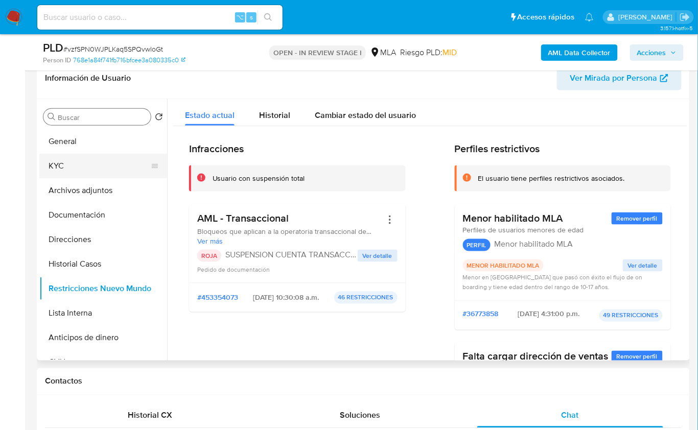
click at [63, 163] on button "KYC" at bounding box center [98, 166] width 119 height 25
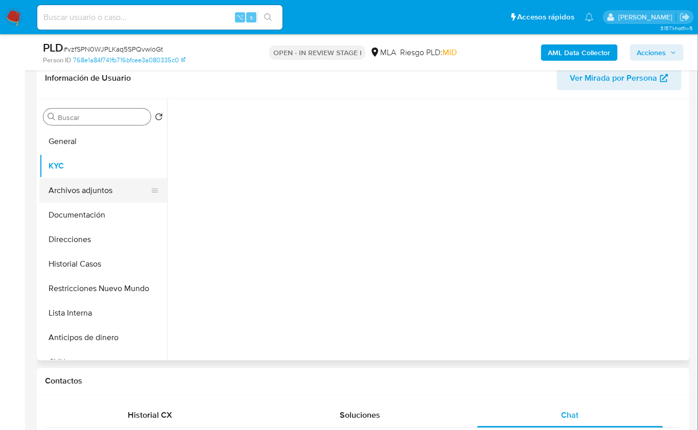
click at [64, 183] on button "Archivos adjuntos" at bounding box center [98, 190] width 119 height 25
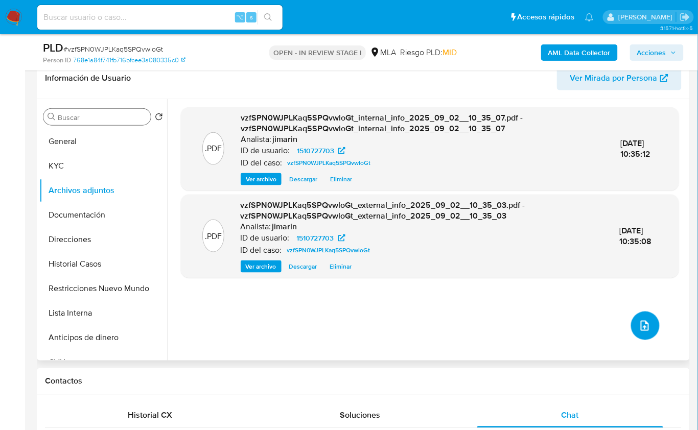
click at [638, 320] on span "upload-file" at bounding box center [644, 326] width 12 height 12
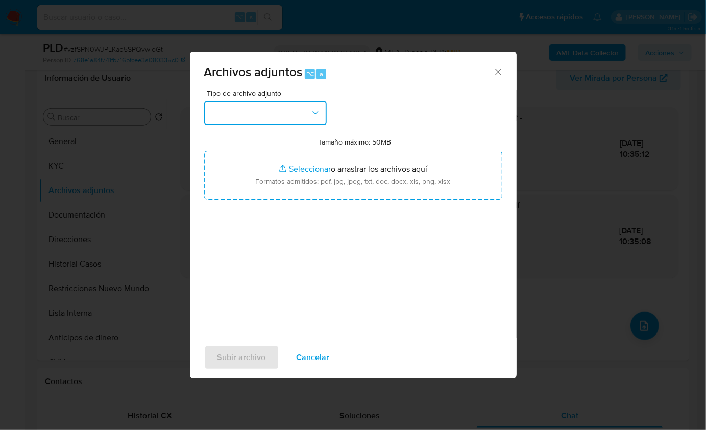
click at [247, 116] on button "button" at bounding box center [265, 113] width 123 height 25
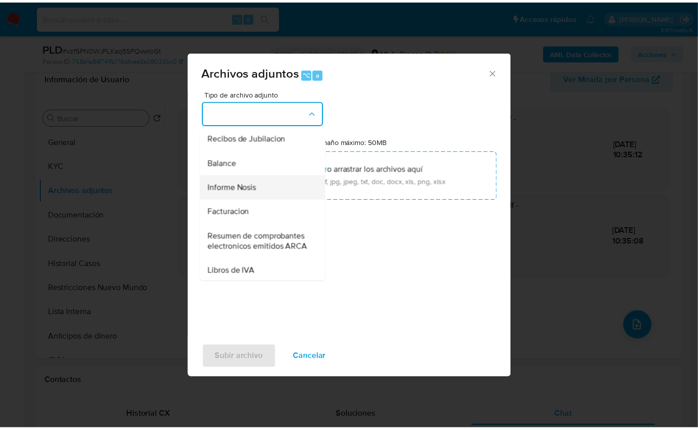
scroll to position [158, 0]
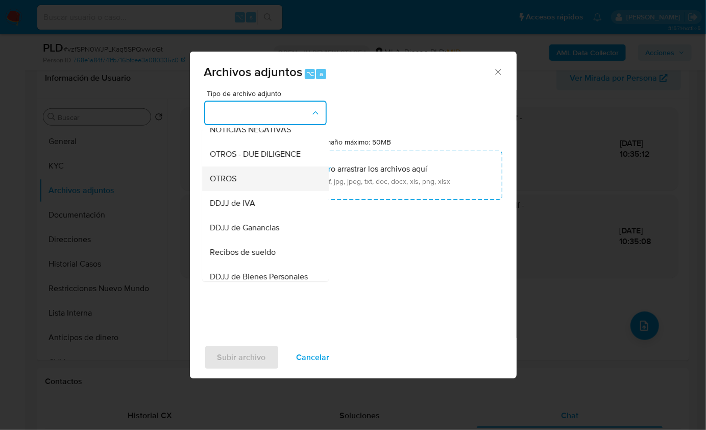
click at [235, 183] on span "OTROS" at bounding box center [223, 178] width 27 height 10
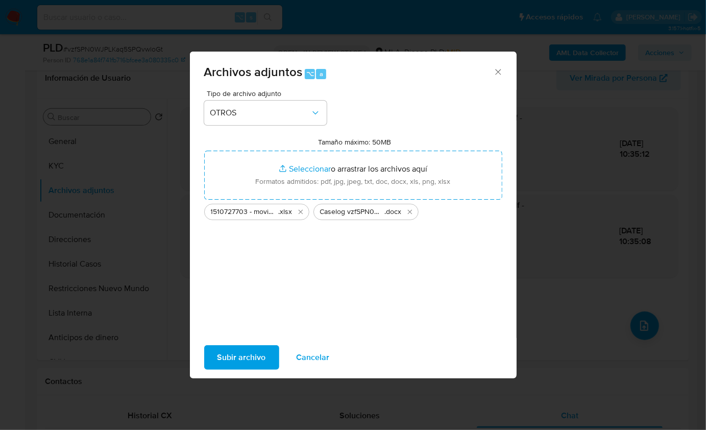
click at [238, 358] on span "Subir archivo" at bounding box center [242, 357] width 49 height 22
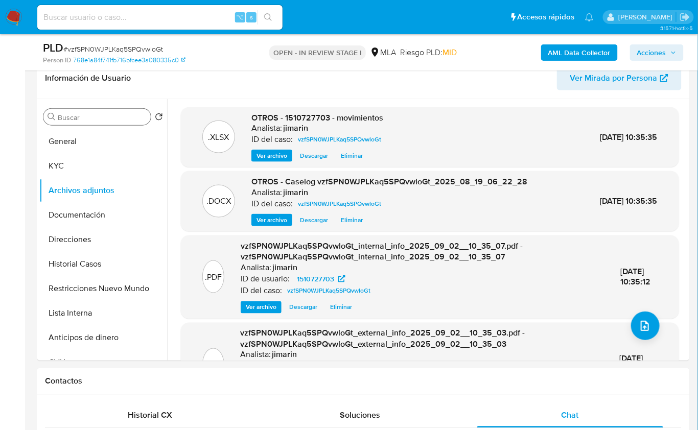
click at [666, 53] on span "Acciones" at bounding box center [651, 52] width 29 height 16
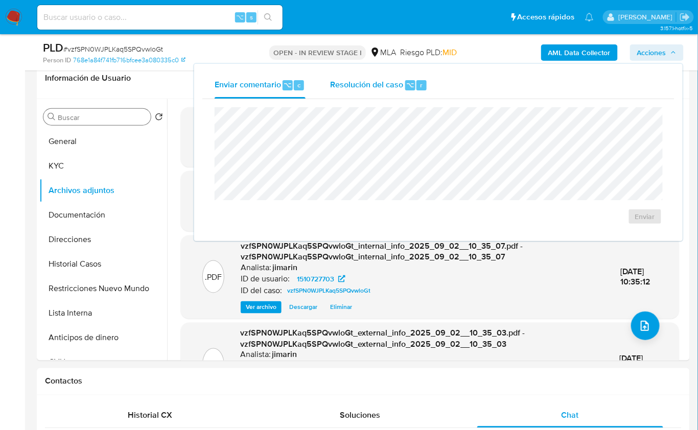
click at [417, 75] on div "Resolución del caso ⌥ r" at bounding box center [379, 85] width 98 height 27
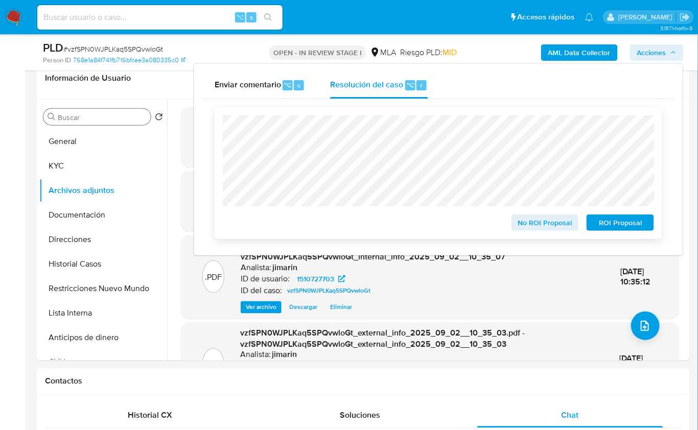
click at [617, 225] on span "ROI Proposal" at bounding box center [619, 223] width 53 height 14
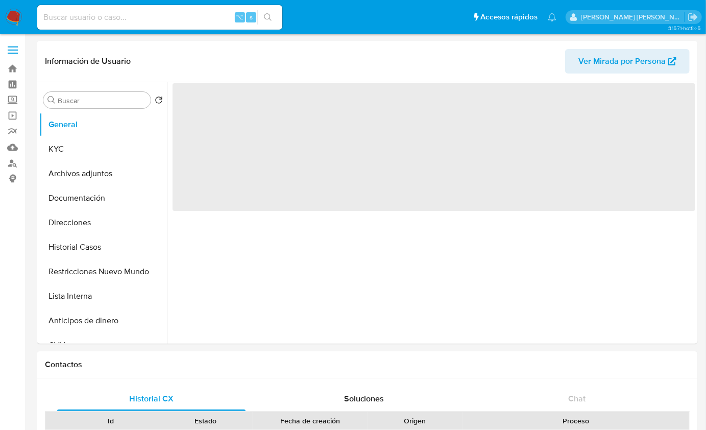
select select "10"
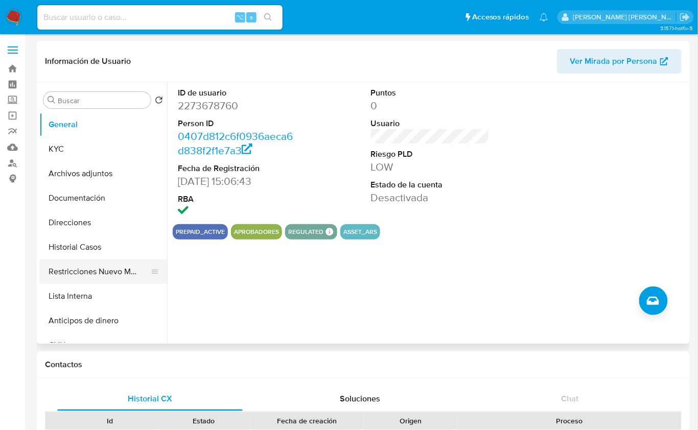
click at [103, 274] on button "Restricciones Nuevo Mundo" at bounding box center [98, 271] width 119 height 25
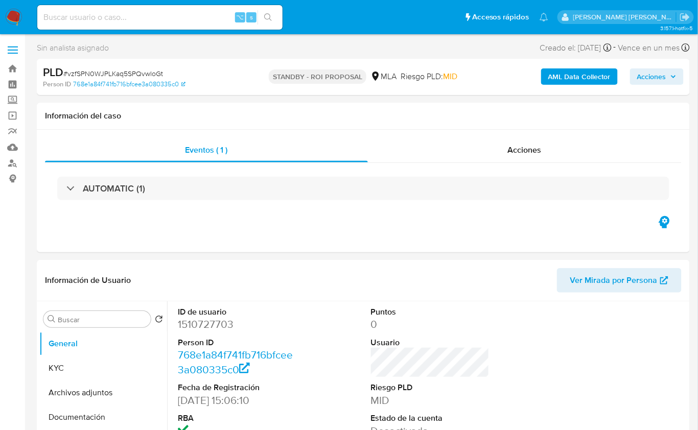
select select "10"
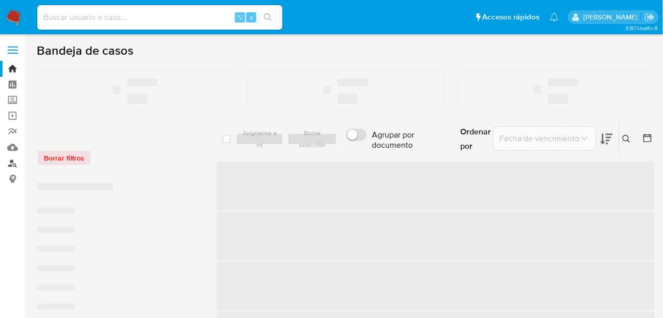
click at [11, 166] on link "Buscador de personas" at bounding box center [61, 163] width 122 height 16
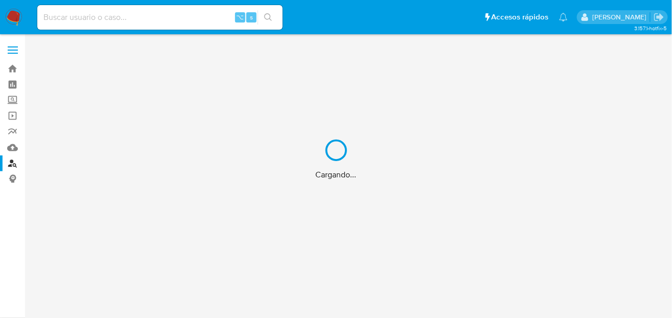
click at [17, 22] on div "Cargando..." at bounding box center [336, 159] width 672 height 318
click at [14, 17] on div "Cargando..." at bounding box center [336, 159] width 672 height 318
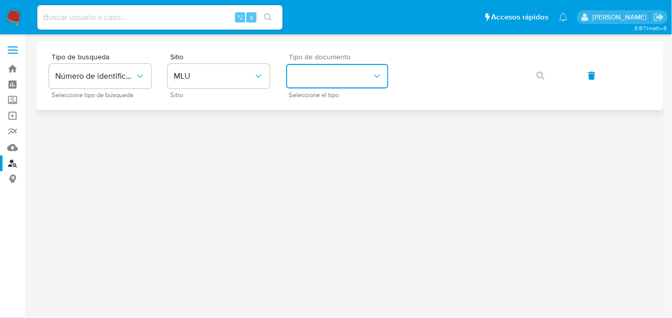
click at [366, 83] on button "identificationType" at bounding box center [337, 76] width 102 height 25
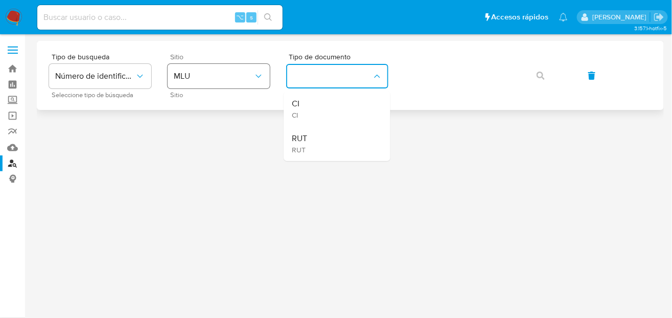
click at [222, 85] on button "MLU" at bounding box center [219, 76] width 102 height 25
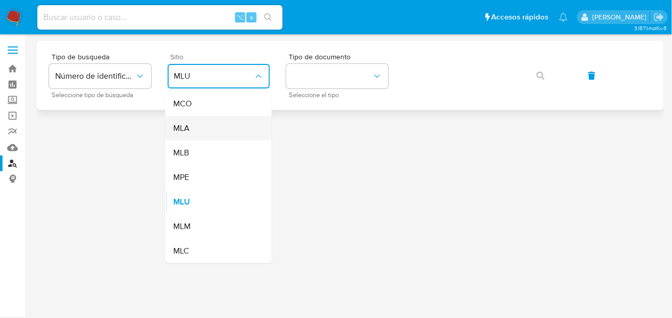
click at [209, 120] on div "MLA" at bounding box center [216, 128] width 84 height 25
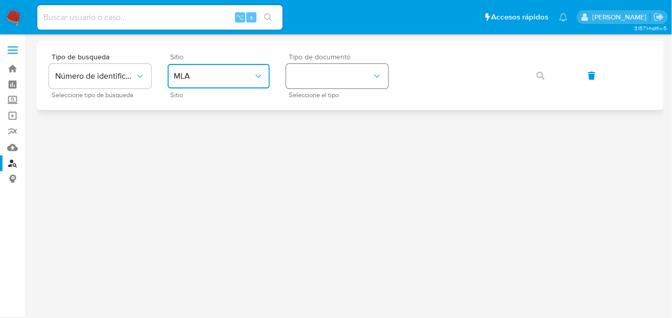
click at [312, 71] on button "identificationType" at bounding box center [337, 76] width 102 height 25
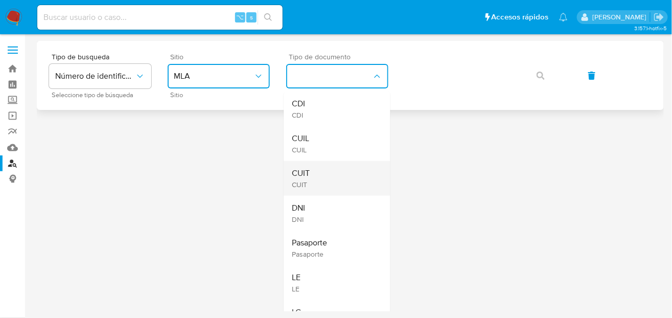
click at [317, 175] on div "CUIT CUIT" at bounding box center [334, 178] width 84 height 35
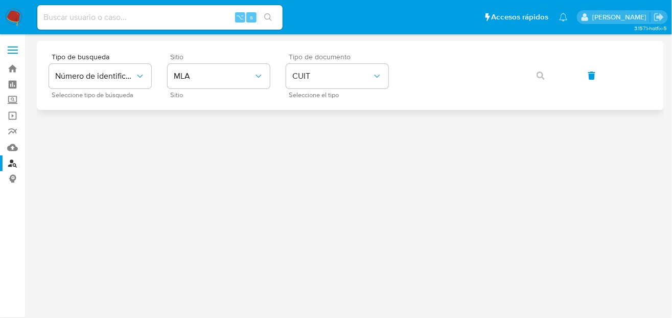
click at [414, 89] on div "Tipo de busqueda Número de identificación Seleccione tipo de búsqueda Sitio MLA…" at bounding box center [350, 75] width 602 height 44
click at [24, 18] on nav "Pausado Ver notificaciones ⌥ s Accesos rápidos Presiona las siguientes teclas p…" at bounding box center [336, 17] width 672 height 34
click at [19, 16] on img at bounding box center [13, 17] width 17 height 17
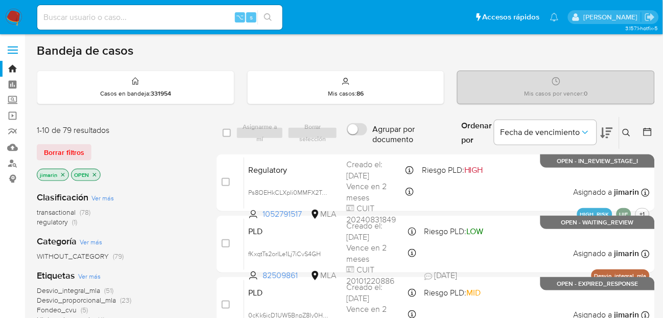
click at [156, 56] on div "Bandeja de casos" at bounding box center [346, 50] width 618 height 15
click at [191, 53] on div "Bandeja de casos" at bounding box center [346, 50] width 618 height 15
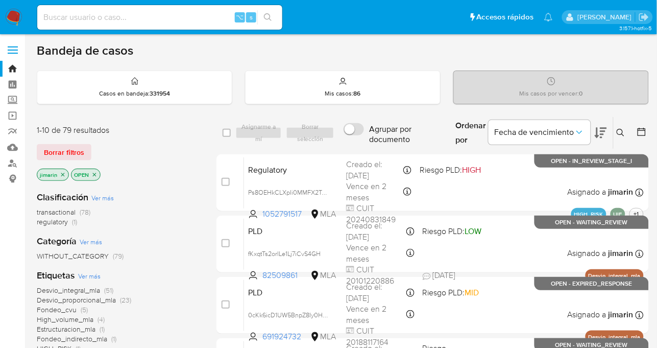
click at [169, 136] on div "1-10 de 79 resultados Borrar filtros jimarin OPEN" at bounding box center [118, 154] width 163 height 58
click at [620, 130] on icon at bounding box center [621, 133] width 8 height 8
click at [626, 132] on button at bounding box center [622, 133] width 17 height 12
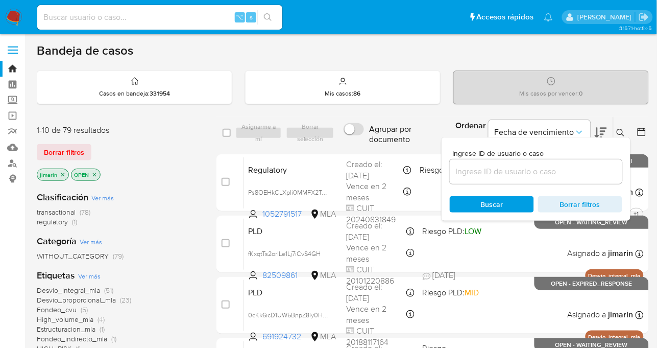
click at [559, 170] on input at bounding box center [536, 171] width 173 height 13
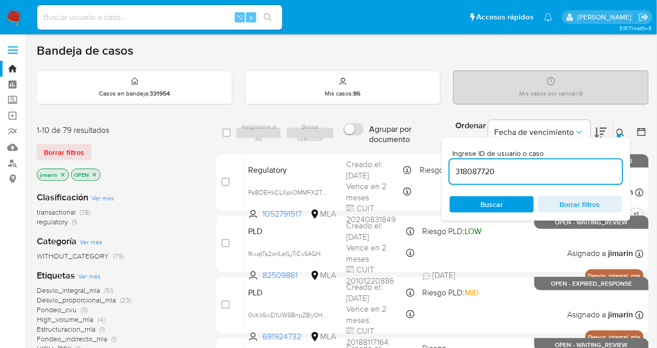
type input "318087720"
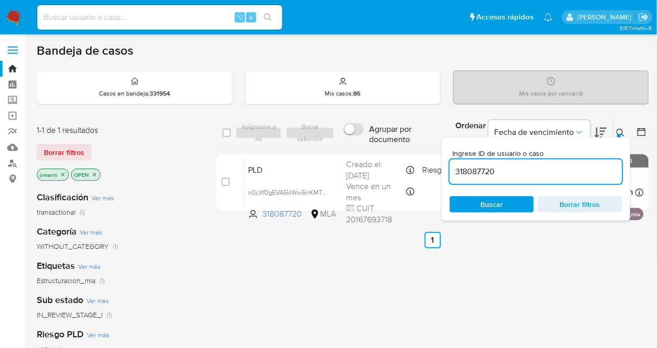
click at [619, 127] on button at bounding box center [622, 133] width 17 height 12
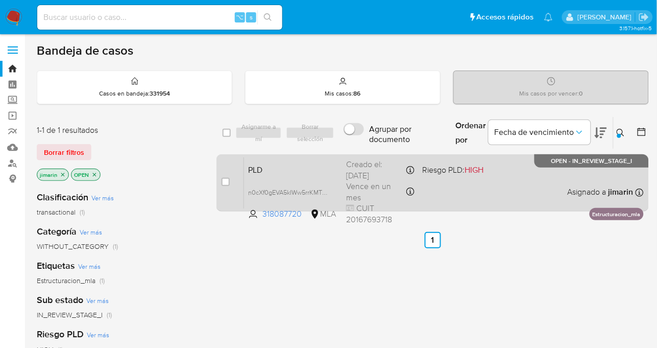
click at [521, 173] on div "PLD n0cXf0gEVA5kIWw5rrKMTQzZ 318087720 MLA Riesgo PLD: HIGH Creado el: 12/08/20…" at bounding box center [444, 183] width 400 height 52
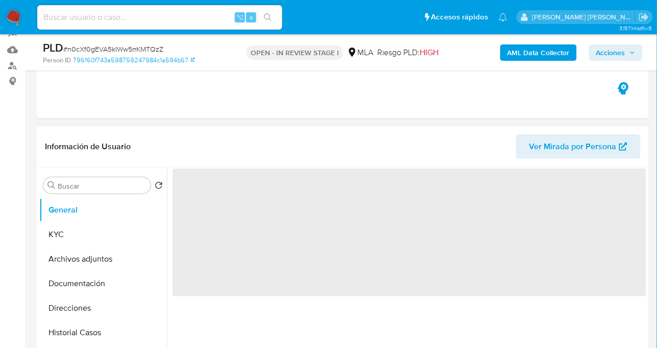
scroll to position [155, 0]
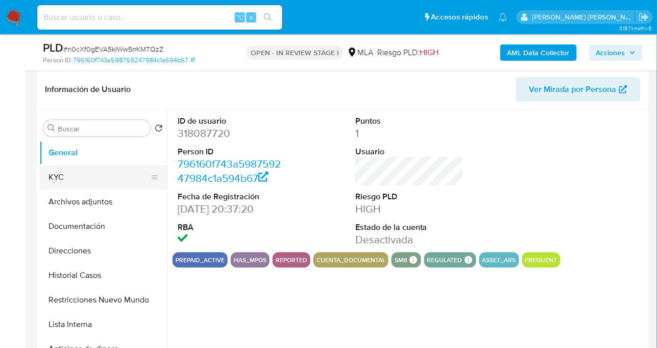
click at [62, 173] on button "KYC" at bounding box center [98, 177] width 119 height 25
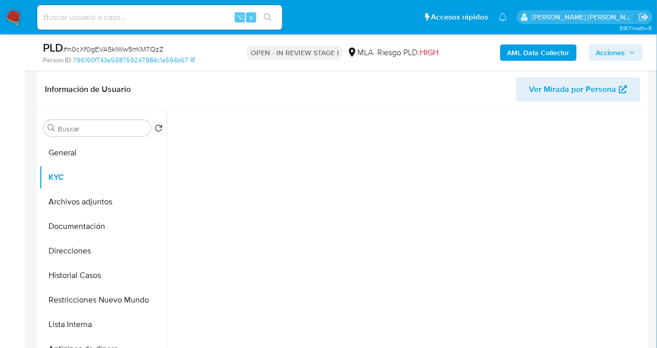
select select "10"
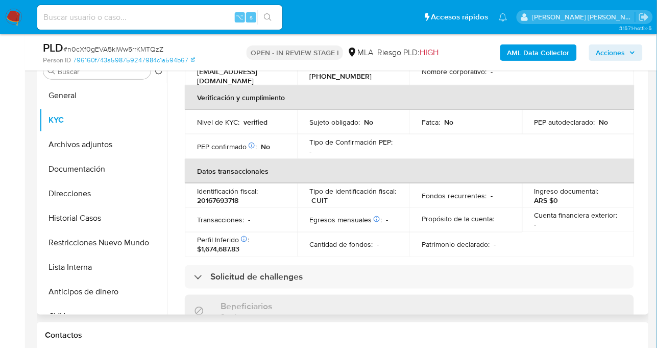
scroll to position [563, 0]
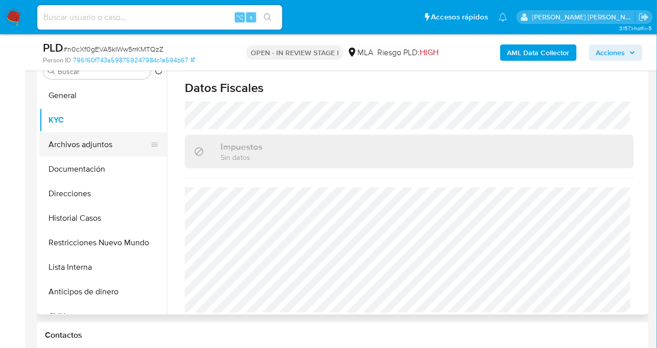
click at [92, 145] on button "Archivos adjuntos" at bounding box center [98, 144] width 119 height 25
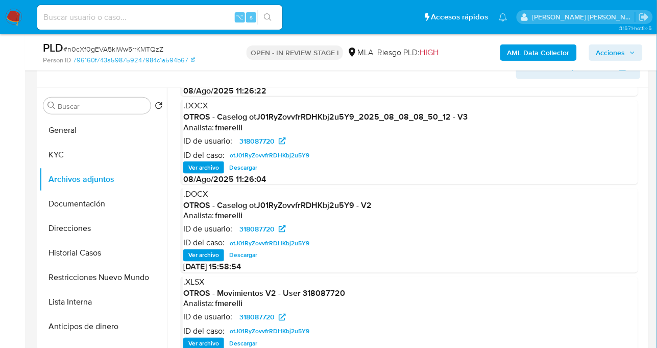
scroll to position [89, 0]
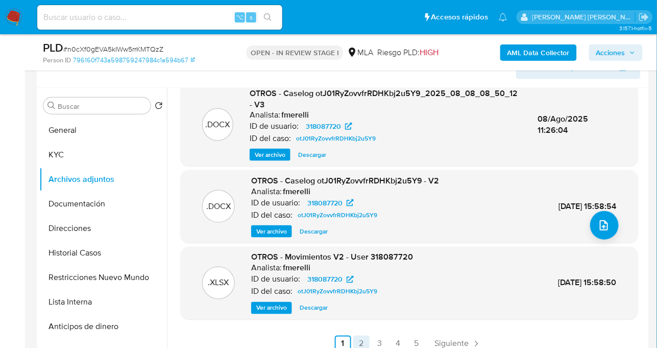
click at [362, 341] on link "2" at bounding box center [361, 344] width 16 height 16
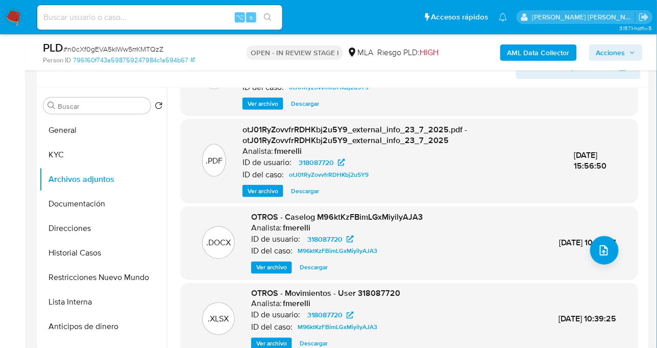
scroll to position [104, 0]
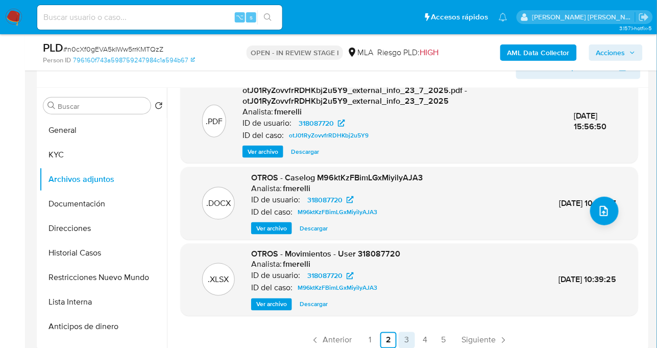
click at [404, 340] on link "3" at bounding box center [407, 340] width 16 height 16
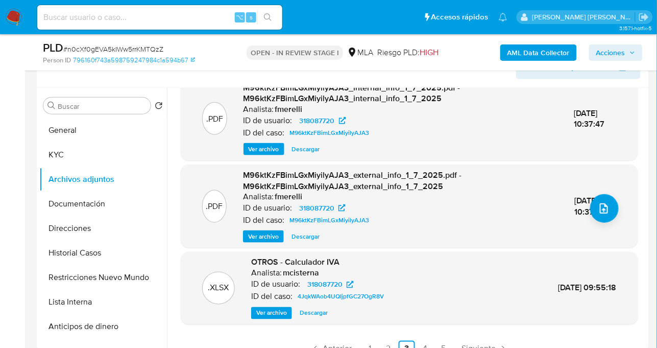
scroll to position [118, 0]
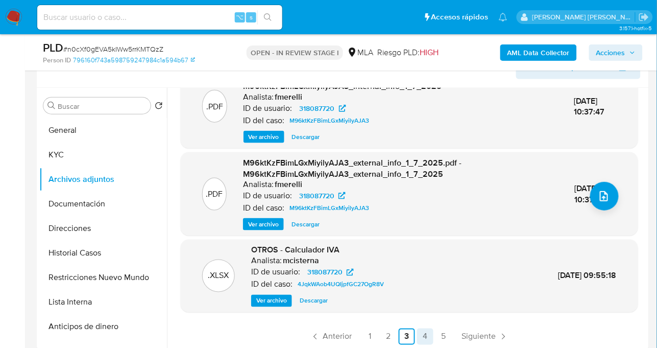
click at [425, 334] on link "4" at bounding box center [425, 336] width 16 height 16
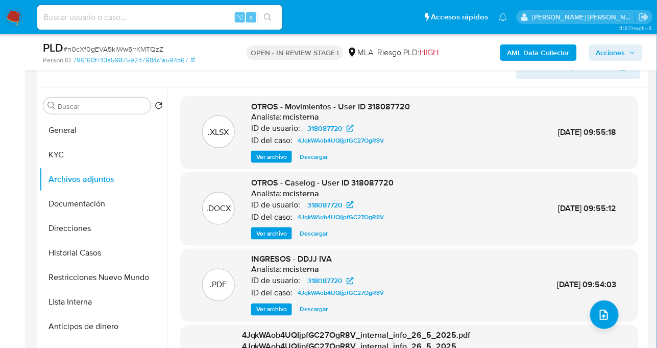
scroll to position [74, 0]
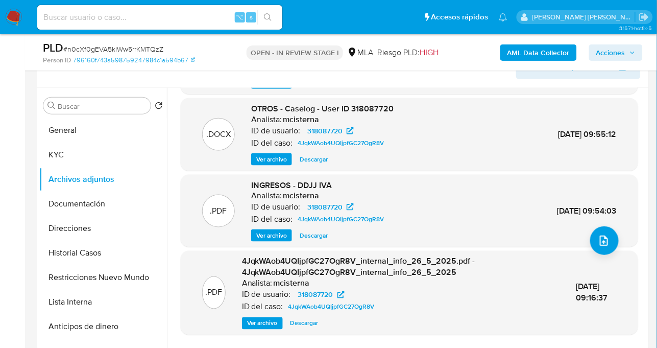
click at [271, 234] on span "Ver archivo" at bounding box center [271, 235] width 31 height 10
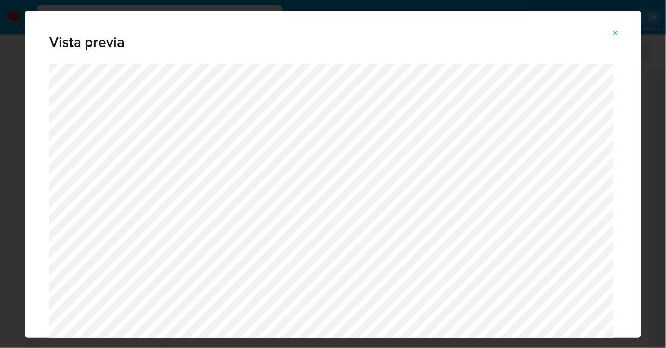
click at [618, 31] on icon "Attachment preview" at bounding box center [616, 33] width 5 height 5
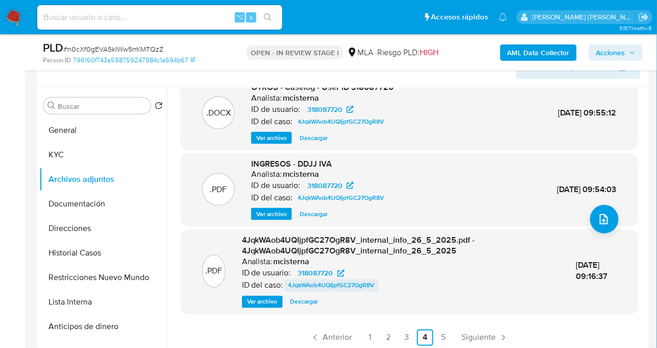
scroll to position [96, 0]
click at [407, 335] on link "3" at bounding box center [407, 337] width 16 height 16
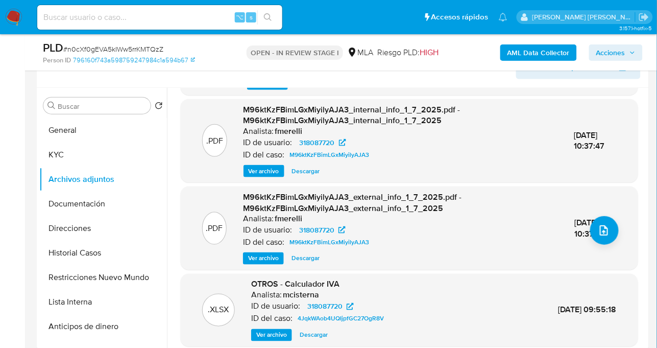
scroll to position [118, 0]
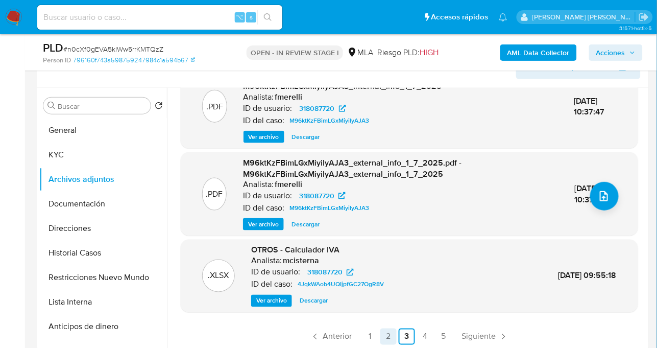
click at [392, 336] on link "2" at bounding box center [388, 336] width 16 height 16
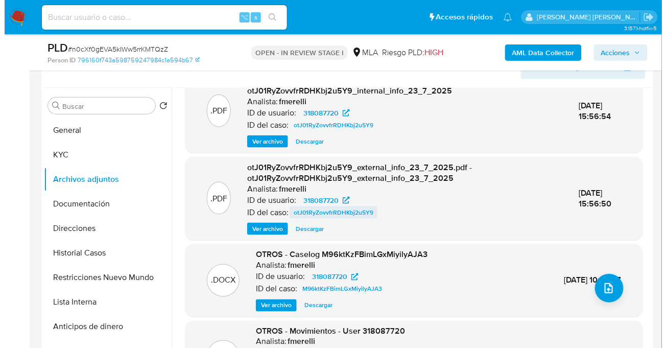
scroll to position [32, 0]
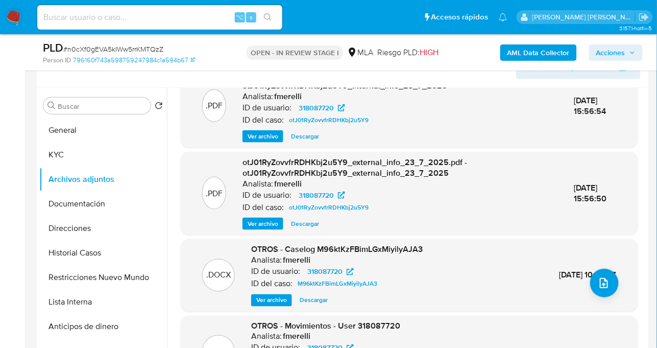
click at [273, 298] on span "Ver archivo" at bounding box center [271, 300] width 31 height 10
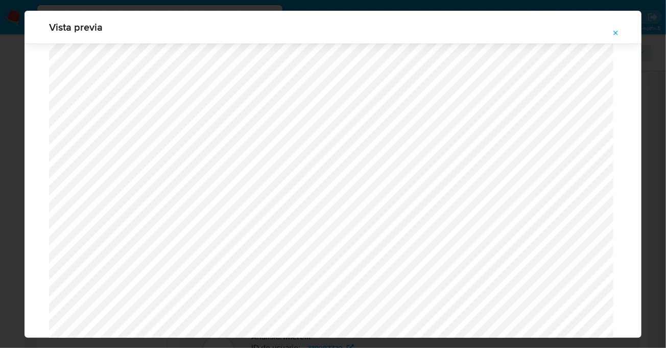
scroll to position [939, 0]
click at [613, 34] on icon "Attachment preview" at bounding box center [616, 33] width 8 height 8
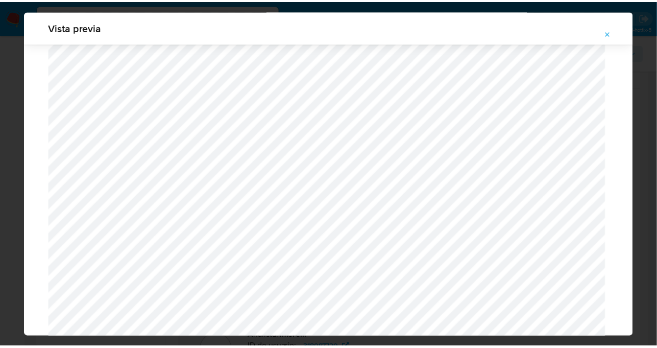
scroll to position [33, 0]
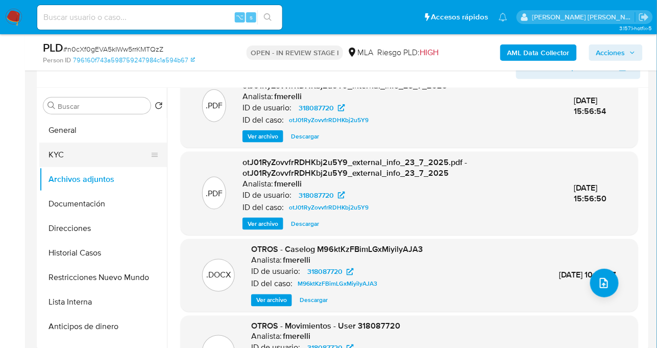
click at [85, 146] on button "KYC" at bounding box center [98, 154] width 119 height 25
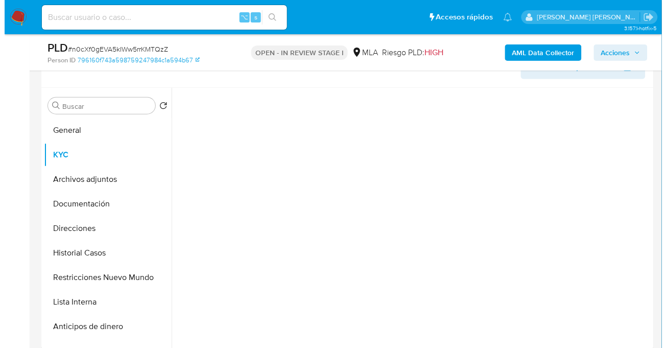
scroll to position [0, 0]
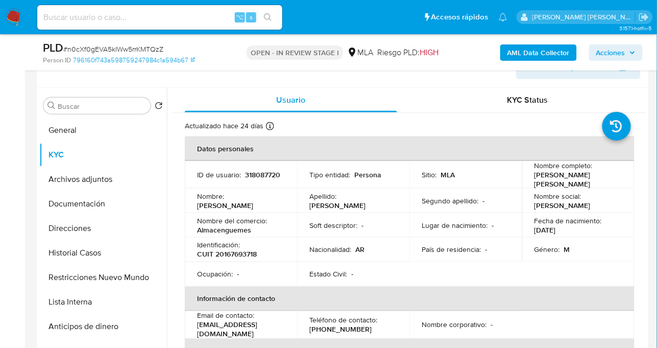
click at [247, 252] on p "CUIT 20167693718" at bounding box center [227, 254] width 60 height 9
copy p "20167693718"
click at [94, 177] on button "Archivos adjuntos" at bounding box center [98, 179] width 119 height 25
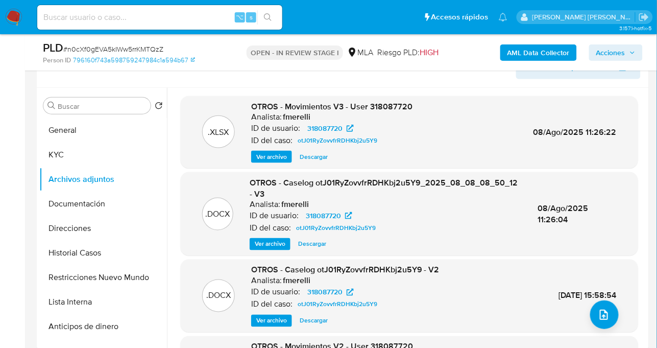
click at [265, 246] on span "Ver archivo" at bounding box center [270, 244] width 31 height 10
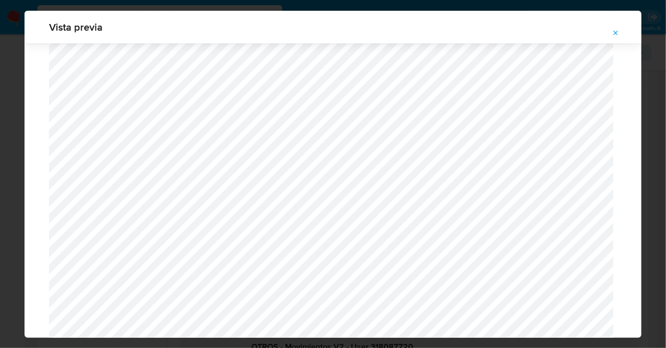
scroll to position [1091, 0]
click at [613, 34] on icon "Attachment preview" at bounding box center [616, 33] width 8 height 8
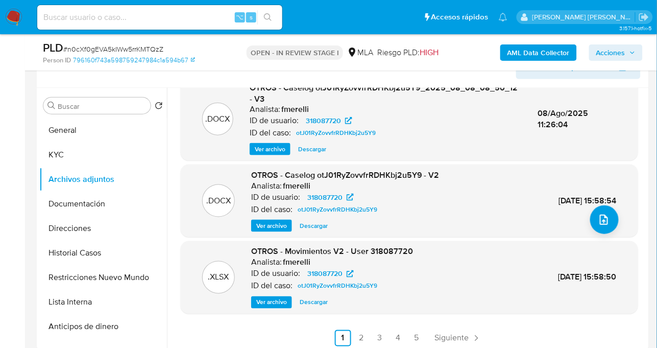
scroll to position [96, 0]
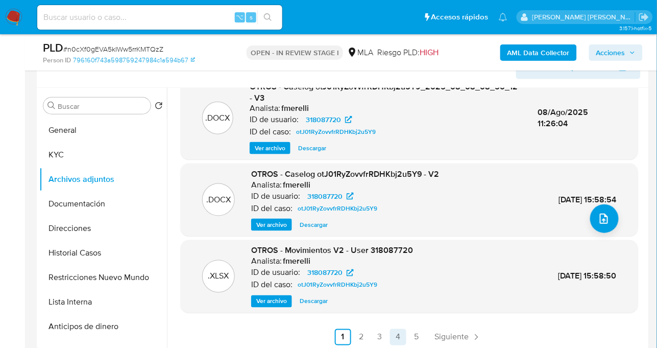
click at [398, 340] on link "4" at bounding box center [398, 337] width 16 height 16
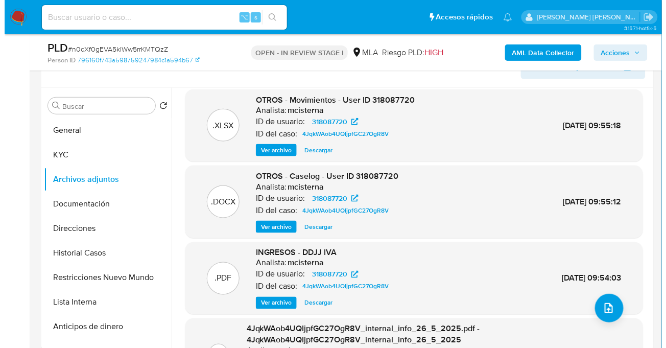
scroll to position [15, 0]
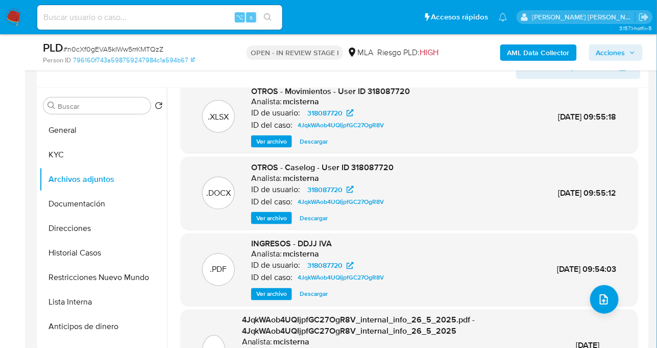
click at [277, 219] on span "Ver archivo" at bounding box center [271, 218] width 31 height 10
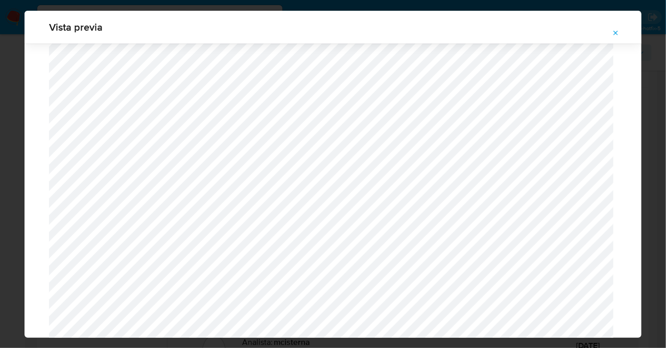
scroll to position [1008, 0]
click at [610, 32] on button "Attachment preview" at bounding box center [616, 33] width 22 height 16
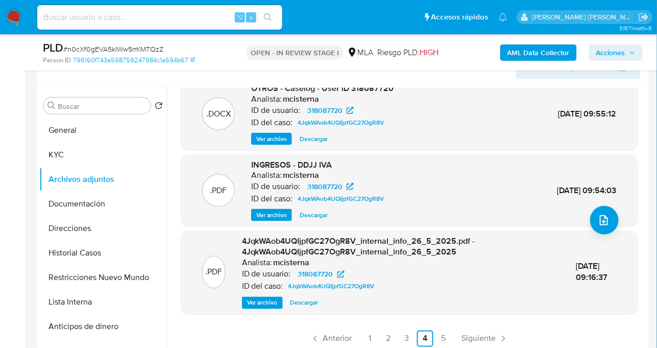
scroll to position [96, 0]
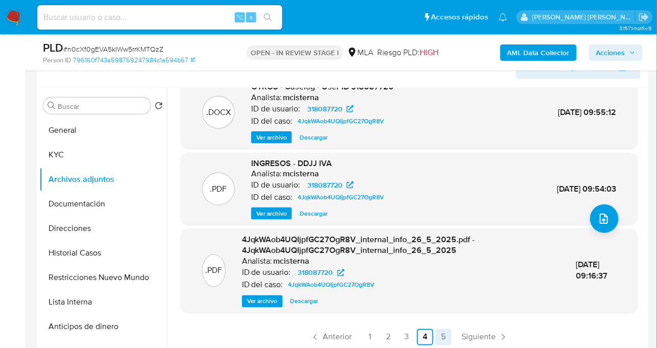
click at [443, 339] on link "5" at bounding box center [444, 337] width 16 height 16
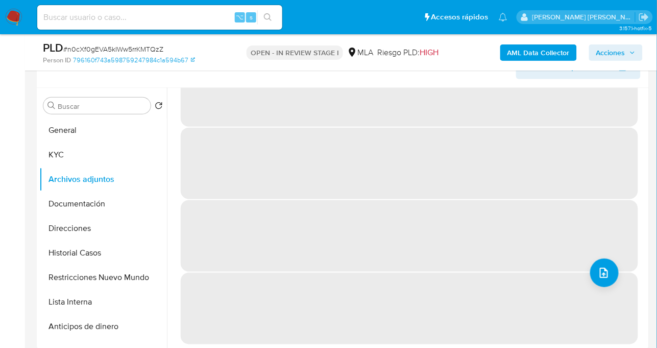
scroll to position [0, 0]
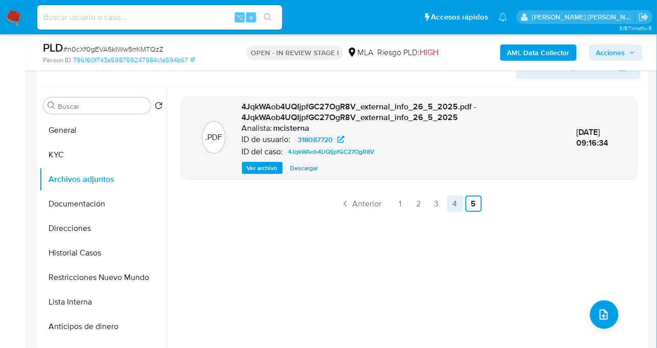
click at [449, 202] on link "4" at bounding box center [455, 204] width 16 height 16
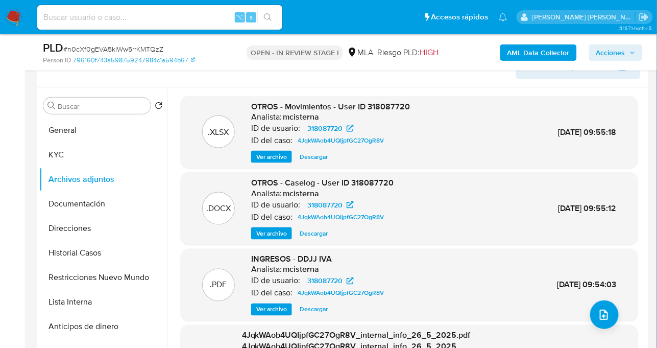
click at [319, 158] on span "Descargar" at bounding box center [314, 157] width 28 height 10
click at [352, 166] on div ".XLSX OTROS - Movimientos - User ID 318087720 Analista: mcisterna ID de usuario…" at bounding box center [410, 132] width 458 height 73
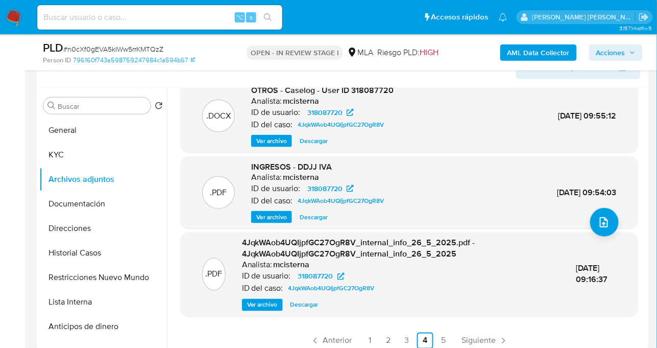
scroll to position [96, 0]
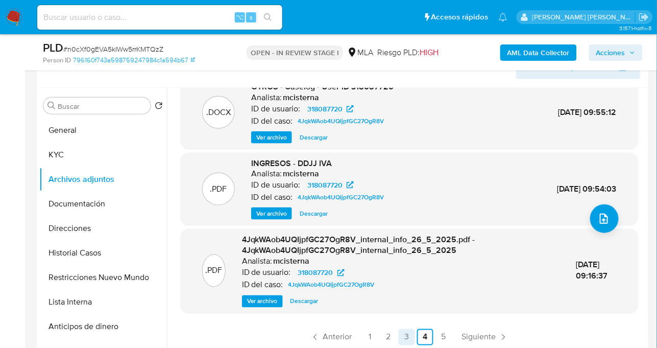
click at [406, 340] on link "3" at bounding box center [407, 337] width 16 height 16
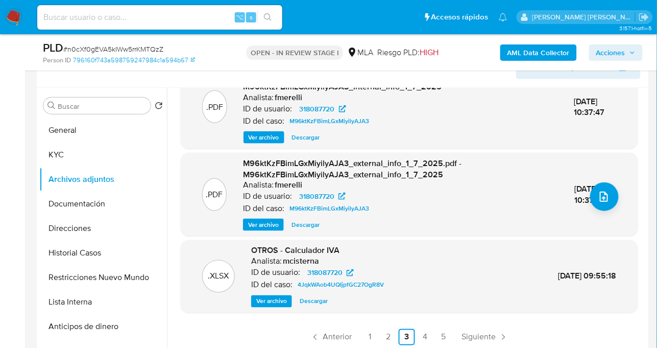
scroll to position [118, 0]
click at [312, 302] on span "Descargar" at bounding box center [314, 301] width 28 height 10
click at [371, 163] on span "M96ktKzFBimLGxMiyilyAJA3_external_info_1_7_2025.pdf - M96ktKzFBimLGxMiyilyAJA3_…" at bounding box center [352, 168] width 219 height 23
click at [382, 338] on link "2" at bounding box center [388, 336] width 16 height 16
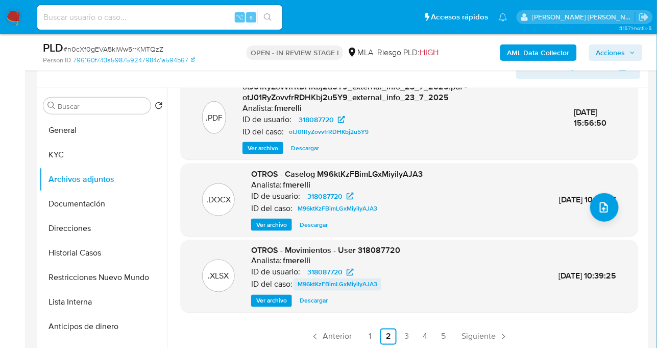
scroll to position [108, 0]
click at [368, 334] on link "1" at bounding box center [370, 336] width 16 height 16
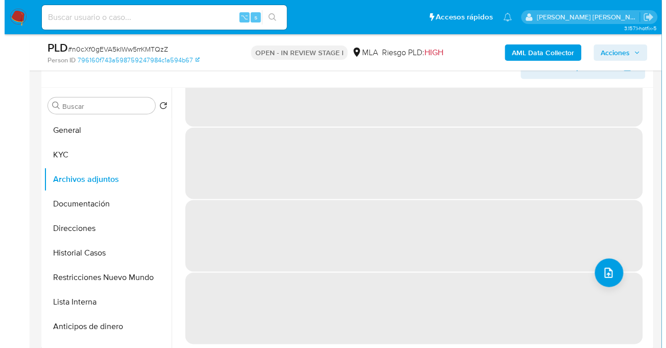
scroll to position [0, 0]
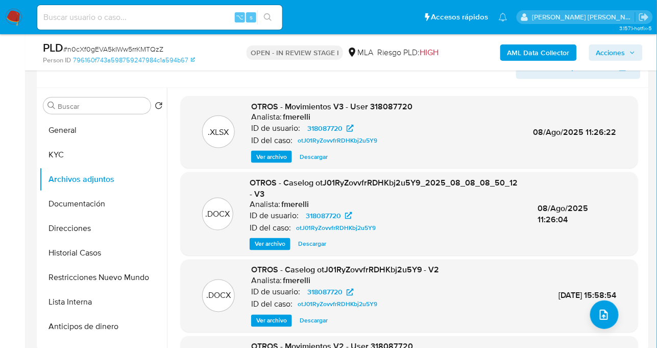
click at [275, 245] on span "Ver archivo" at bounding box center [270, 244] width 31 height 10
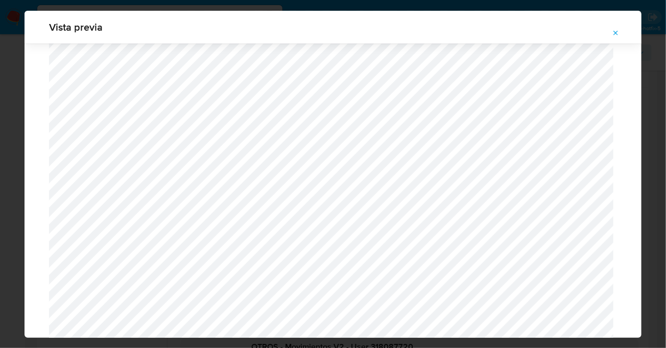
scroll to position [987, 0]
click at [621, 29] on button "Attachment preview" at bounding box center [616, 33] width 22 height 16
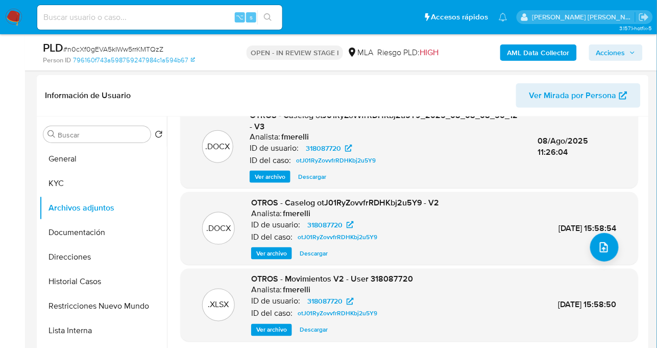
scroll to position [273, 0]
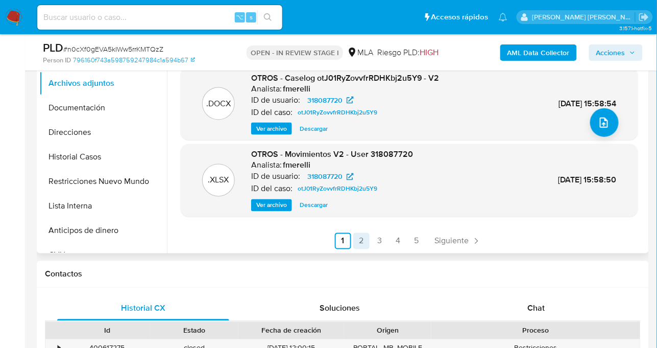
click at [362, 245] on link "2" at bounding box center [361, 241] width 16 height 16
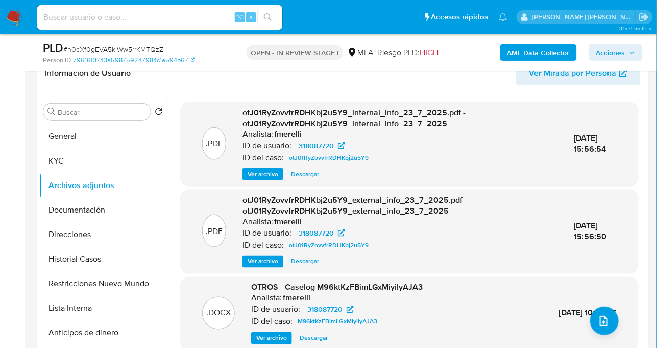
scroll to position [171, 0]
click at [266, 179] on span "Ver archivo" at bounding box center [263, 175] width 31 height 10
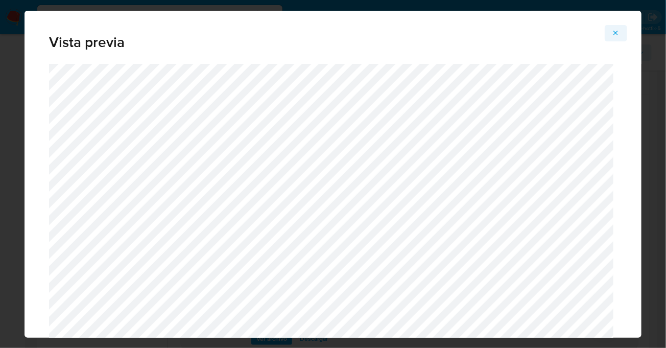
click at [621, 35] on button "Attachment preview" at bounding box center [616, 33] width 22 height 16
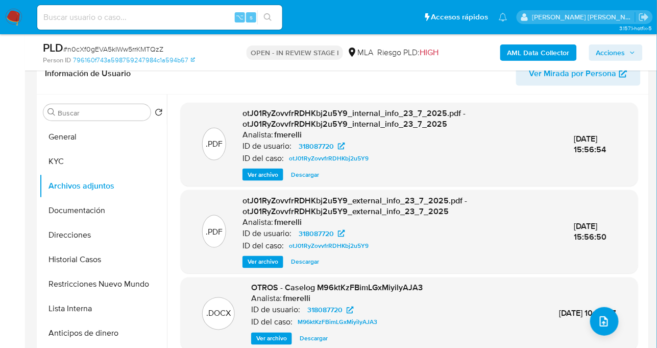
click at [262, 269] on div ".PDF otJ01RyZovvfrRDHKbj2u5Y9_external_info_23_7_2025.pdf - otJ01RyZovvfrRDHKbj…" at bounding box center [410, 231] width 458 height 83
click at [261, 260] on span "Ver archivo" at bounding box center [263, 262] width 31 height 10
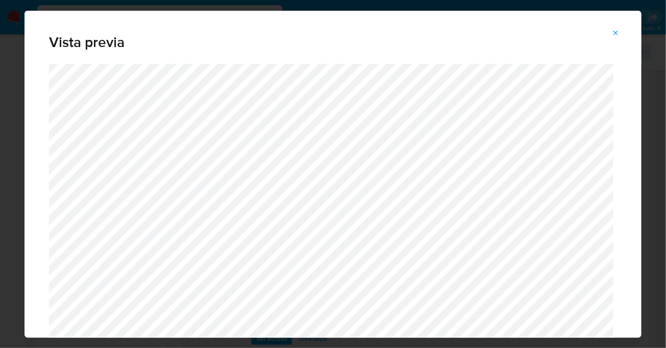
click at [612, 31] on icon "Attachment preview" at bounding box center [616, 33] width 8 height 8
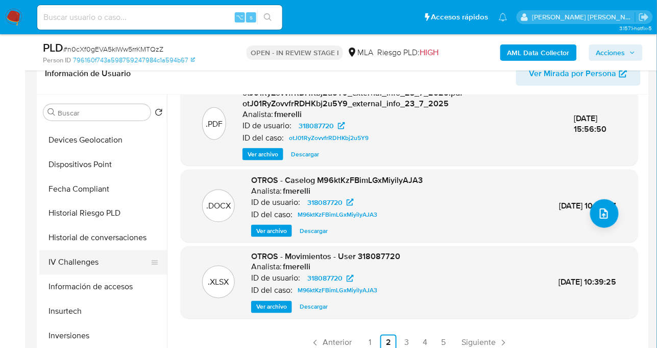
scroll to position [343, 0]
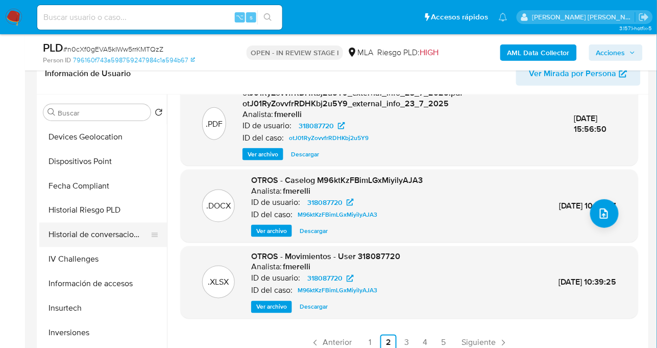
click at [94, 247] on button "IV Challenges" at bounding box center [103, 259] width 128 height 25
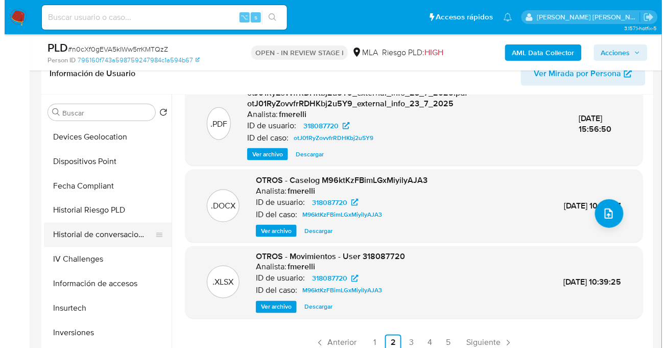
scroll to position [0, 0]
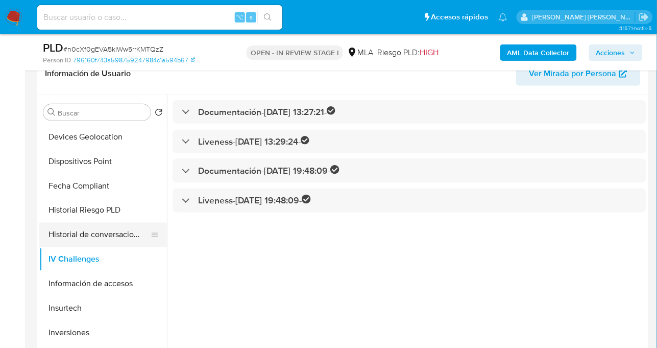
click at [105, 228] on button "Historial de conversaciones" at bounding box center [98, 235] width 119 height 25
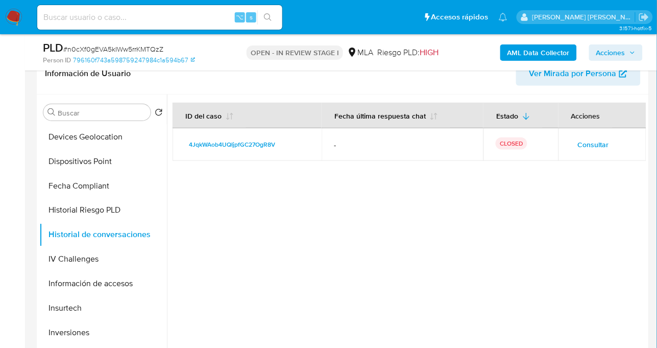
click at [594, 142] on span "Consultar" at bounding box center [593, 144] width 31 height 14
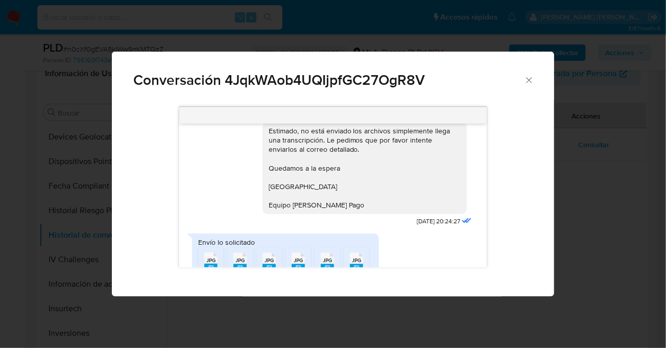
scroll to position [904, 0]
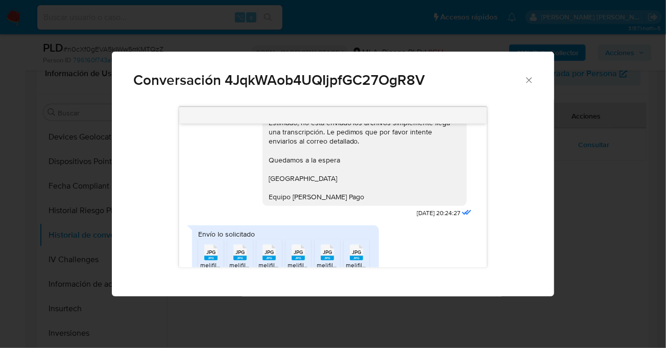
click at [402, 232] on div "Envío lo solicitado JPG JPG melifile5366902103080417555.jpg JPG JPG melifile426…" at bounding box center [333, 253] width 282 height 66
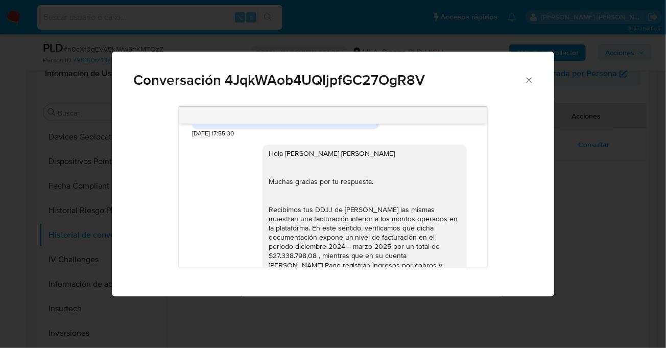
scroll to position [1056, 0]
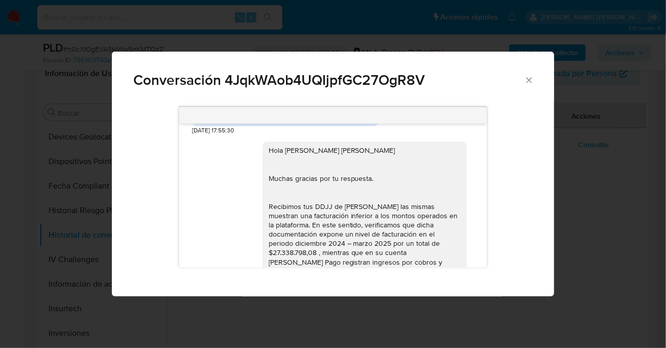
click at [442, 211] on div "Hola Dario Hernan Valenzuela Muchas gracias por tu respuesta. Recibimos tus DDJ…" at bounding box center [365, 290] width 192 height 288
click at [418, 215] on div "Hola Dario Hernan Valenzuela Muchas gracias por tu respuesta. Recibimos tus DDJ…" at bounding box center [365, 290] width 192 height 288
click at [410, 183] on div "Hola Dario Hernan Valenzuela Muchas gracias por tu respuesta. Recibimos tus DDJ…" at bounding box center [365, 290] width 192 height 288
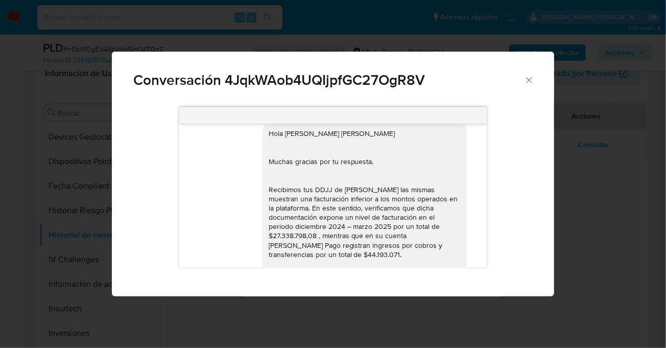
scroll to position [1091, 0]
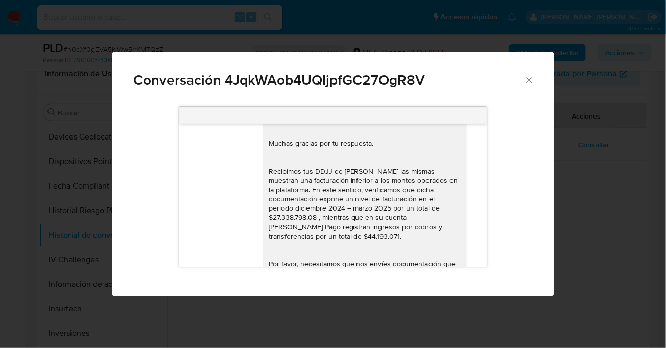
click at [409, 193] on div "Hola Dario Hernan Valenzuela Muchas gracias por tu respuesta. Recibimos tus DDJ…" at bounding box center [365, 254] width 192 height 288
click at [400, 227] on div "Hola Dario Hernan Valenzuela Muchas gracias por tu respuesta. Recibimos tus DDJ…" at bounding box center [365, 254] width 192 height 288
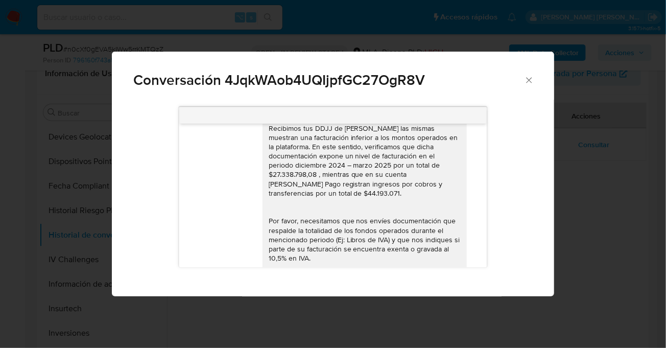
scroll to position [1135, 0]
click at [401, 223] on div "Hola Dario Hernan Valenzuela Muchas gracias por tu respuesta. Recibimos tus DDJ…" at bounding box center [365, 211] width 192 height 288
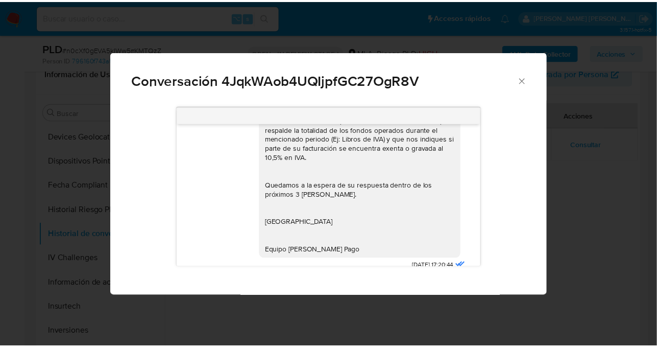
scroll to position [1236, 0]
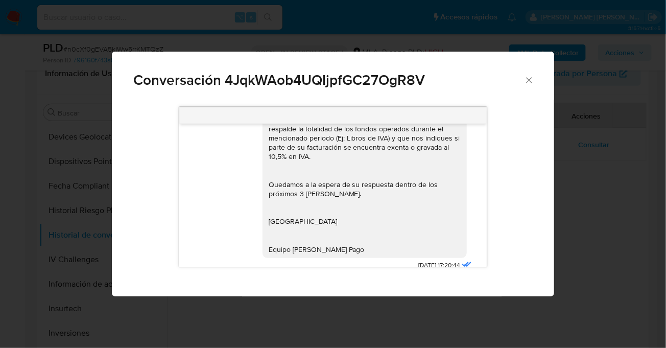
click at [460, 75] on span "Conversación 4JqkWAob4UQIjpfGC27OgR8V" at bounding box center [328, 80] width 391 height 14
click at [528, 80] on icon "Cerrar" at bounding box center [529, 80] width 10 height 10
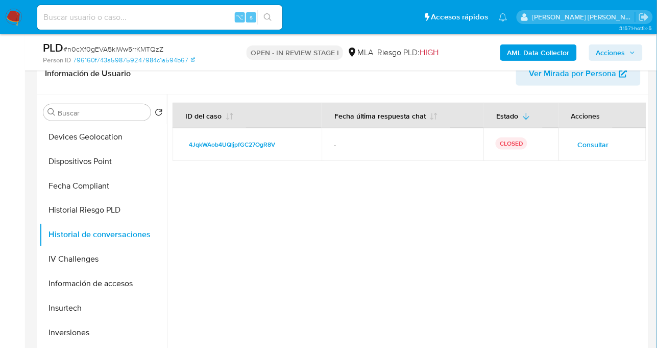
click at [393, 234] on div at bounding box center [407, 224] width 480 height 261
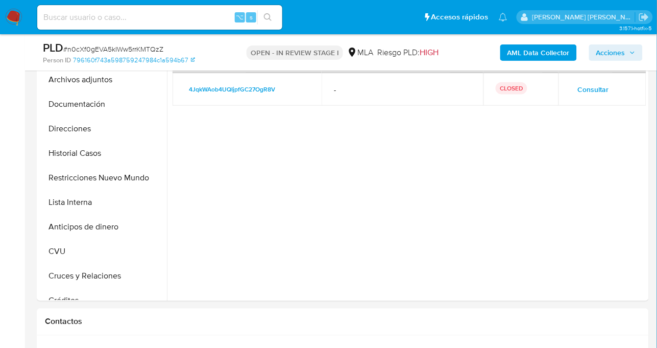
scroll to position [0, 0]
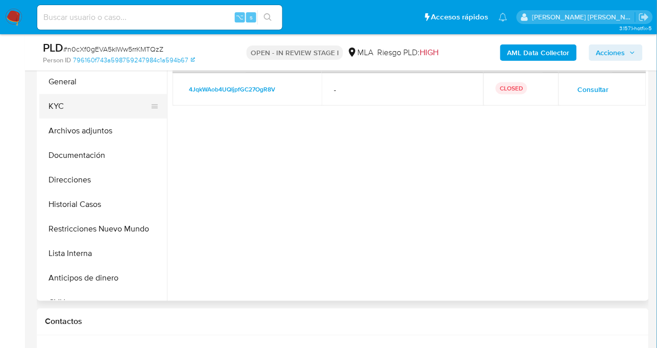
click at [71, 107] on button "KYC" at bounding box center [98, 106] width 119 height 25
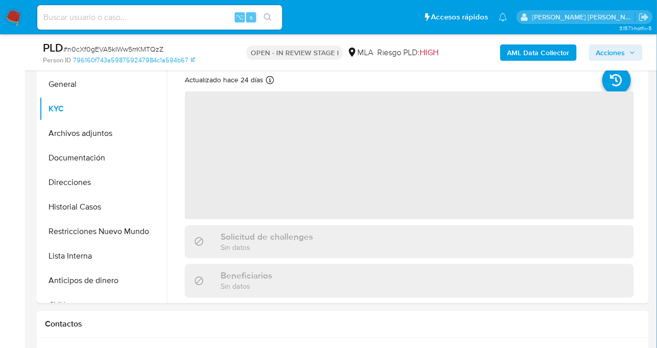
scroll to position [58, 0]
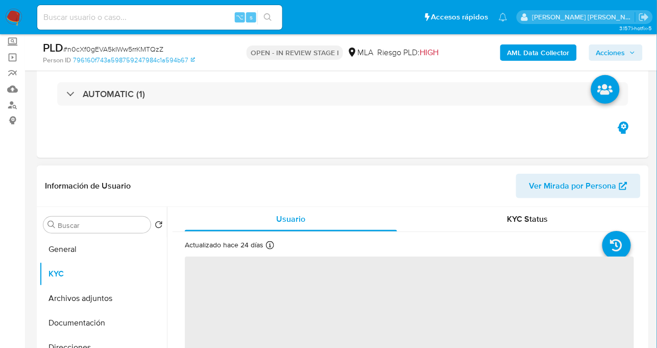
click at [201, 190] on header "Información de Usuario Ver Mirada por Persona" at bounding box center [343, 186] width 596 height 25
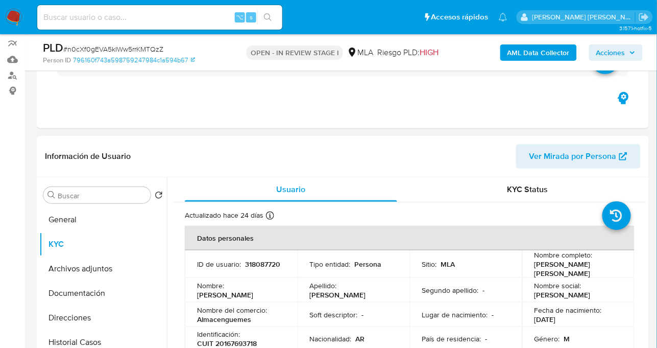
scroll to position [130, 0]
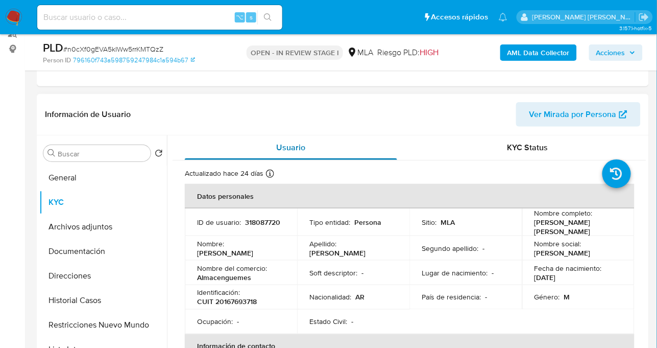
click at [220, 154] on div "Usuario" at bounding box center [291, 147] width 212 height 25
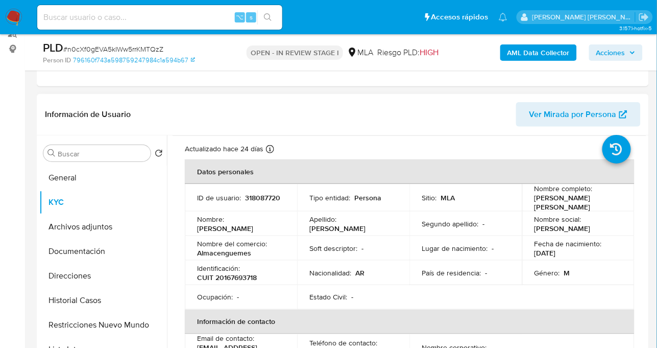
scroll to position [0, 0]
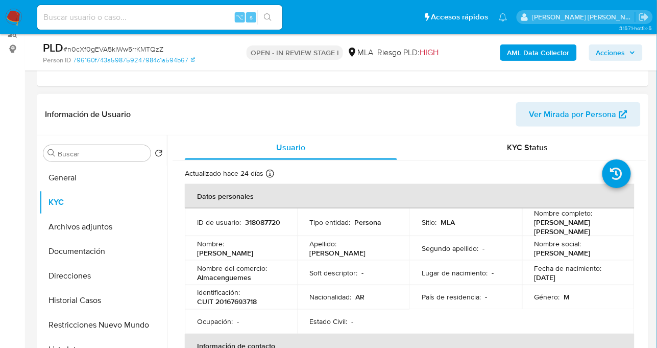
click at [260, 132] on div "Información de Usuario Ver Mirada por Persona" at bounding box center [343, 114] width 612 height 41
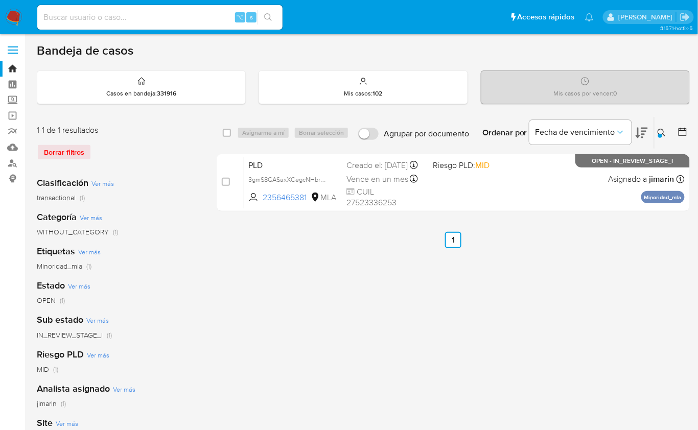
click at [661, 134] on div at bounding box center [660, 136] width 4 height 4
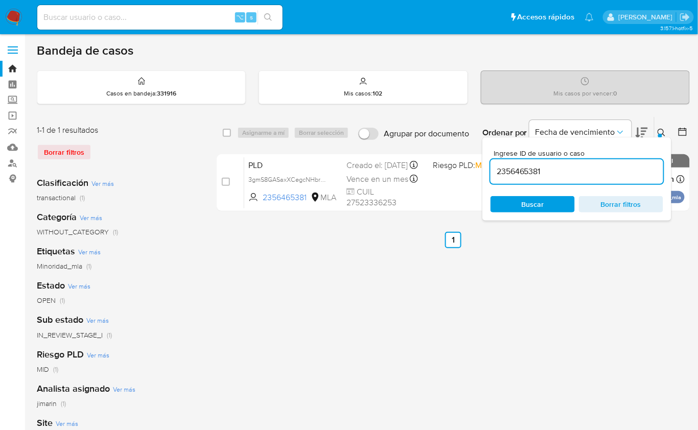
click at [596, 173] on input "2356465381" at bounding box center [576, 171] width 173 height 13
click at [657, 133] on icon at bounding box center [661, 133] width 8 height 8
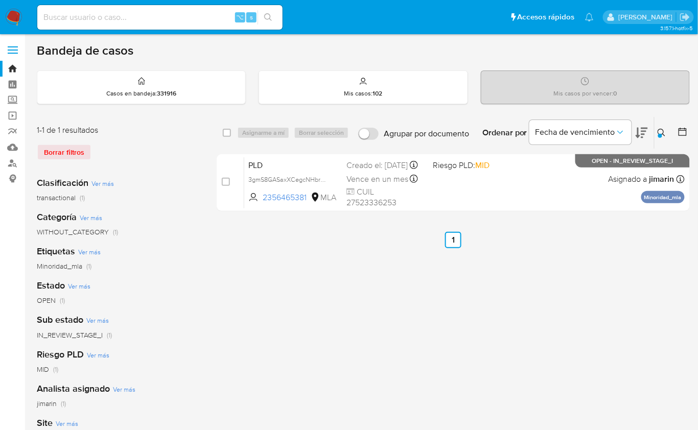
click at [655, 136] on button at bounding box center [662, 133] width 17 height 12
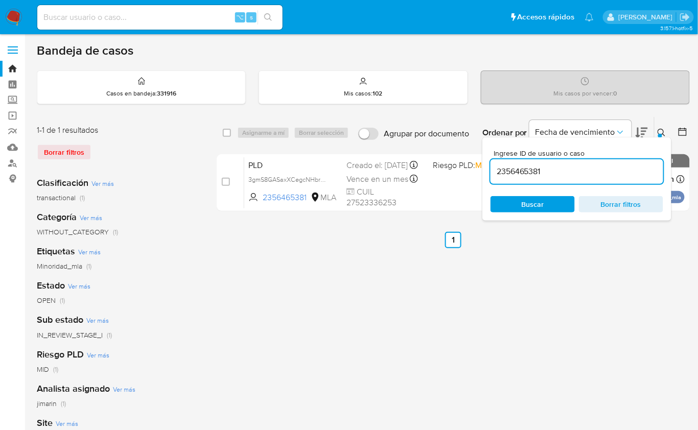
click at [589, 177] on input "2356465381" at bounding box center [576, 171] width 173 height 13
click at [660, 131] on icon at bounding box center [661, 133] width 8 height 8
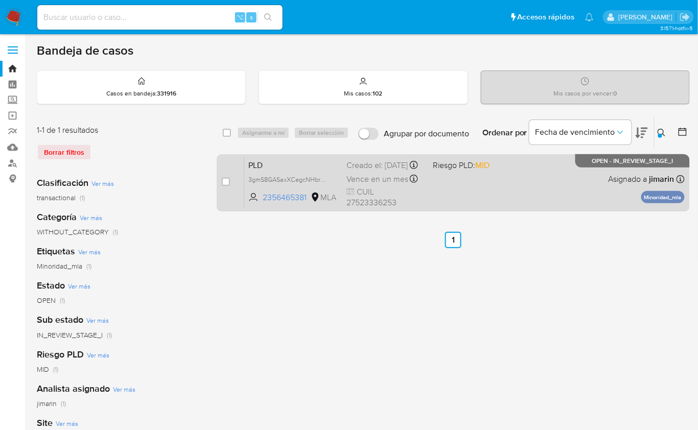
click at [485, 186] on div "PLD 3gmS8GASaxXCegcNHbrWQas0 2356465381 MLA Riesgo PLD: MID Creado el: [DATE] C…" at bounding box center [464, 183] width 440 height 52
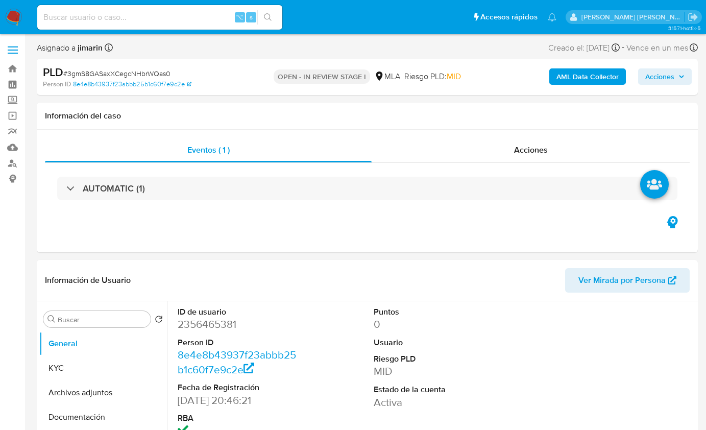
select select "10"
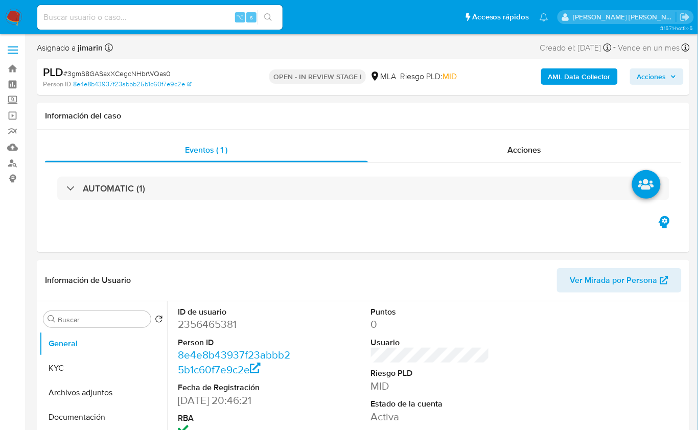
click at [150, 77] on span "# 3gmS8GASaxXCegcNHbrWQas0" at bounding box center [116, 73] width 107 height 10
copy span "3gmS8GASaxXCegcNHbrWQas0"
click at [186, 321] on dd "2356465381" at bounding box center [237, 324] width 118 height 14
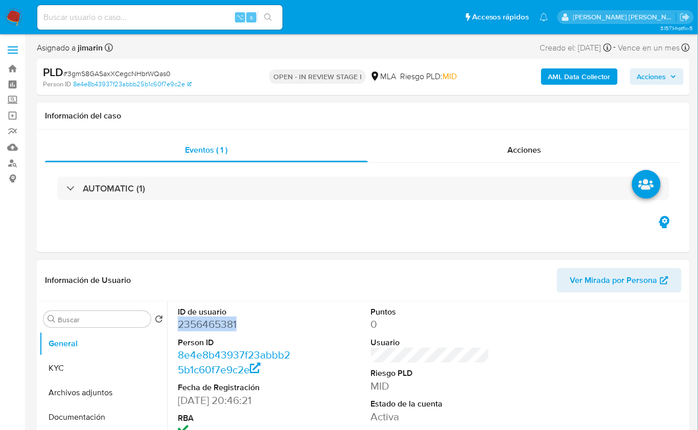
copy dd "2356465381"
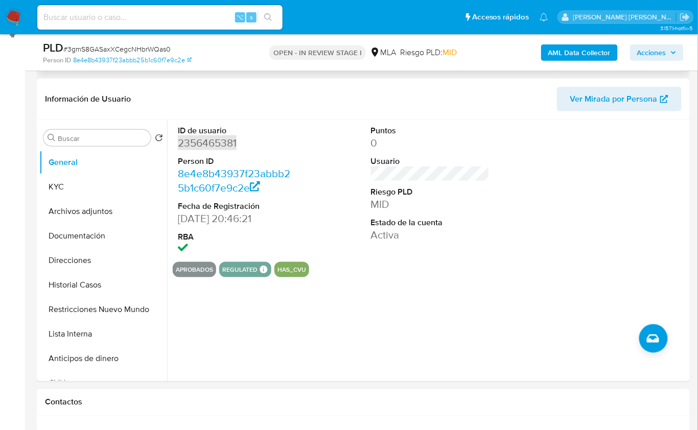
scroll to position [151, 0]
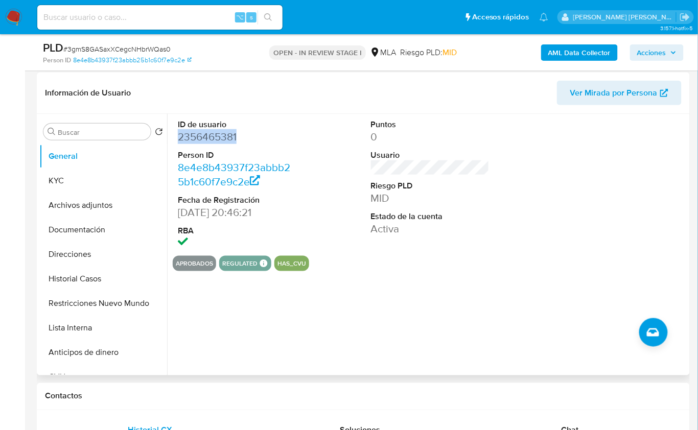
click at [210, 134] on dd "2356465381" at bounding box center [237, 137] width 118 height 14
copy dd "2356465381"
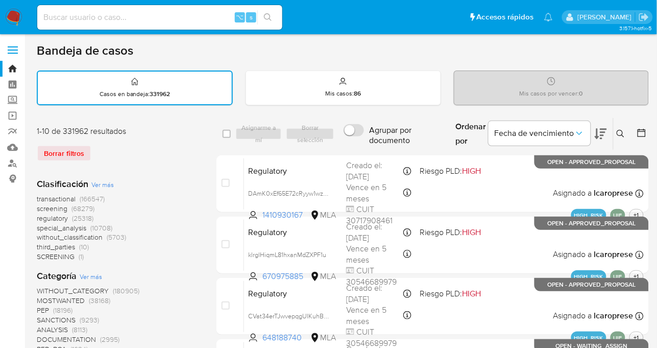
click at [616, 133] on button at bounding box center [622, 134] width 17 height 12
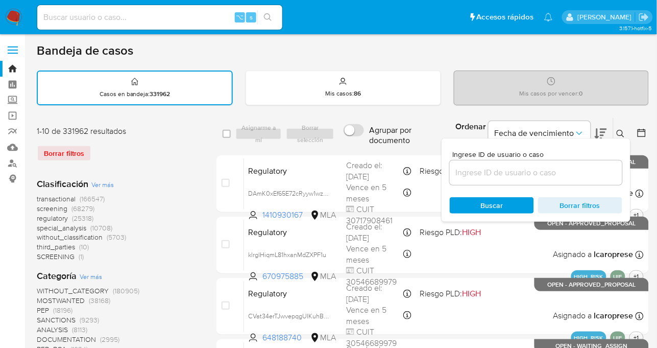
click at [545, 179] on div at bounding box center [536, 172] width 173 height 25
paste input "1832163393"
click at [545, 177] on input "1832163393" at bounding box center [536, 172] width 173 height 13
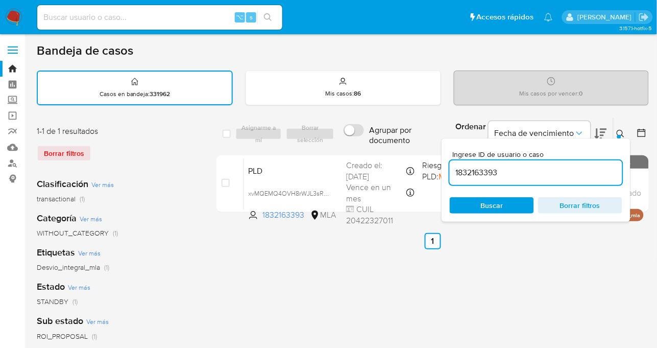
click at [627, 129] on button at bounding box center [622, 134] width 17 height 12
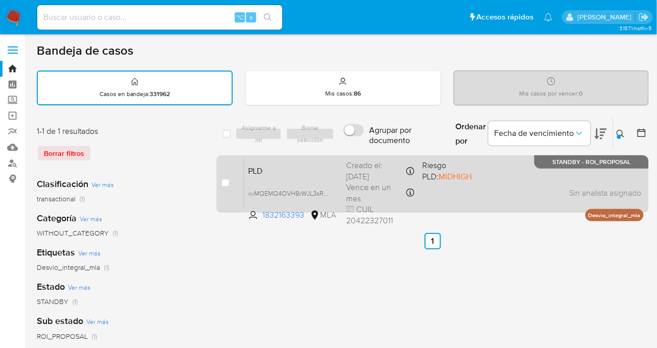
click at [556, 185] on div "PLD xvMQEMQ4OVH8rWJL3sRMi1Xo 1832163393 MLA Riesgo PLD: MIDHIGH Creado el: 12/0…" at bounding box center [444, 184] width 400 height 52
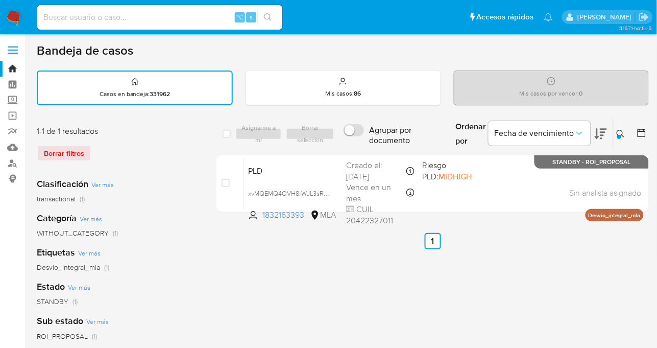
click at [624, 120] on div "Ingrese ID de usuario o caso 1832163393 Buscar Borrar filtros" at bounding box center [621, 134] width 17 height 32
click at [624, 131] on icon at bounding box center [621, 134] width 8 height 8
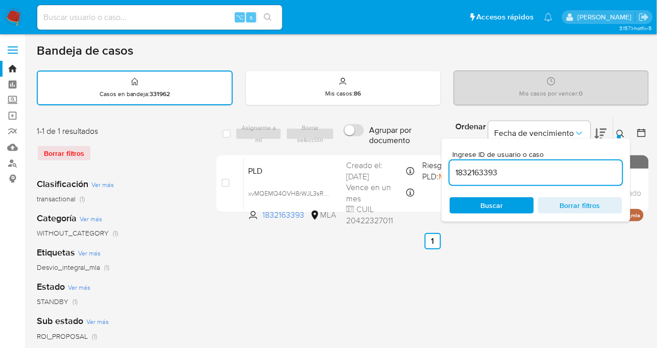
click at [572, 175] on input "1832163393" at bounding box center [536, 172] width 173 height 13
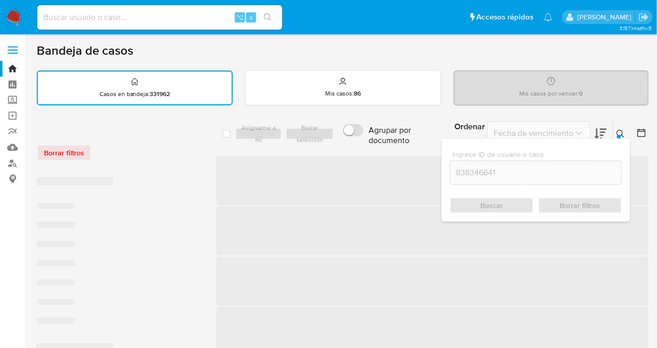
click at [620, 130] on icon at bounding box center [621, 134] width 8 height 8
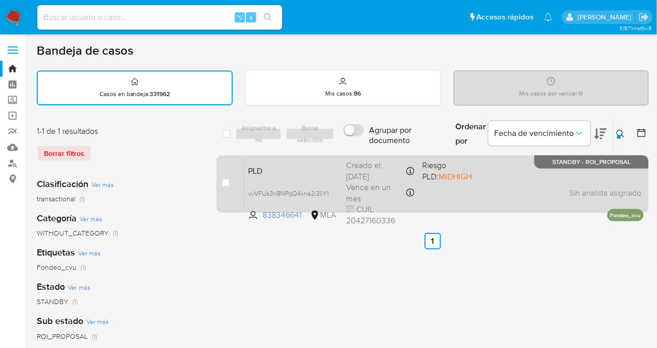
click at [560, 202] on div "PLD vvVFUs3n8NPqQ4xna2i3liY1 838346641 MLA Riesgo PLD: MIDHIGH Creado el: 12/07…" at bounding box center [444, 184] width 400 height 52
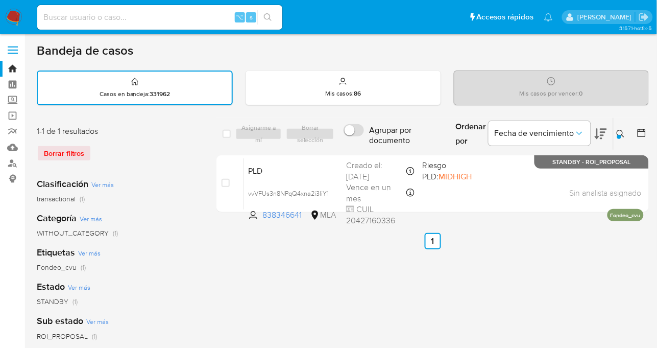
click at [628, 133] on button at bounding box center [622, 134] width 17 height 12
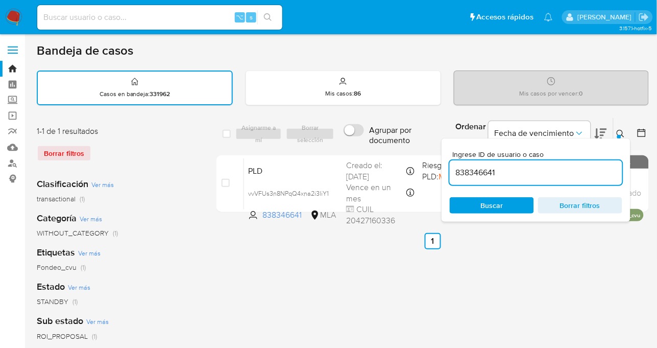
click at [573, 167] on input "838346641" at bounding box center [536, 172] width 173 height 13
type input "611899677"
click at [624, 133] on icon at bounding box center [621, 134] width 8 height 8
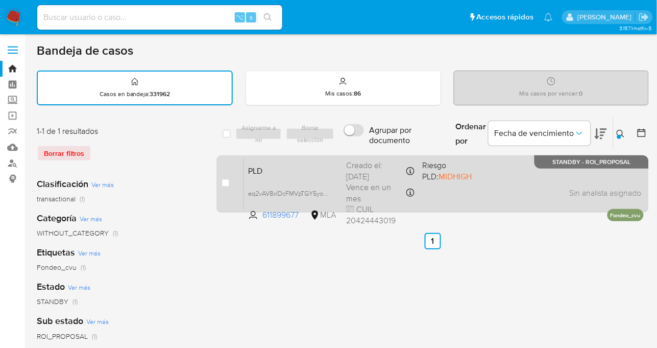
click at [560, 201] on div "PLD eq2vAV8xIDcFMVpTGY5yoA2p 611899677 MLA Riesgo PLD: MIDHIGH Creado el: 12/07…" at bounding box center [444, 184] width 400 height 52
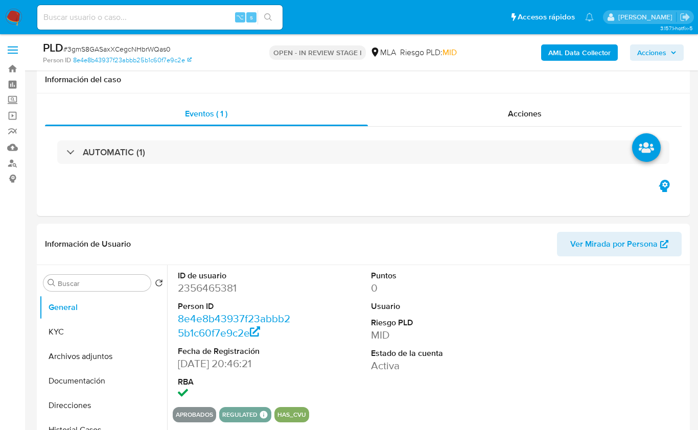
select select "10"
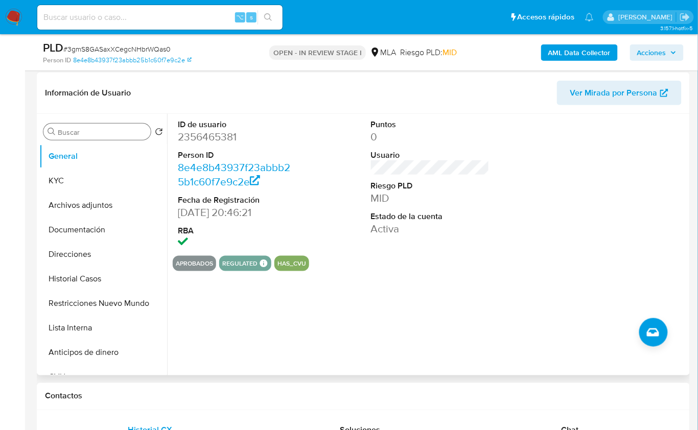
click at [84, 134] on input "Buscar" at bounding box center [102, 132] width 89 height 9
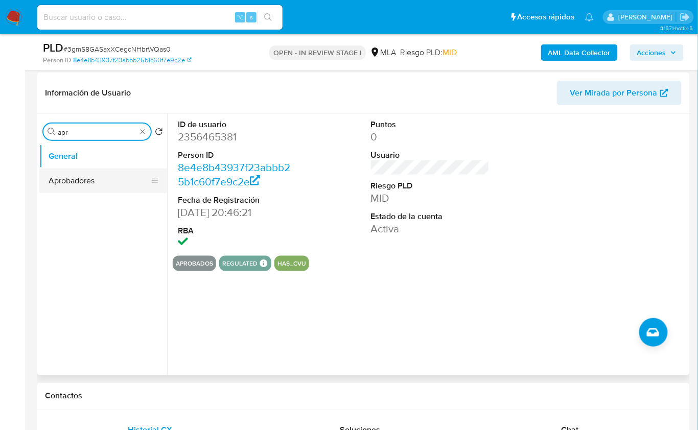
type input "apr"
click at [81, 184] on button "Aprobadores" at bounding box center [98, 181] width 119 height 25
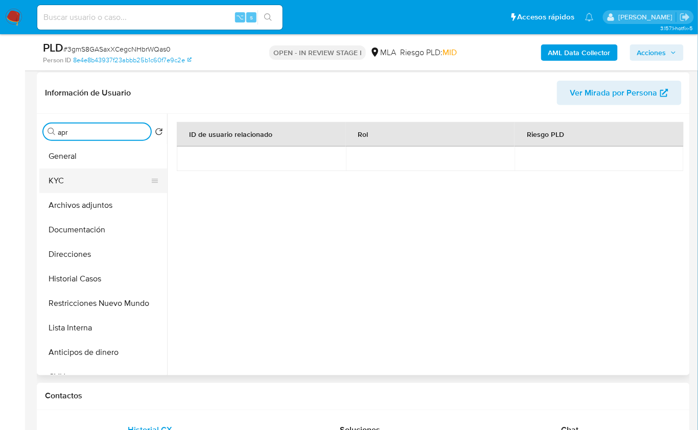
click at [86, 186] on button "KYC" at bounding box center [98, 181] width 119 height 25
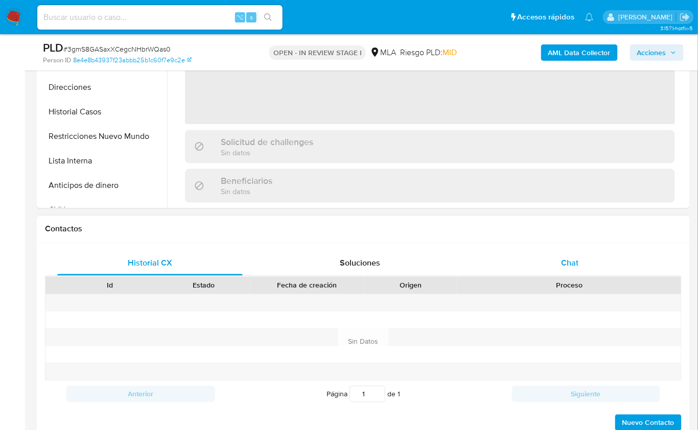
click at [573, 273] on div "Chat" at bounding box center [569, 263] width 185 height 25
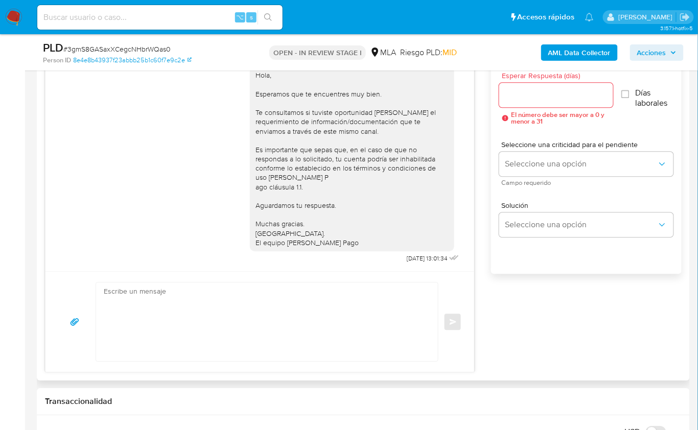
scroll to position [447, 0]
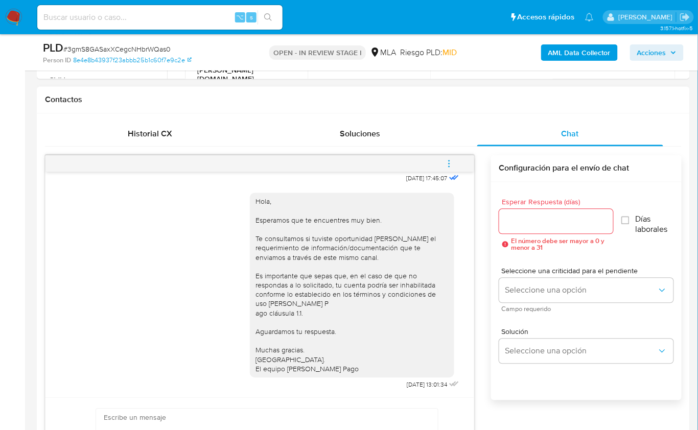
click at [457, 162] on button "menu-action" at bounding box center [449, 164] width 34 height 25
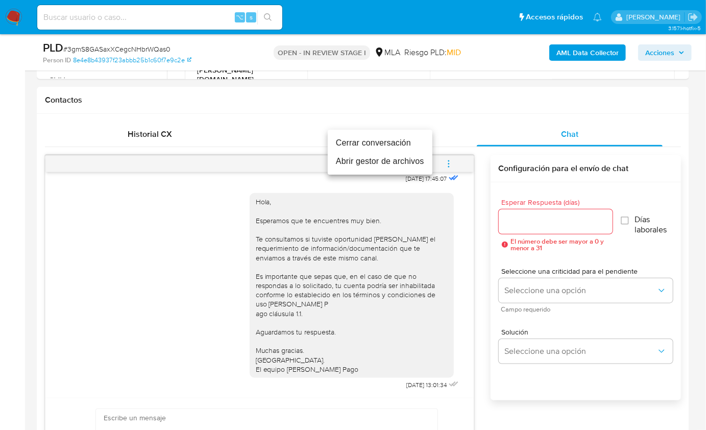
click at [387, 138] on li "Cerrar conversación" at bounding box center [380, 143] width 105 height 18
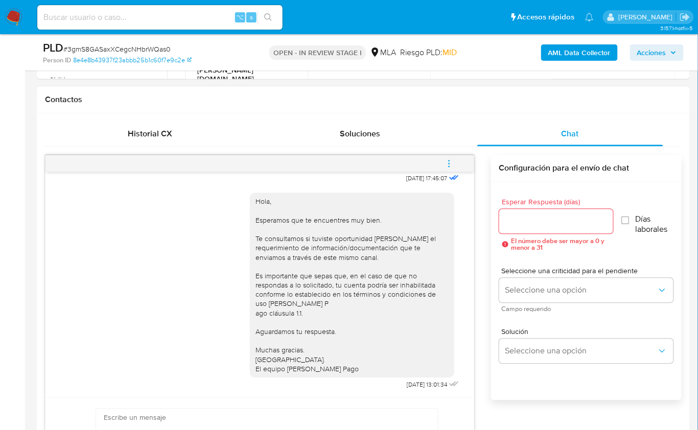
click at [201, 119] on div "Historial CX Soluciones Chat Id Estado Fecha de creación Origen Proceso Anterio…" at bounding box center [363, 310] width 653 height 393
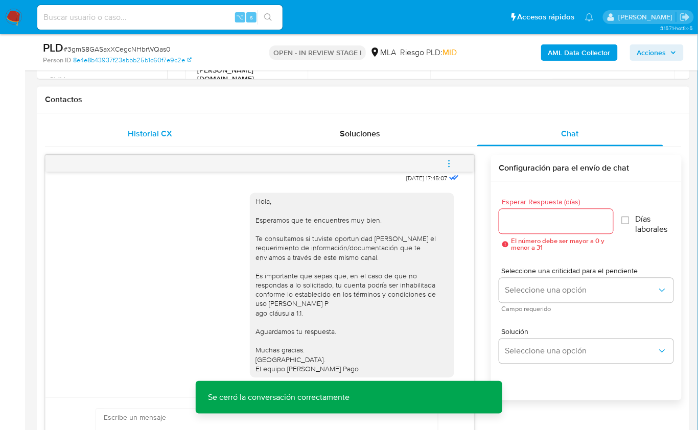
click at [188, 124] on div "Historial CX" at bounding box center [149, 134] width 185 height 25
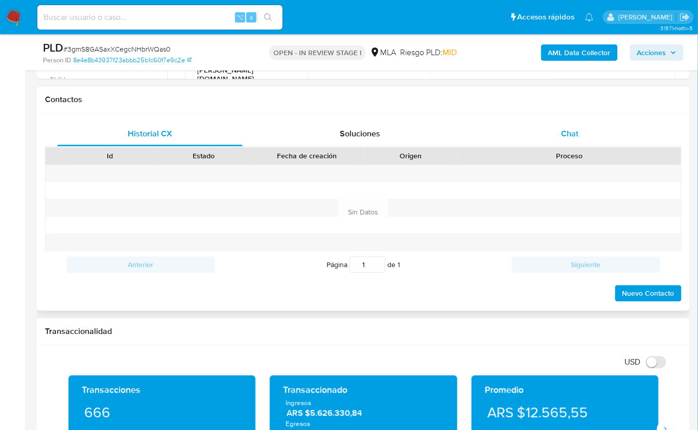
click at [570, 143] on div "Chat" at bounding box center [569, 134] width 185 height 25
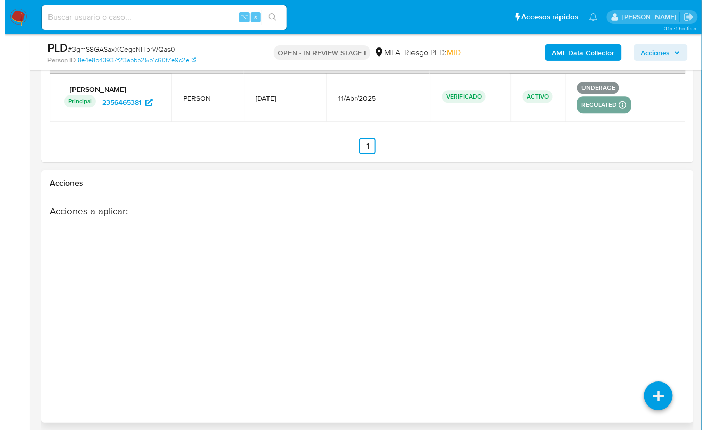
scroll to position [1813, 0]
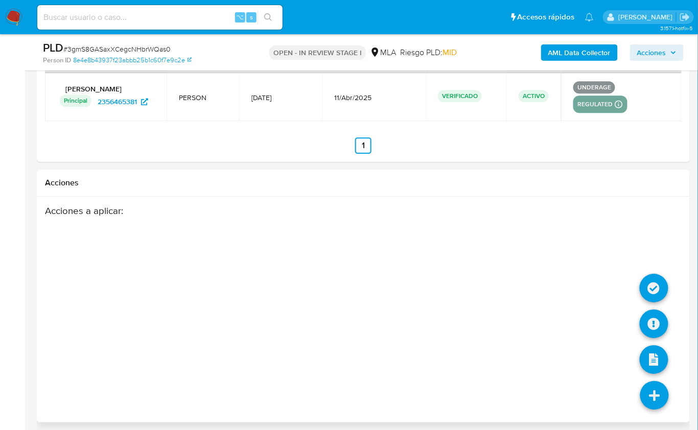
click at [652, 381] on icon at bounding box center [654, 395] width 29 height 29
click at [646, 326] on icon at bounding box center [653, 323] width 29 height 29
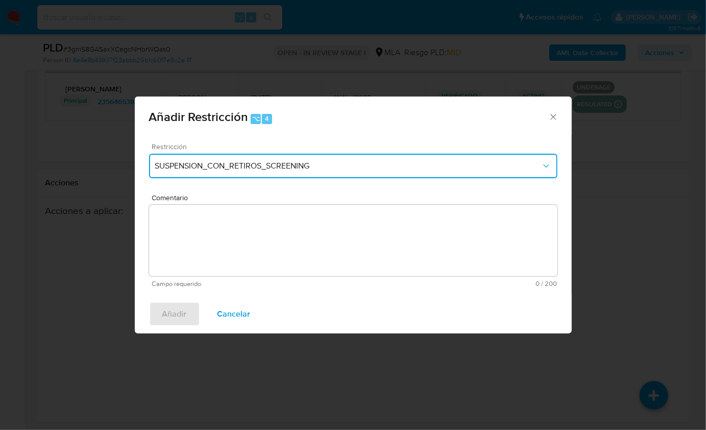
click at [322, 177] on button "SUSPENSION_CON_RETIROS_SCREENING" at bounding box center [353, 166] width 409 height 25
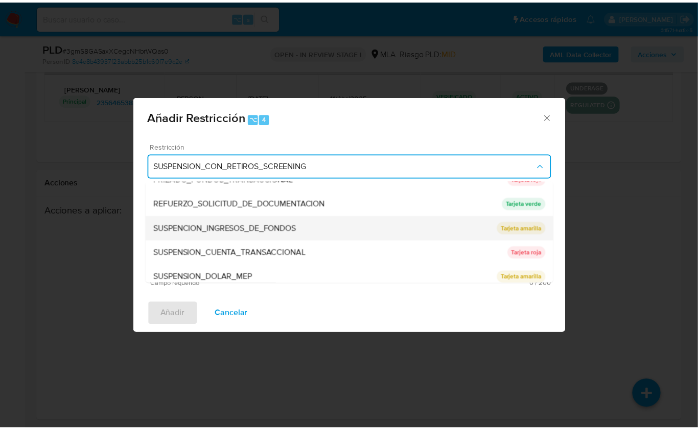
scroll to position [216, 0]
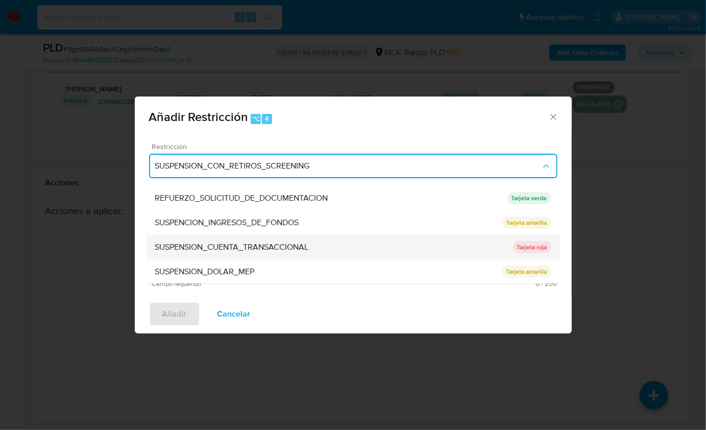
click at [263, 246] on span "SUSPENSION_CUENTA_TRANSACCIONAL" at bounding box center [232, 247] width 154 height 10
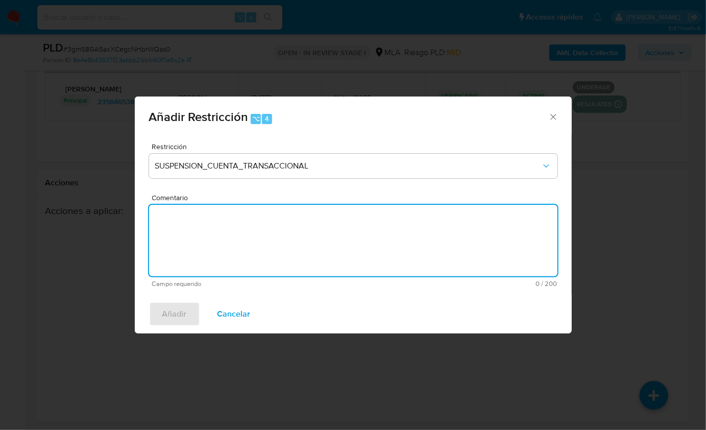
click at [273, 234] on textarea "Comentario" at bounding box center [353, 240] width 409 height 71
type textarea "AML"
click at [195, 307] on button "Añadir" at bounding box center [174, 314] width 51 height 25
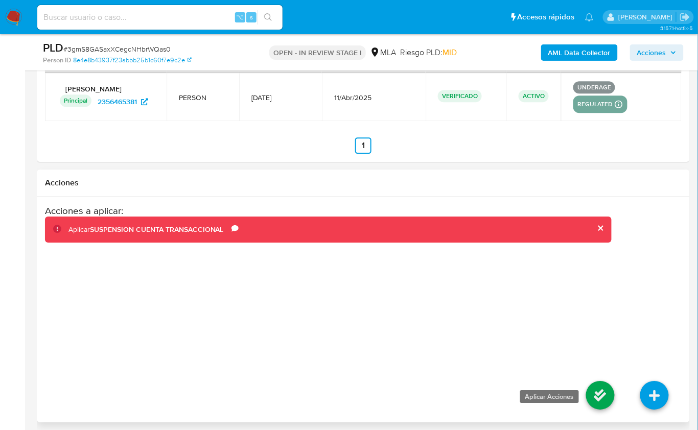
click at [607, 392] on icon at bounding box center [600, 395] width 29 height 29
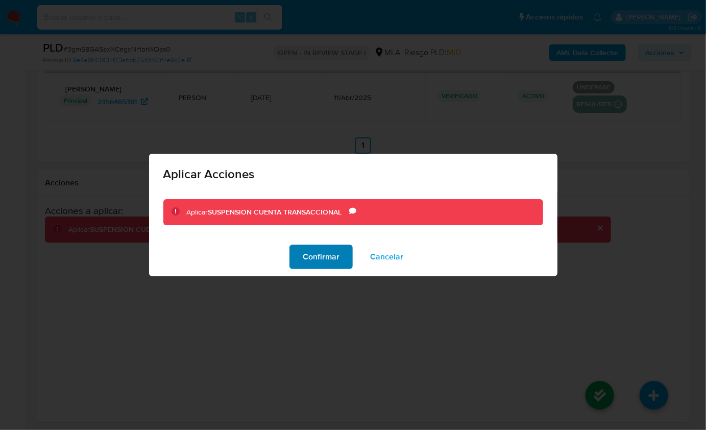
click at [291, 253] on button "Confirmar" at bounding box center [321, 257] width 63 height 25
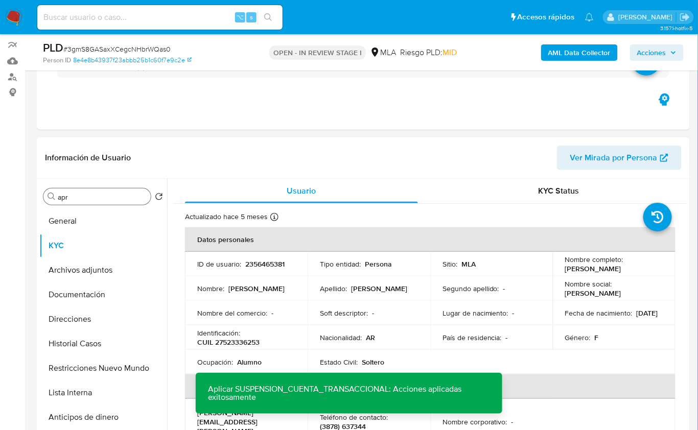
scroll to position [216, 0]
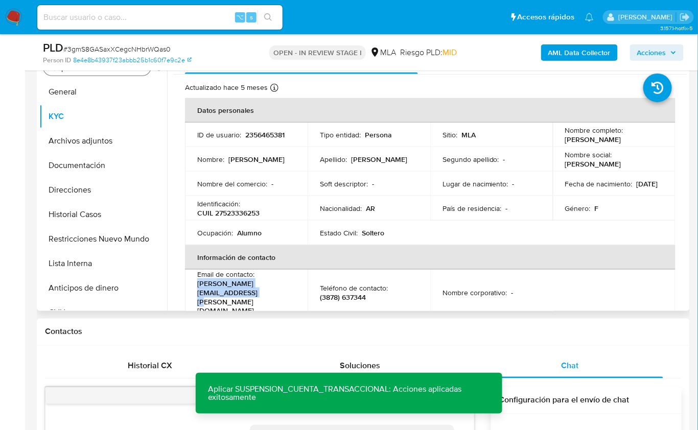
drag, startPoint x: 298, startPoint y: 289, endPoint x: 194, endPoint y: 283, distance: 104.3
click at [193, 286] on td "Email de contacto : brunella.barroso.111@gmail.com" at bounding box center [246, 293] width 123 height 46
copy p "brunella.barroso.111@gmail.com"
click at [97, 245] on button "Restricciones Nuevo Mundo" at bounding box center [98, 239] width 119 height 25
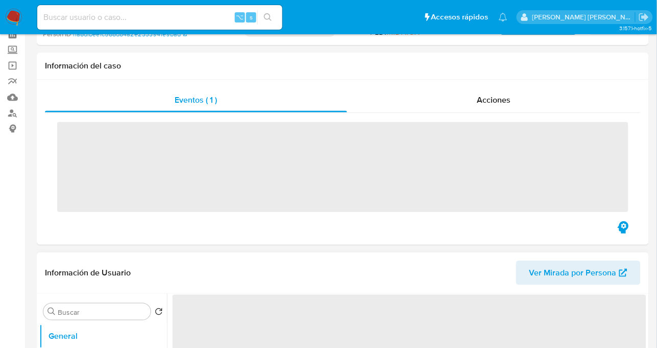
scroll to position [160, 0]
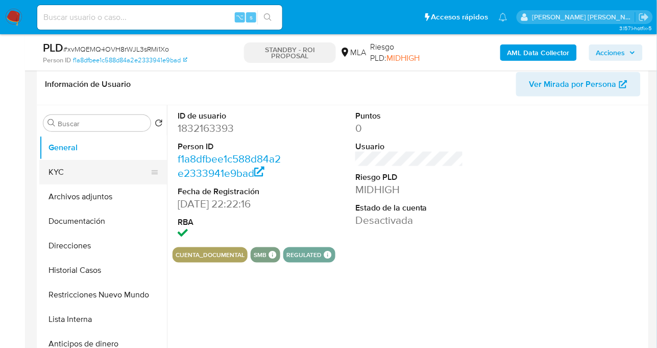
click at [75, 165] on button "KYC" at bounding box center [98, 172] width 119 height 25
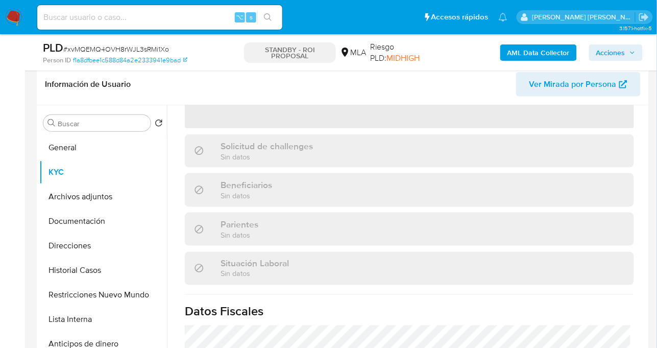
select select "10"
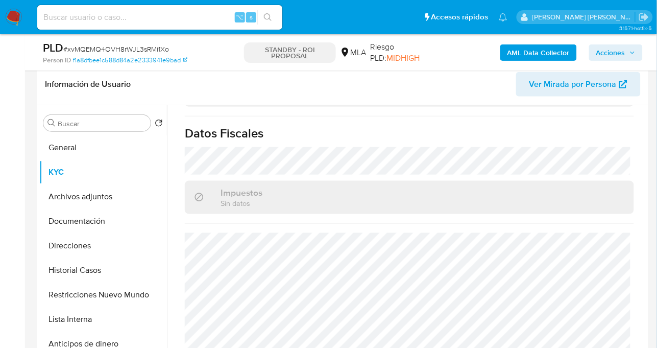
scroll to position [563, 0]
click at [79, 242] on button "Direcciones" at bounding box center [98, 245] width 119 height 25
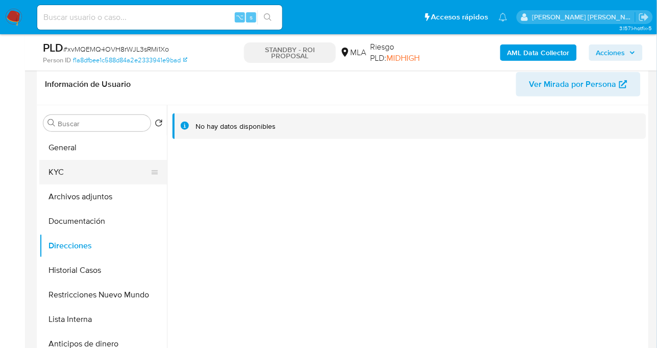
click at [88, 174] on button "KYC" at bounding box center [98, 172] width 119 height 25
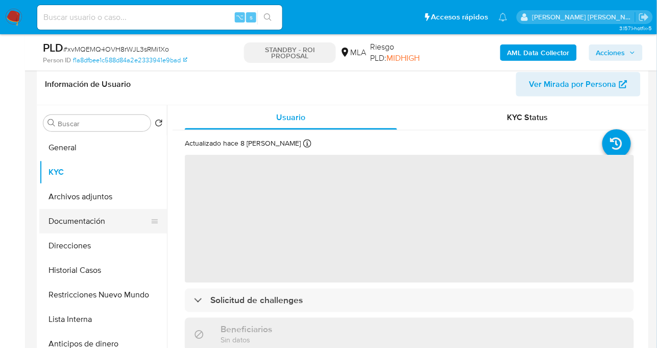
click at [89, 230] on button "Documentación" at bounding box center [98, 221] width 119 height 25
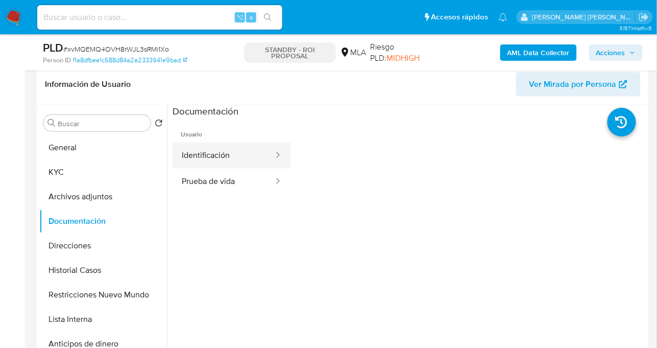
click at [223, 161] on button "Identificación" at bounding box center [224, 155] width 102 height 26
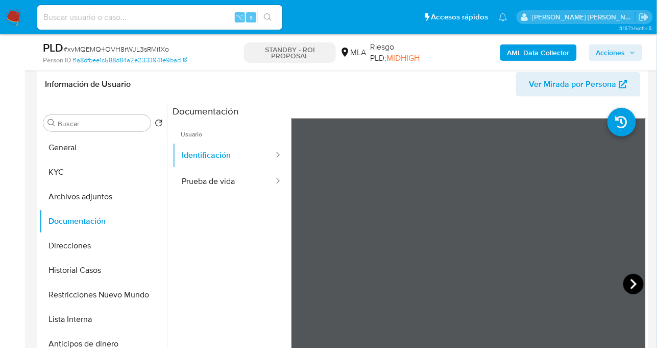
click at [627, 278] on icon at bounding box center [634, 284] width 20 height 20
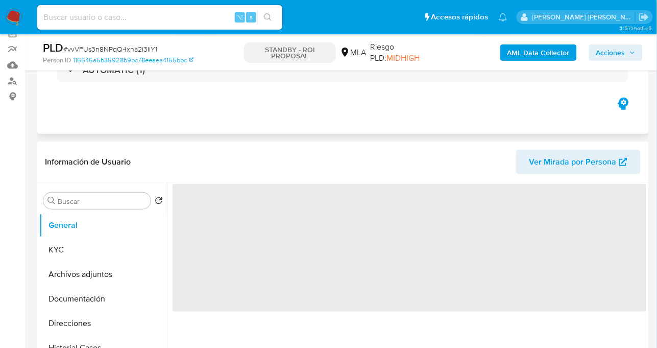
scroll to position [177, 0]
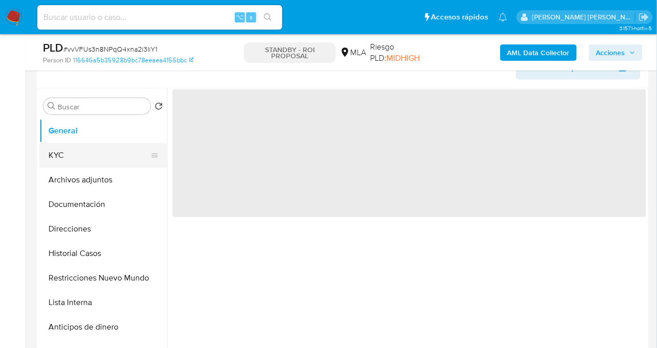
click at [67, 150] on button "KYC" at bounding box center [98, 155] width 119 height 25
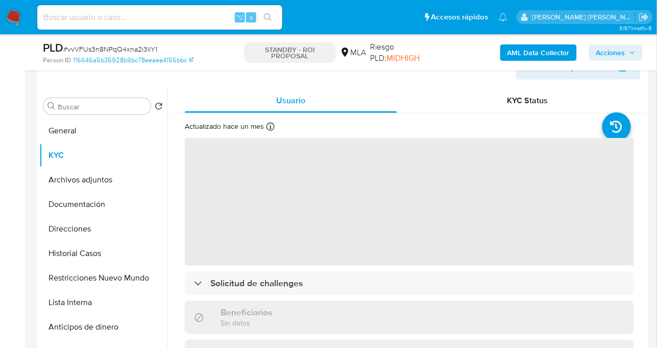
select select "10"
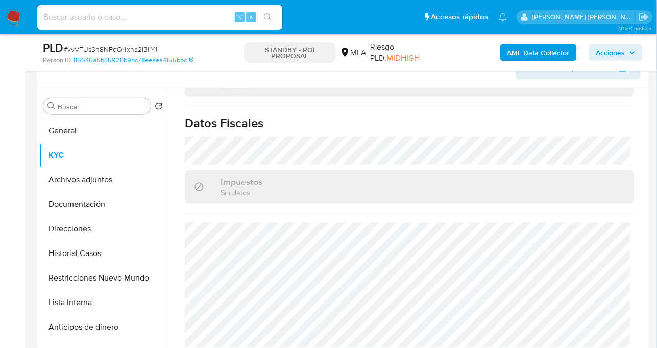
scroll to position [277, 0]
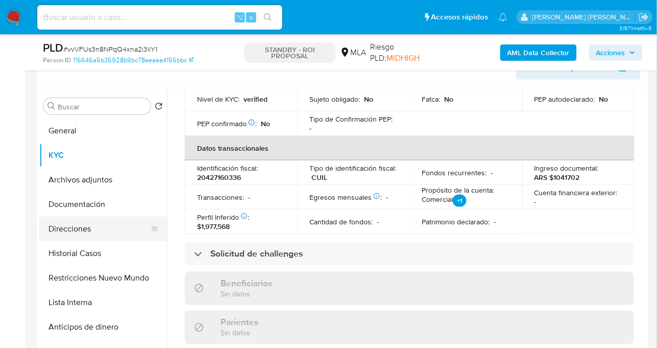
click at [81, 234] on button "Direcciones" at bounding box center [98, 229] width 119 height 25
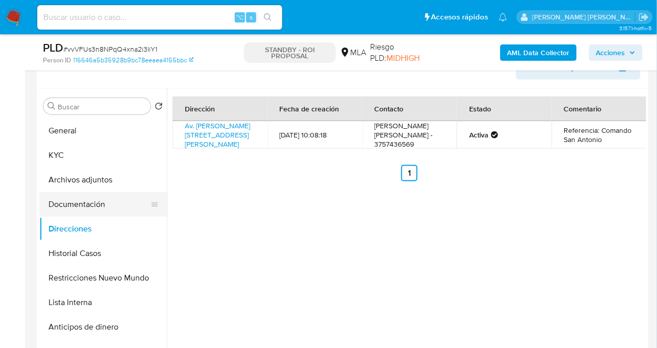
click at [88, 197] on button "Documentación" at bounding box center [98, 204] width 119 height 25
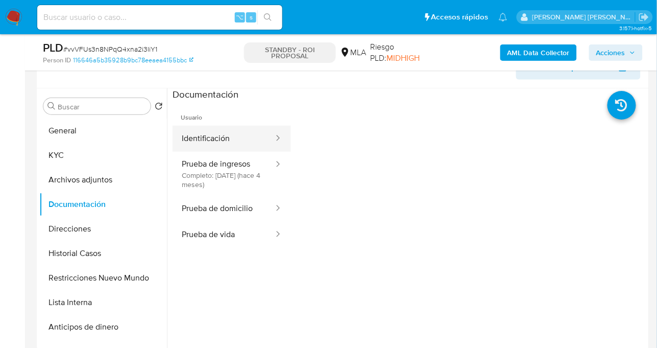
click at [238, 141] on button "Identificación" at bounding box center [224, 139] width 102 height 26
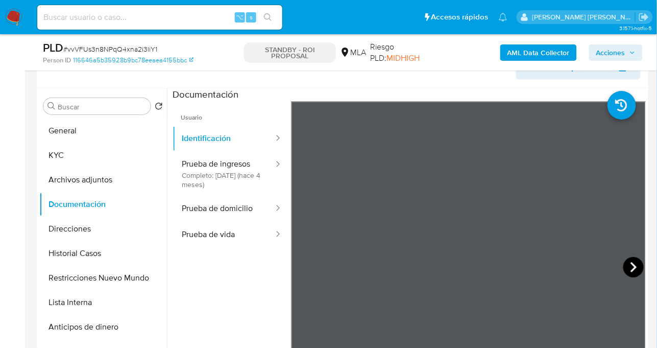
click at [632, 262] on icon at bounding box center [634, 267] width 20 height 20
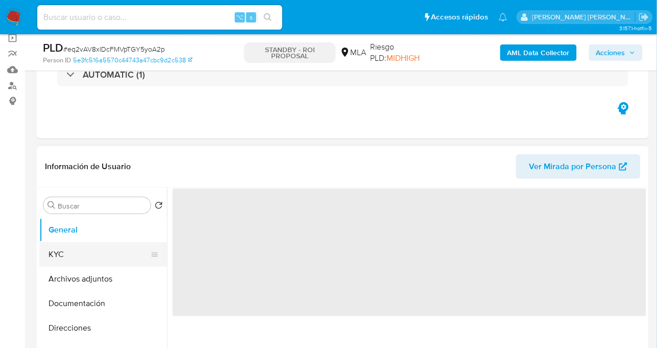
scroll to position [2, 0]
click at [90, 262] on button "KYC" at bounding box center [98, 252] width 119 height 25
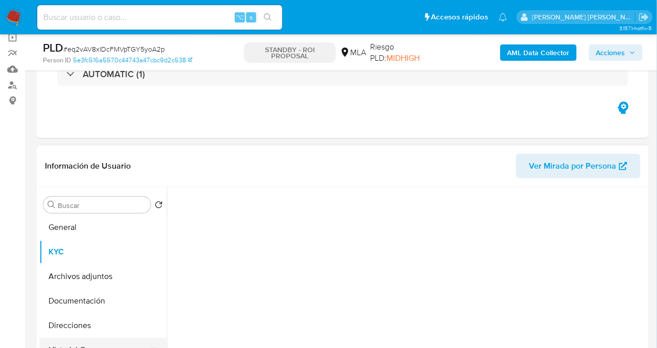
scroll to position [250, 0]
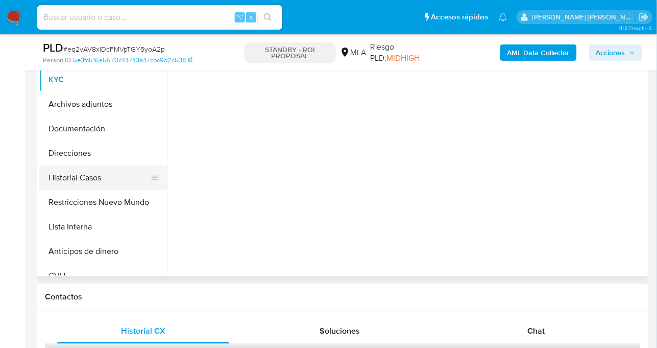
select select "10"
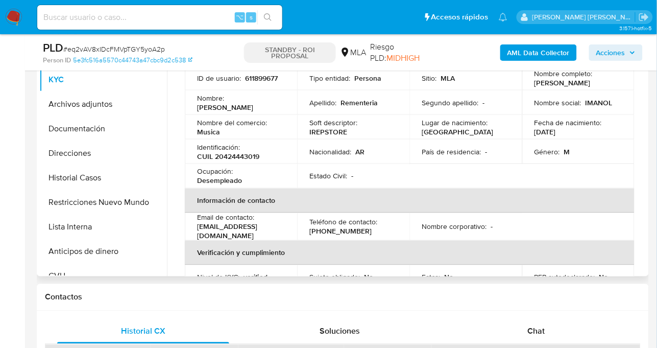
scroll to position [28, 0]
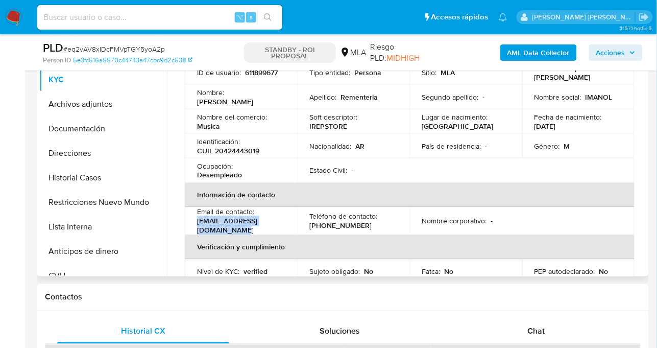
drag, startPoint x: 289, startPoint y: 229, endPoint x: 192, endPoint y: 230, distance: 97.5
click at [192, 230] on td "Email de contacto : imanolrementeria6@gmail.com" at bounding box center [241, 221] width 112 height 28
copy p "imanolrementeria6@gmail.com"
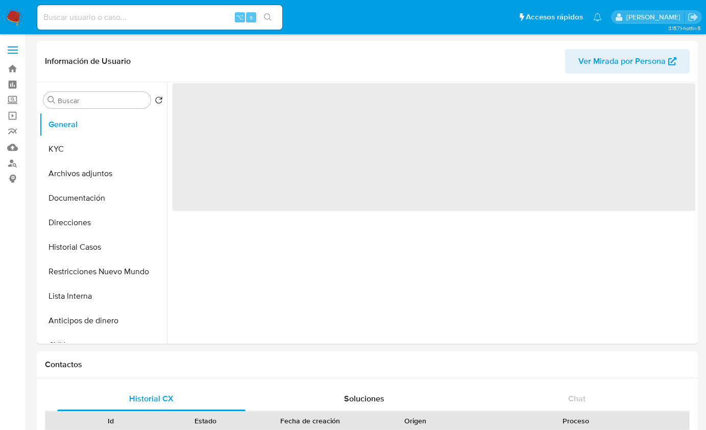
select select "10"
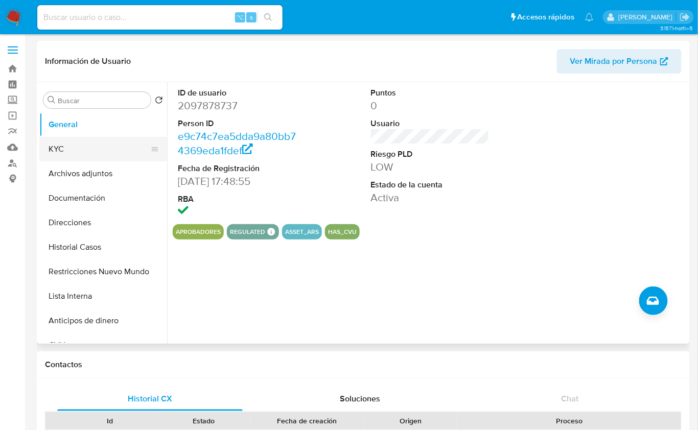
click at [64, 157] on button "KYC" at bounding box center [98, 149] width 119 height 25
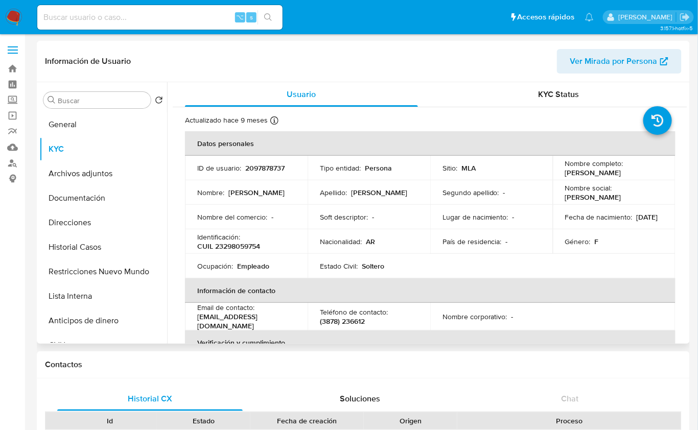
click at [246, 247] on p "CUIL 23298059754" at bounding box center [228, 246] width 63 height 9
copy p "23298059754"
drag, startPoint x: 292, startPoint y: 320, endPoint x: 196, endPoint y: 322, distance: 96.0
click at [196, 322] on td "Email de contacto : vero.olivera1983@gmail.com" at bounding box center [246, 317] width 123 height 28
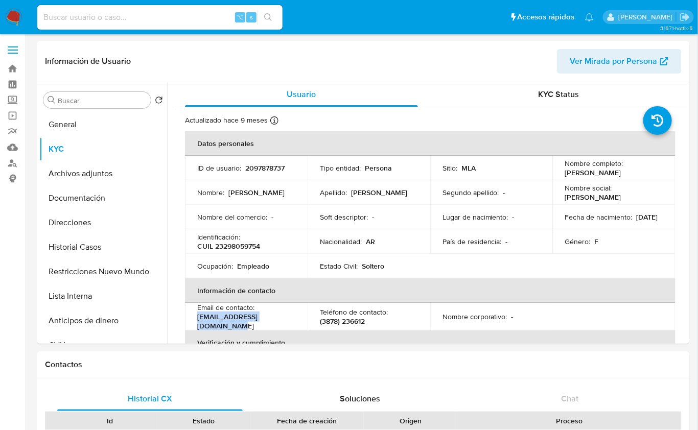
copy p "vero.olivera1983@gmail.com"
click at [115, 280] on button "Restricciones Nuevo Mundo" at bounding box center [98, 271] width 119 height 25
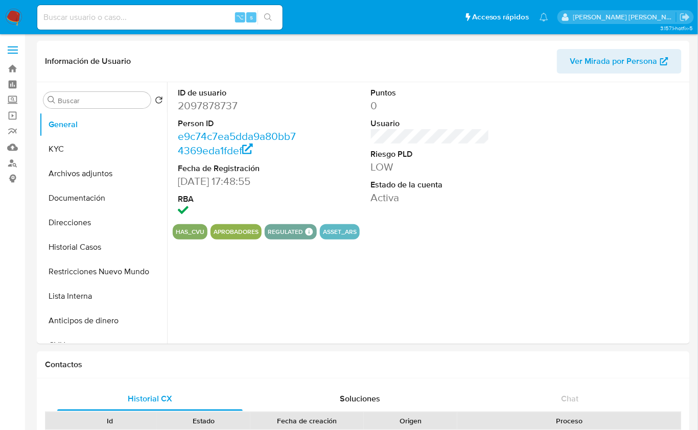
select select "10"
click at [97, 261] on button "Restricciones Nuevo Mundo" at bounding box center [98, 271] width 119 height 25
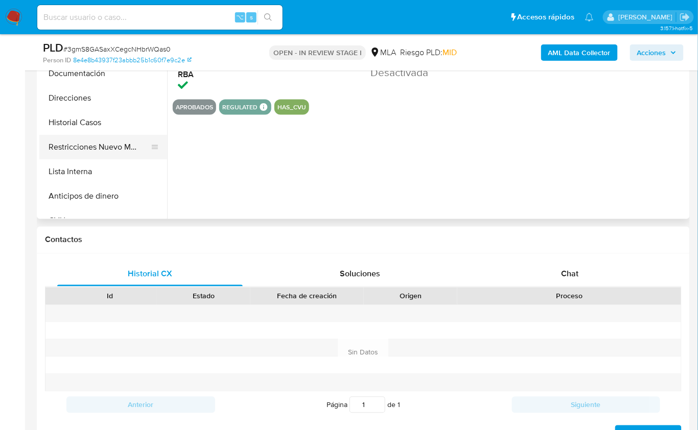
click at [123, 141] on button "Restricciones Nuevo Mundo" at bounding box center [98, 147] width 119 height 25
select select "10"
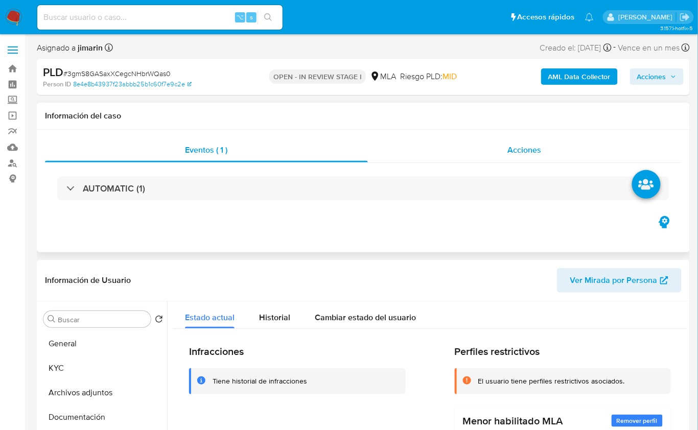
click at [519, 140] on div "Acciones" at bounding box center [525, 150] width 314 height 25
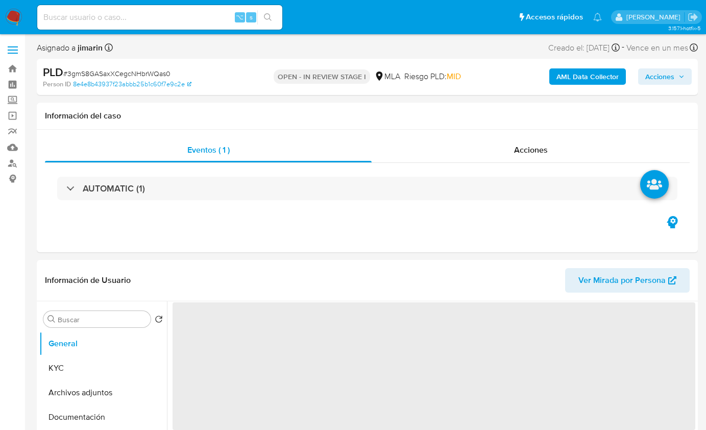
select select "10"
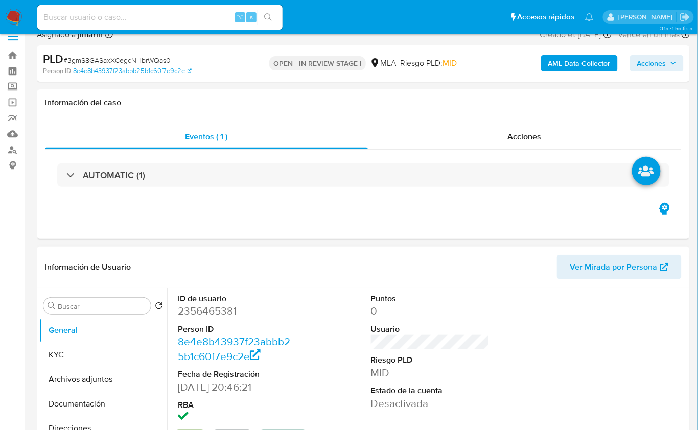
scroll to position [177, 0]
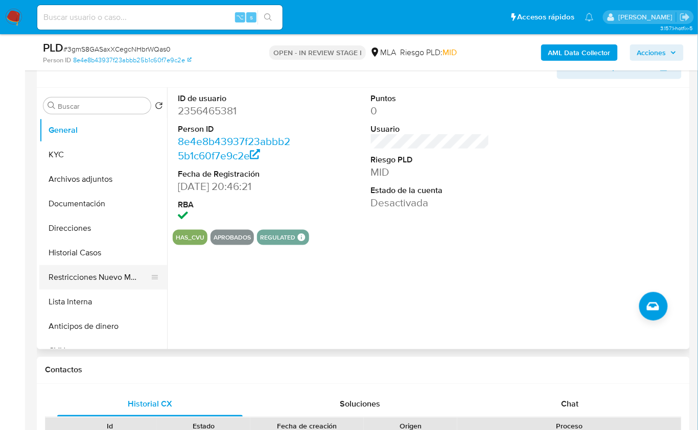
click at [124, 274] on button "Restricciones Nuevo Mundo" at bounding box center [98, 277] width 119 height 25
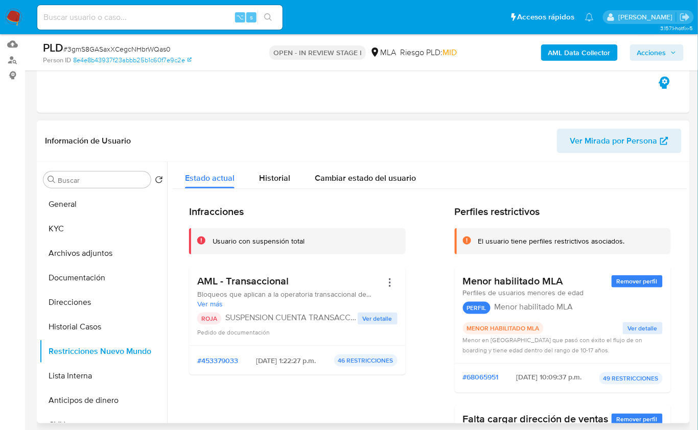
scroll to position [269, 0]
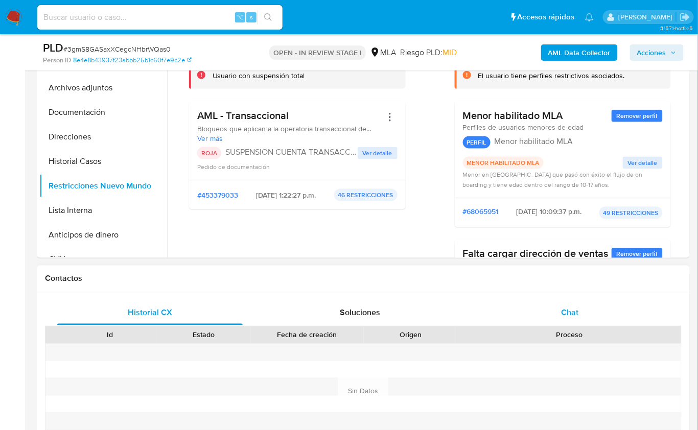
click at [555, 315] on div "Chat" at bounding box center [569, 313] width 185 height 25
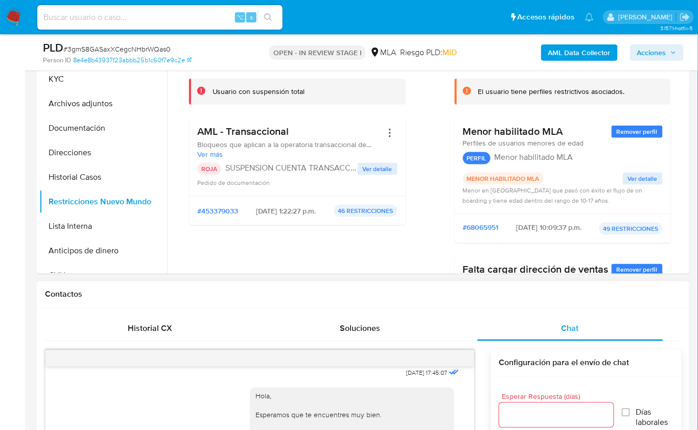
scroll to position [251, 0]
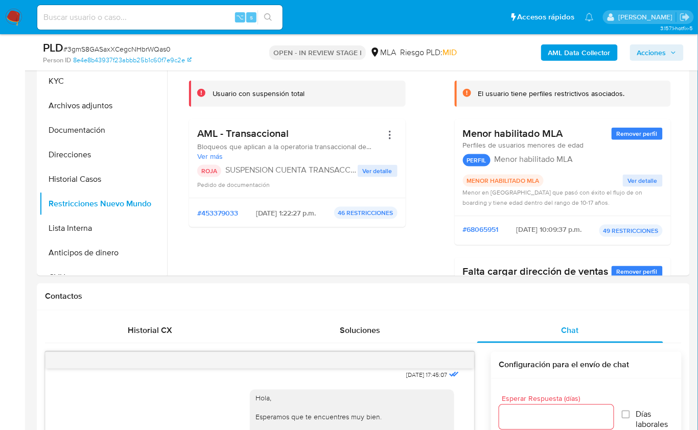
click at [555, 58] on b "AML Data Collector" at bounding box center [579, 52] width 62 height 16
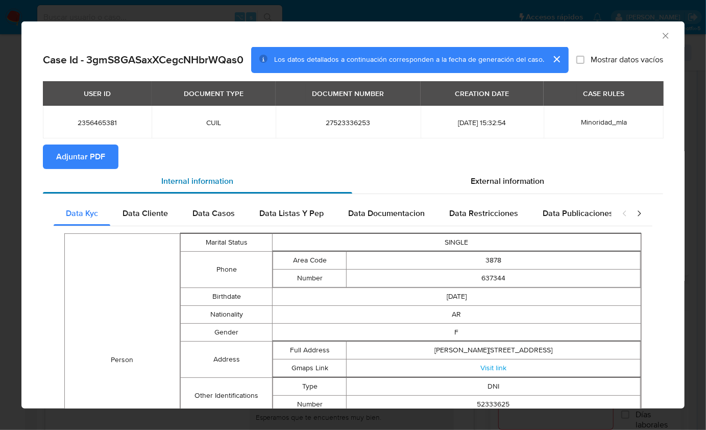
click at [90, 170] on div "Internal information" at bounding box center [197, 181] width 309 height 25
click at [99, 161] on span "Adjuntar PDF" at bounding box center [80, 157] width 49 height 22
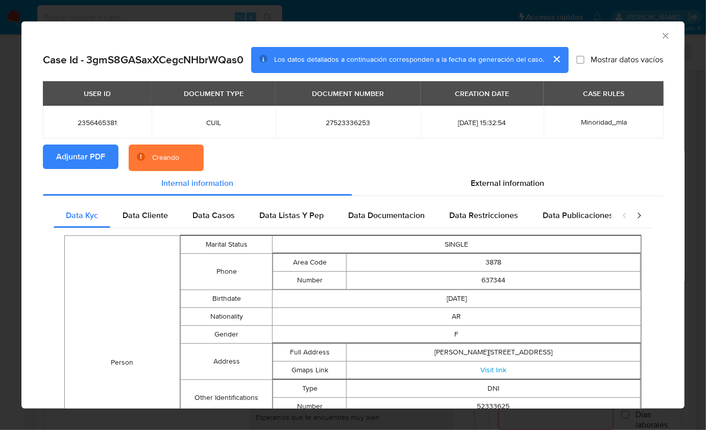
click at [468, 150] on section "Adjuntar PDF Creando" at bounding box center [353, 158] width 620 height 27
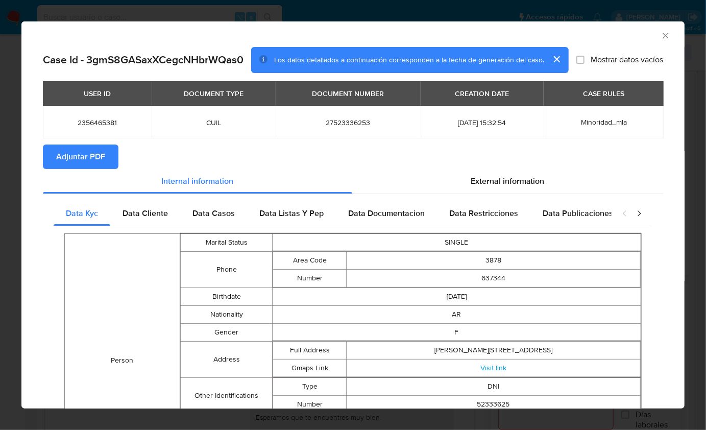
click at [661, 37] on icon "Cerrar ventana" at bounding box center [666, 36] width 10 height 10
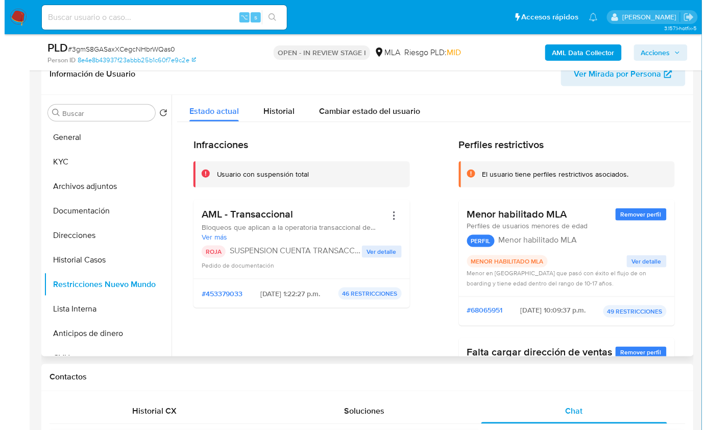
scroll to position [165, 0]
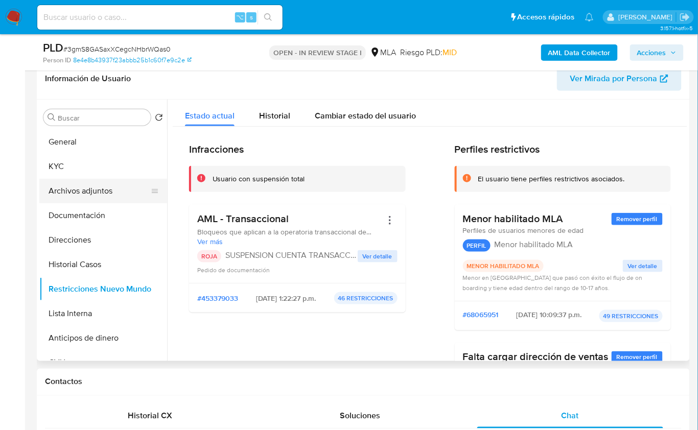
click at [92, 190] on button "Archivos adjuntos" at bounding box center [98, 191] width 119 height 25
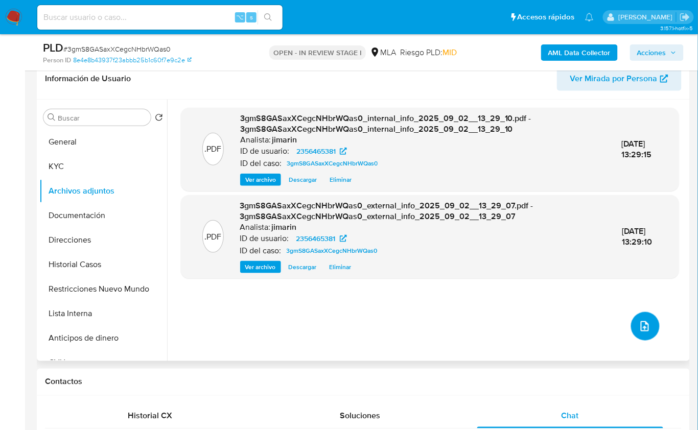
click at [642, 326] on icon "upload-file" at bounding box center [644, 326] width 8 height 10
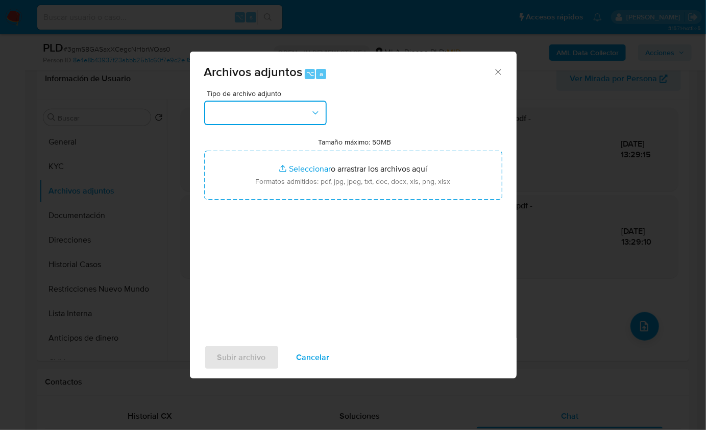
click at [249, 108] on button "button" at bounding box center [265, 113] width 123 height 25
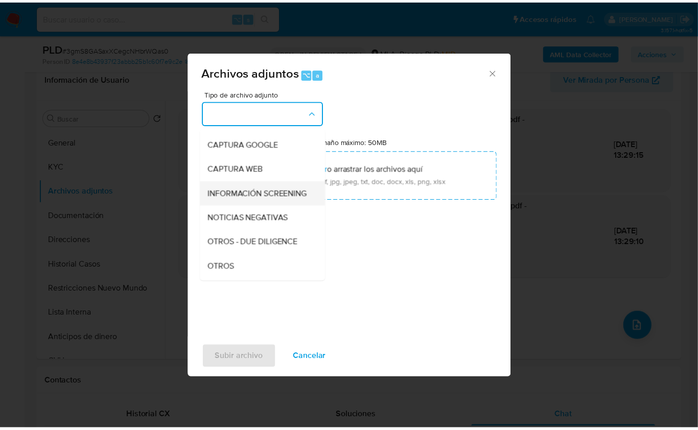
scroll to position [76, 0]
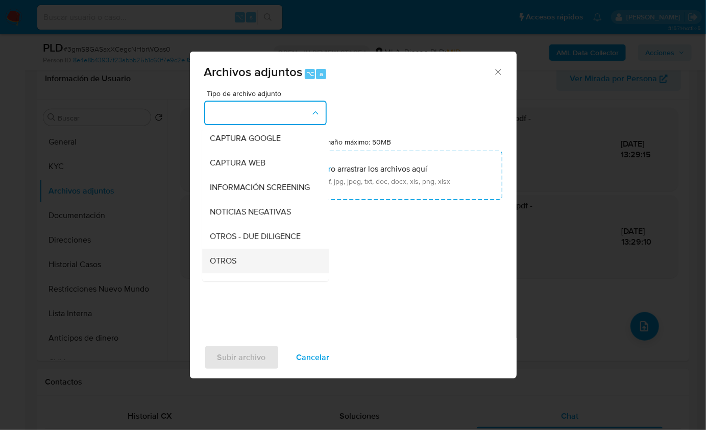
click at [247, 266] on div "OTROS" at bounding box center [262, 260] width 104 height 25
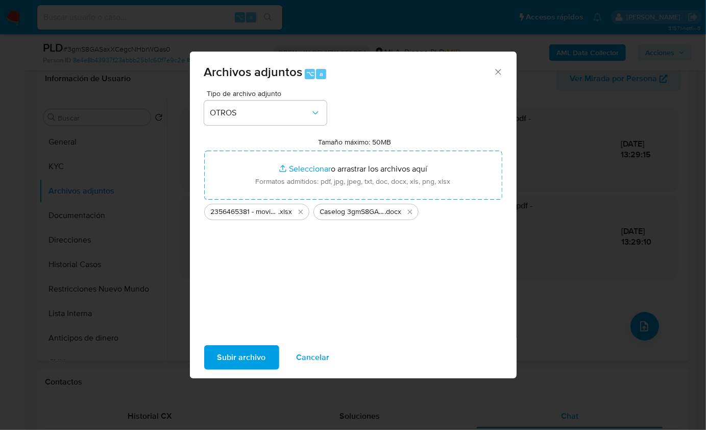
click at [245, 361] on span "Subir archivo" at bounding box center [242, 357] width 49 height 22
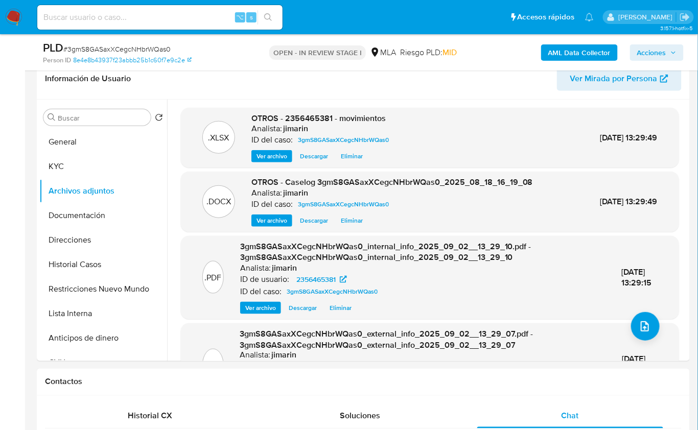
click at [658, 54] on span "Acciones" at bounding box center [651, 52] width 29 height 16
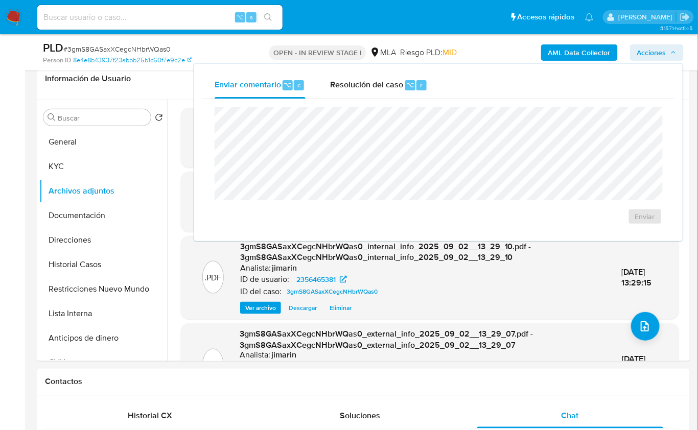
click at [409, 98] on div "Enviar comentario ⌥ c Resolución del caso ⌥ r Enviar" at bounding box center [438, 152] width 472 height 161
click at [399, 99] on div "Enviar" at bounding box center [438, 166] width 472 height 134
click at [397, 92] on div "Resolución del caso ⌥ r" at bounding box center [379, 85] width 98 height 27
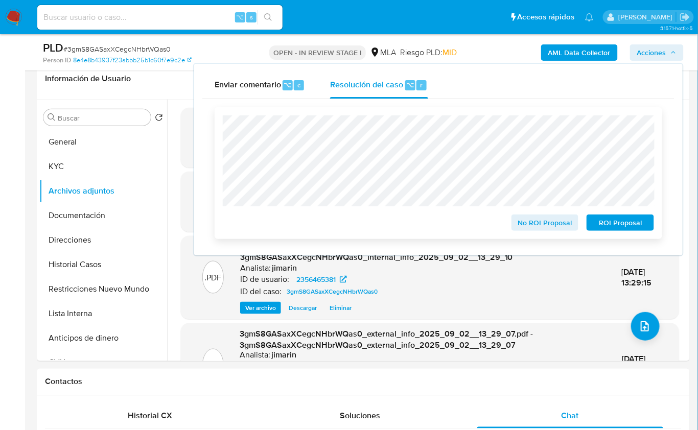
click at [600, 220] on span "ROI Proposal" at bounding box center [619, 223] width 53 height 14
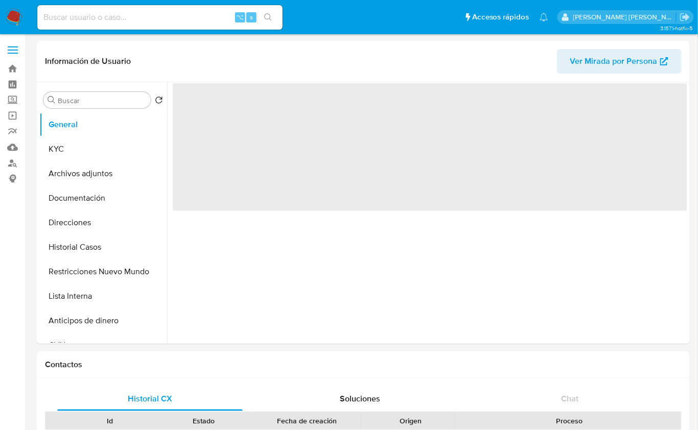
select select "10"
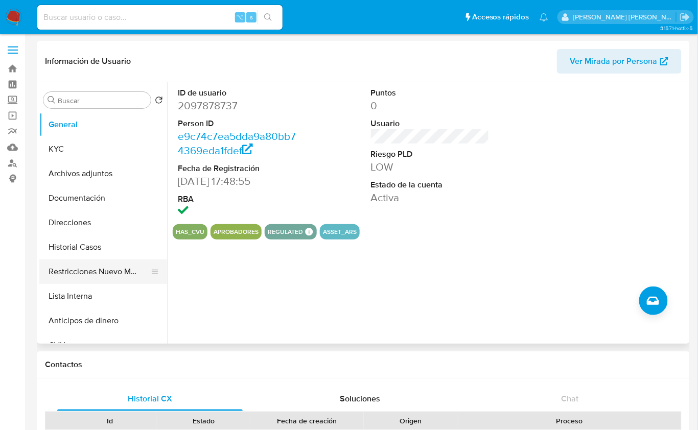
click at [97, 279] on button "Restricciones Nuevo Mundo" at bounding box center [98, 271] width 119 height 25
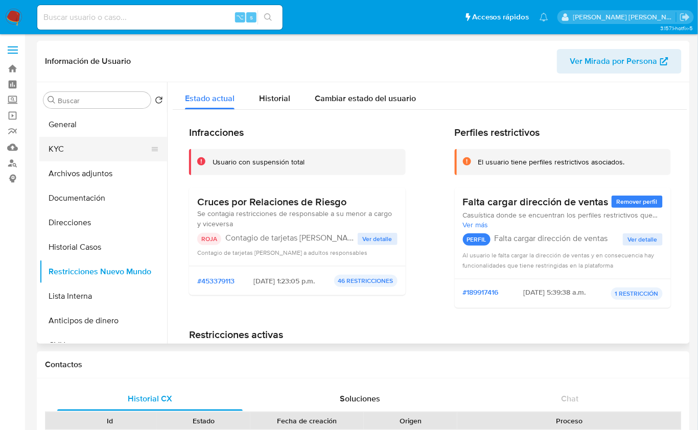
click at [102, 141] on button "KYC" at bounding box center [98, 149] width 119 height 25
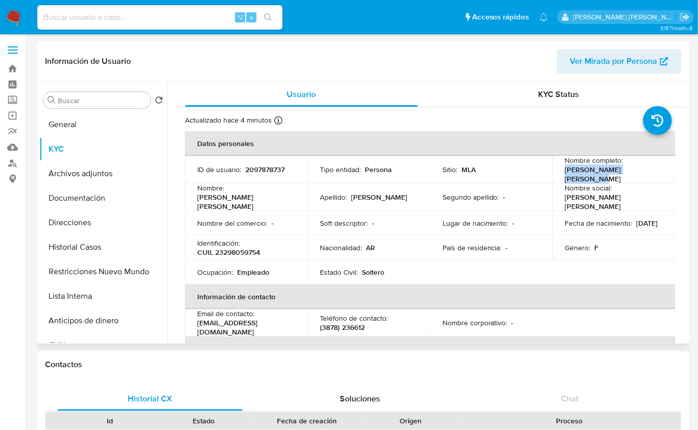
drag, startPoint x: 561, startPoint y: 171, endPoint x: 645, endPoint y: 172, distance: 83.8
click at [645, 172] on td "Nombre completo : [PERSON_NAME] [PERSON_NAME]" at bounding box center [614, 170] width 123 height 28
copy p "[PERSON_NAME] [PERSON_NAME]"
click at [240, 248] on p "CUIL 23298059754" at bounding box center [228, 252] width 63 height 9
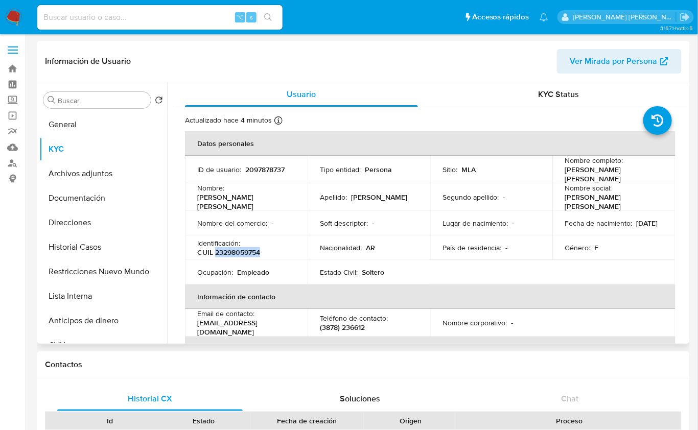
copy p "23298059754"
click at [111, 272] on button "Restricciones Nuevo Mundo" at bounding box center [98, 271] width 119 height 25
